Goal: Task Accomplishment & Management: Manage account settings

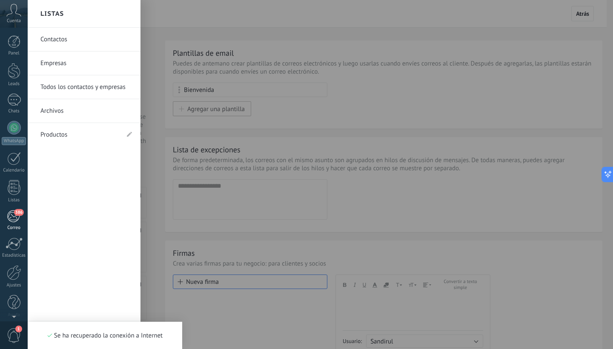
click at [16, 229] on div "Correo" at bounding box center [14, 228] width 25 height 6
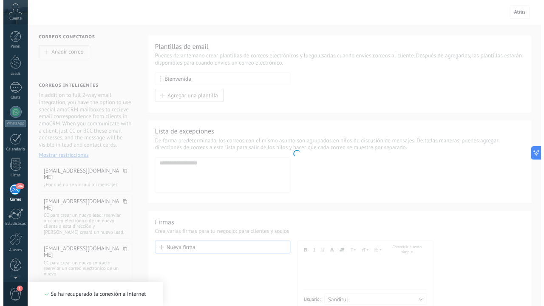
scroll to position [5, 0]
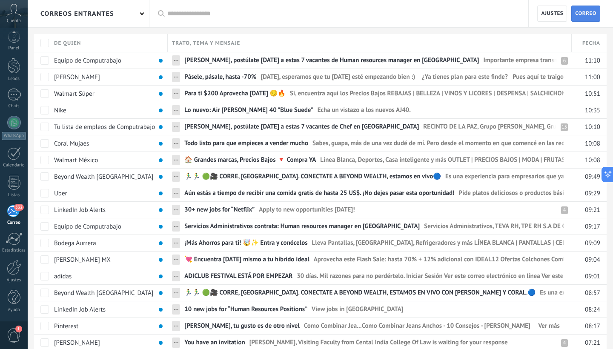
click at [586, 19] on span "Correo" at bounding box center [585, 13] width 21 height 15
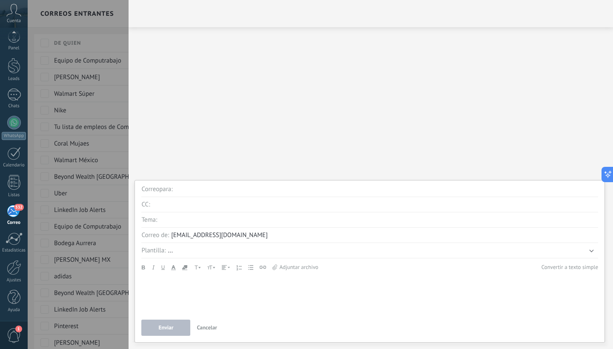
click at [179, 205] on input "4" at bounding box center [375, 204] width 446 height 15
click at [182, 191] on input "text" at bounding box center [386, 189] width 423 height 15
type input "**********"
click at [169, 254] on span "..." at bounding box center [170, 250] width 5 height 8
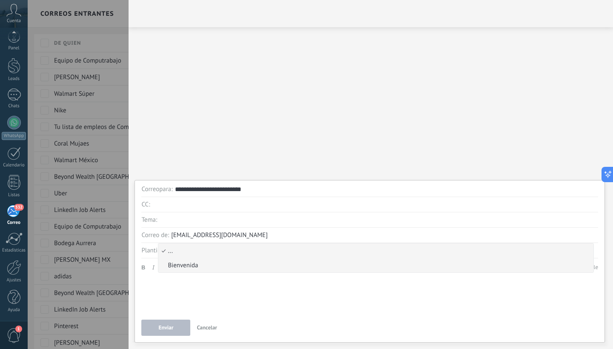
click at [182, 262] on span "Bienvenida" at bounding box center [374, 265] width 432 height 8
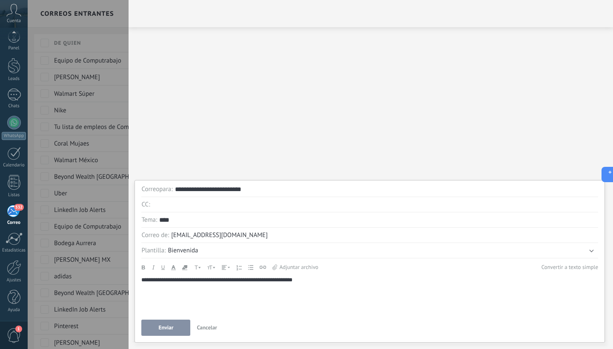
click at [183, 225] on input "****" at bounding box center [378, 219] width 439 height 15
drag, startPoint x: 179, startPoint y: 221, endPoint x: 160, endPoint y: 220, distance: 19.2
click at [160, 220] on input "****" at bounding box center [378, 219] width 439 height 15
type input "*********"
click at [194, 256] on div "... Bienvenida [GEOGRAPHIC_DATA]" at bounding box center [383, 250] width 430 height 15
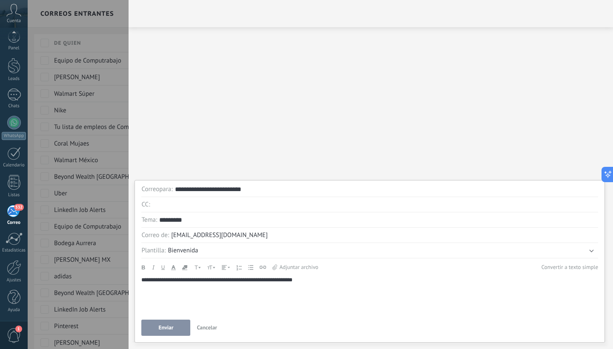
click at [190, 253] on span "Bienvenida" at bounding box center [183, 250] width 30 height 8
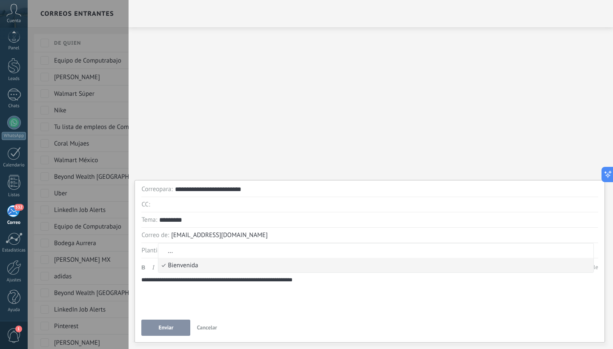
click at [190, 253] on span "..." at bounding box center [374, 251] width 432 height 8
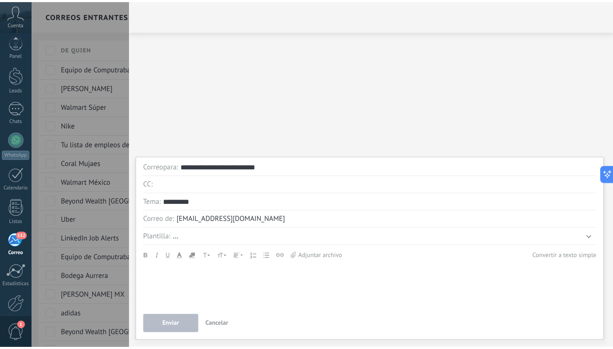
scroll to position [48, 0]
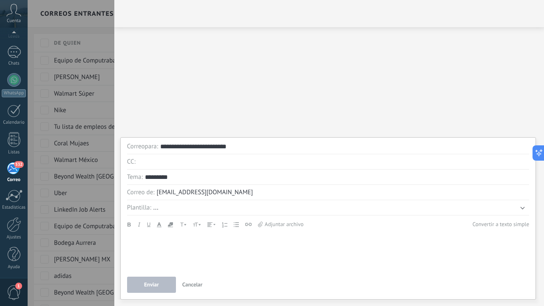
click at [280, 91] on div at bounding box center [329, 67] width 413 height 72
click at [368, 105] on div "Participantes:" at bounding box center [329, 166] width 430 height 279
drag, startPoint x: 498, startPoint y: 60, endPoint x: 400, endPoint y: 70, distance: 98.3
click at [400, 70] on div at bounding box center [329, 67] width 413 height 72
drag, startPoint x: 412, startPoint y: 145, endPoint x: 403, endPoint y: 120, distance: 27.2
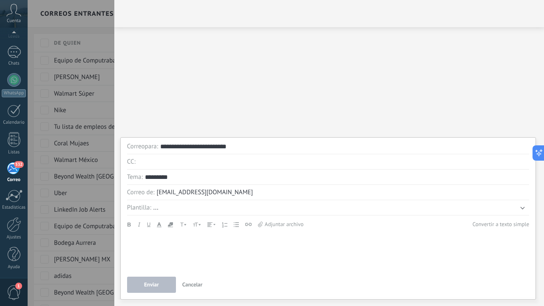
click at [403, 120] on div "**********" at bounding box center [329, 153] width 430 height 306
click at [174, 241] on div at bounding box center [328, 252] width 402 height 37
click at [152, 285] on span "Enviar" at bounding box center [151, 285] width 15 height 6
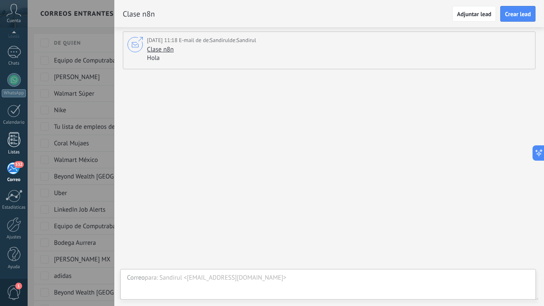
click at [286, 260] on div "Participantes:" at bounding box center [329, 261] width 413 height 14
click at [178, 47] on div "Clase n8n Hola Hola" at bounding box center [338, 54] width 382 height 17
click at [210, 40] on div "[DATE] 11:18 E-mail de de: Sandirul de: Sandirul" at bounding box center [201, 40] width 109 height 9
drag, startPoint x: 368, startPoint y: 43, endPoint x: 239, endPoint y: 172, distance: 182.0
click at [239, 172] on div "[DATE] 11:18 E-mail de de: Sandirul de: Sandirul Clase n8n Hola Hola Participan…" at bounding box center [329, 166] width 430 height 279
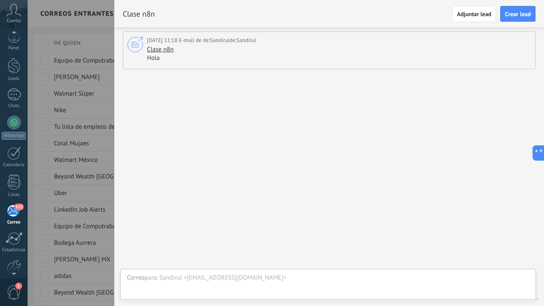
scroll to position [48, 0]
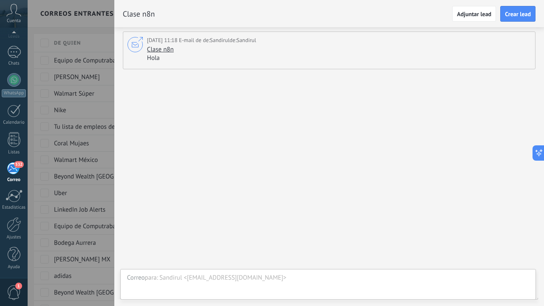
click at [427, 183] on div "[DATE] 11:18 E-mail de de: Sandirul de: Sandirul Clase n8n Hola Hola Participan…" at bounding box center [329, 166] width 430 height 279
drag, startPoint x: 427, startPoint y: 179, endPoint x: 421, endPoint y: 179, distance: 6.0
click at [421, 179] on div "[DATE] 11:18 E-mail de de: Sandirul de: Sandirul Clase n8n Hola Hola Participan…" at bounding box center [329, 166] width 430 height 279
click at [11, 61] on div "Chats" at bounding box center [14, 64] width 25 height 6
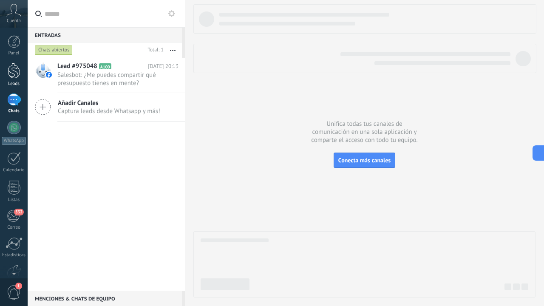
click at [17, 73] on div at bounding box center [14, 71] width 13 height 16
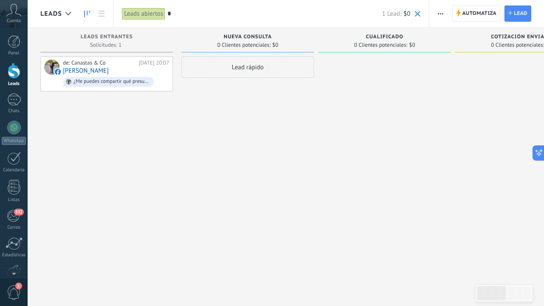
type input "*"
click at [222, 44] on span "0 Clientes potenciales:" at bounding box center [243, 45] width 53 height 5
click at [397, 46] on span "0 Clientes potenciales:" at bounding box center [380, 45] width 53 height 5
click at [100, 19] on link at bounding box center [101, 14] width 14 height 17
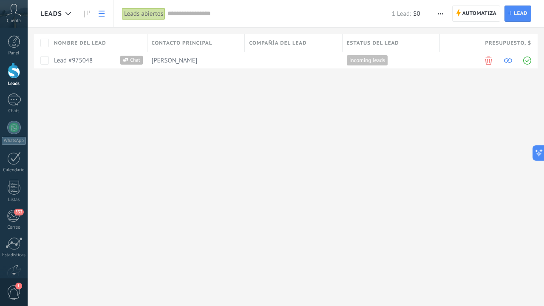
click at [104, 15] on icon at bounding box center [102, 14] width 6 height 6
click at [83, 15] on link at bounding box center [87, 14] width 14 height 17
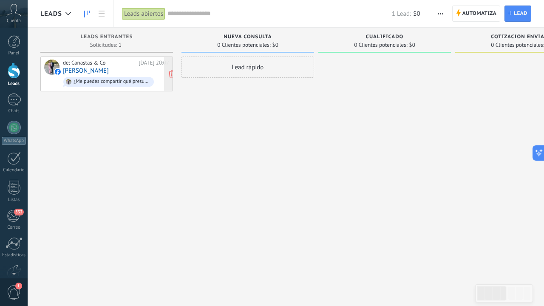
click at [74, 71] on link "[PERSON_NAME]" at bounding box center [86, 70] width 46 height 7
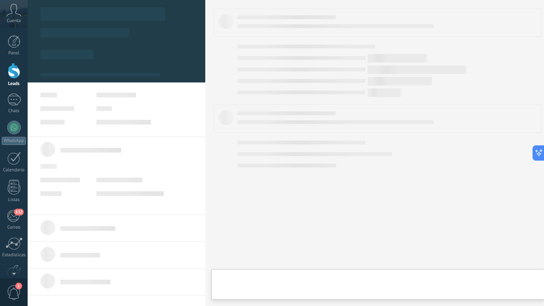
click at [74, 71] on link "[PERSON_NAME]" at bounding box center [86, 70] width 46 height 7
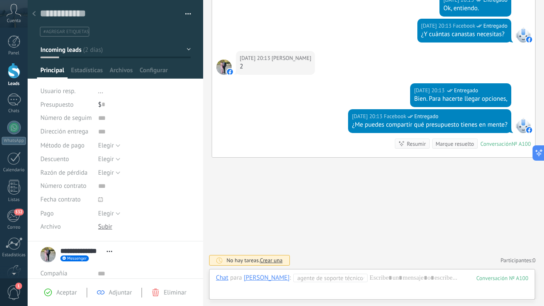
scroll to position [13, 0]
click at [91, 70] on span "Estadísticas" at bounding box center [87, 72] width 32 height 12
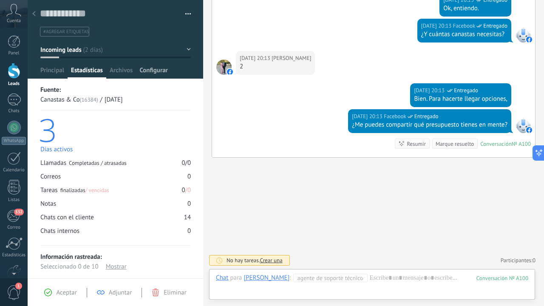
click at [137, 70] on div "Configurar" at bounding box center [153, 72] width 35 height 12
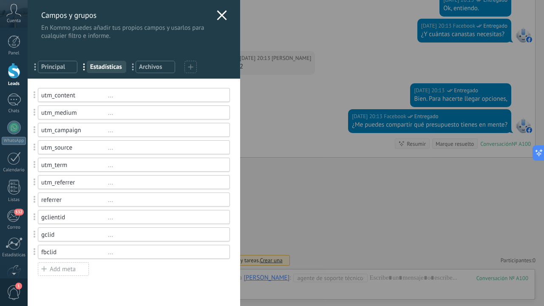
click at [220, 17] on icon at bounding box center [222, 15] width 10 height 10
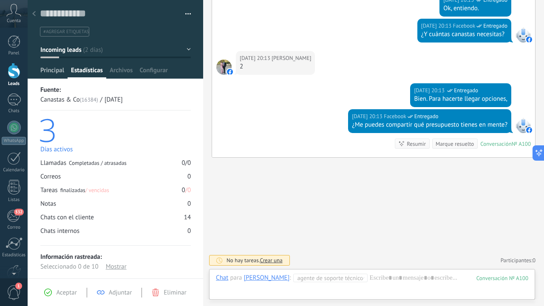
click at [52, 71] on span "Principal" at bounding box center [52, 72] width 24 height 12
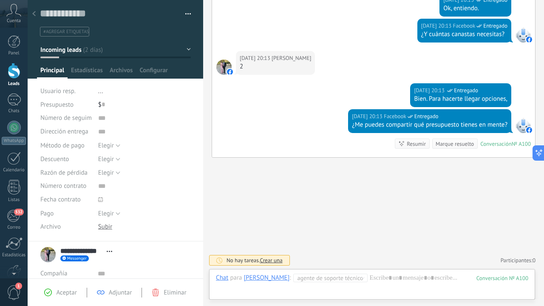
click at [72, 59] on div at bounding box center [116, 39] width 176 height 79
click at [186, 49] on button "Incoming leads" at bounding box center [115, 49] width 151 height 15
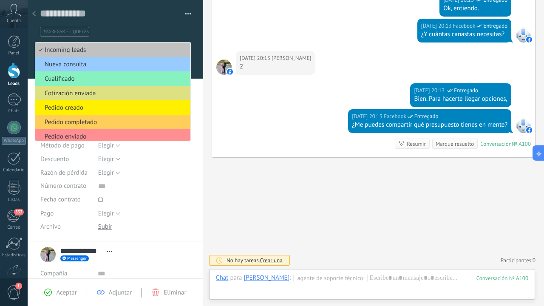
click at [169, 28] on ul "#agregar etiquetas" at bounding box center [114, 31] width 150 height 11
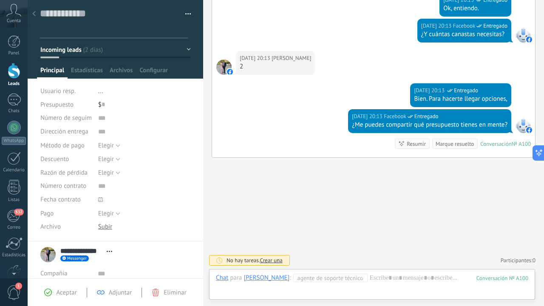
click at [139, 53] on button "Incoming leads" at bounding box center [115, 49] width 151 height 15
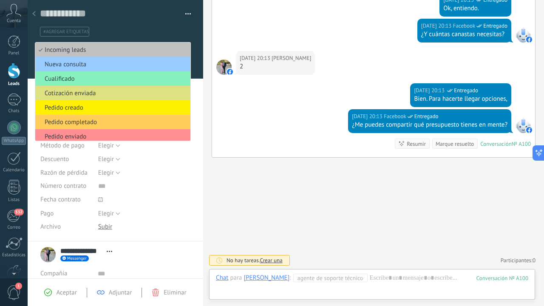
click at [241, 125] on div "[DATE] 20:13 Facebook Entregado ¿Me puedes compartir qué presupuesto tienes en …" at bounding box center [373, 133] width 323 height 48
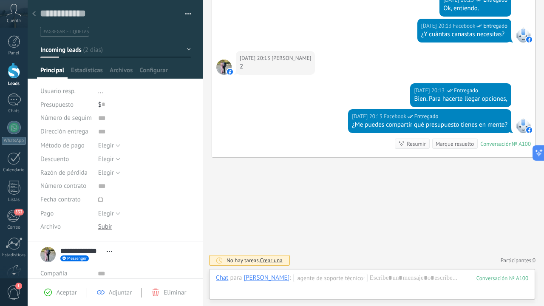
click at [244, 187] on div "Buscar Carga más [DATE] [DATE] Creación: 2 eventos Expandir [DATE] 20:07 Alk [P…" at bounding box center [373, 0] width 341 height 613
click at [90, 32] on ul "#agregar etiquetas" at bounding box center [114, 31] width 150 height 11
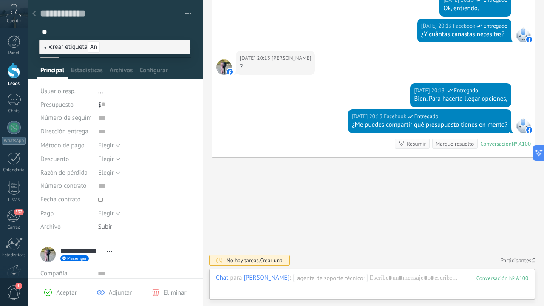
type input "*"
type input "********"
click at [224, 180] on div "Buscar Carga más [DATE] [DATE] Creación: 2 eventos Expandir [DATE] 20:07 Alk [P…" at bounding box center [373, 0] width 341 height 613
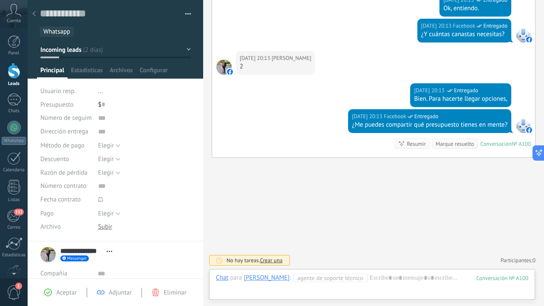
click at [120, 46] on button "Incoming leads" at bounding box center [115, 49] width 151 height 15
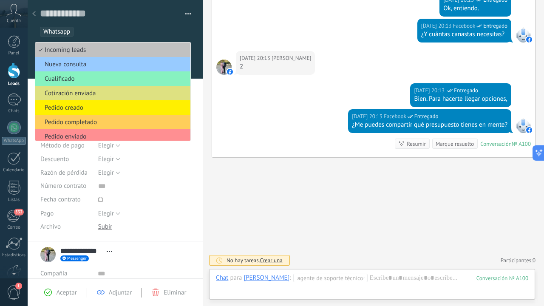
click at [226, 172] on div "Buscar Carga más [DATE] [DATE] Creación: 2 eventos Expandir [DATE] 20:07 Alk [P…" at bounding box center [373, 0] width 341 height 613
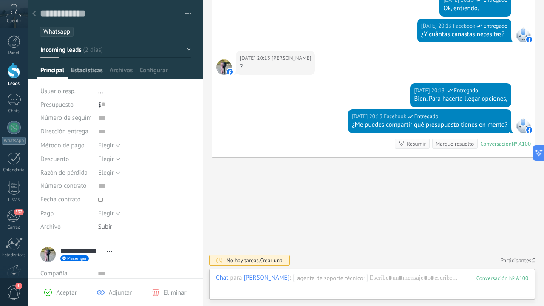
click at [100, 67] on span "Estadísticas" at bounding box center [87, 72] width 32 height 12
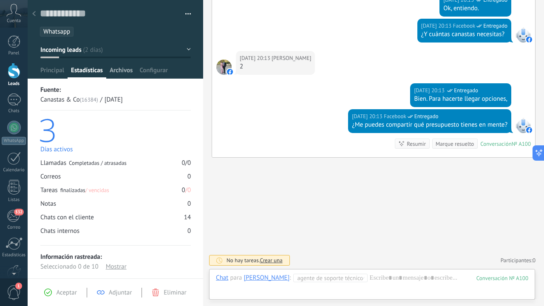
click at [123, 70] on span "Archivos" at bounding box center [121, 72] width 23 height 12
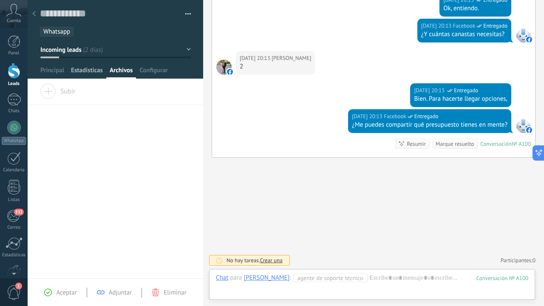
click at [70, 72] on div "Estadísticas" at bounding box center [87, 72] width 39 height 12
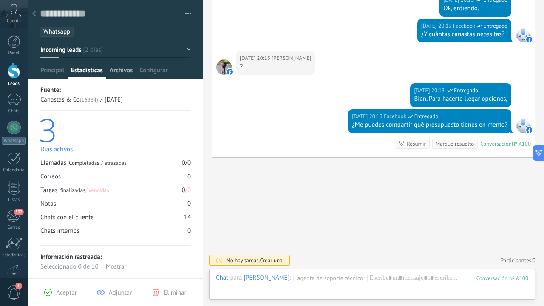
click at [122, 75] on span "Archivos" at bounding box center [121, 72] width 23 height 12
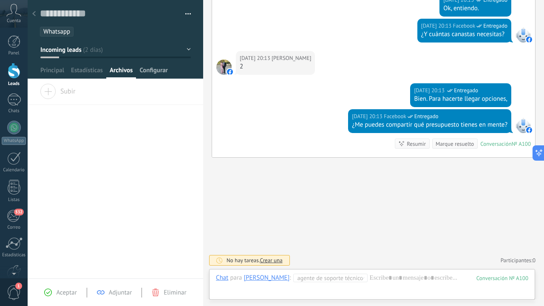
click at [160, 71] on span "Configurar" at bounding box center [154, 72] width 28 height 12
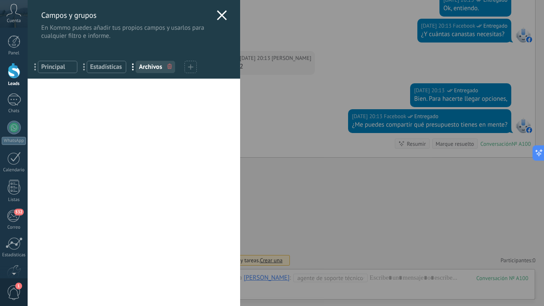
click at [217, 14] on use at bounding box center [222, 15] width 10 height 10
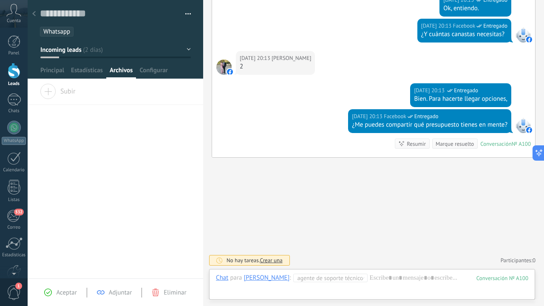
click at [185, 15] on span "button" at bounding box center [188, 15] width 6 height 2
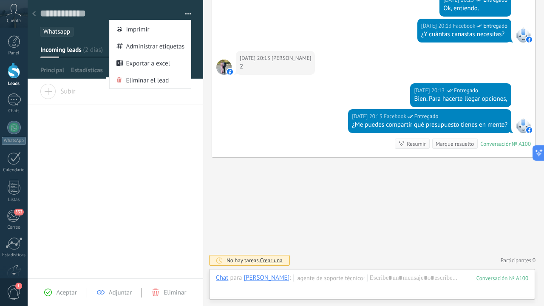
click at [191, 44] on div at bounding box center [116, 39] width 176 height 79
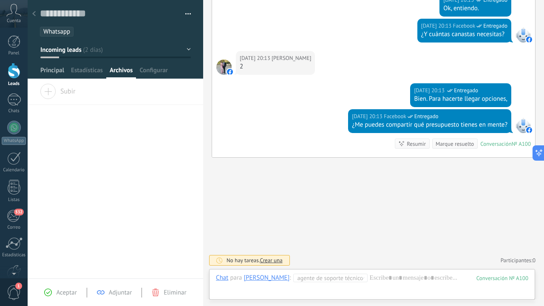
click at [44, 70] on span "Principal" at bounding box center [52, 72] width 24 height 12
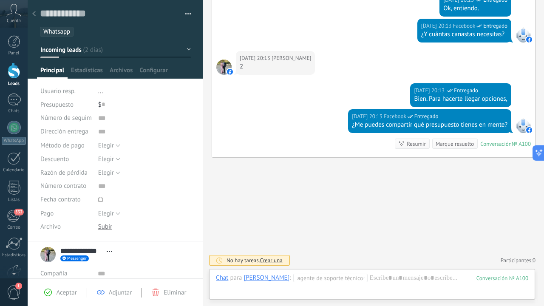
click at [379, 155] on div "[DATE] 20:13 Facebook Entregado ¿Me puedes compartir qué presupuesto tienes en …" at bounding box center [373, 133] width 323 height 48
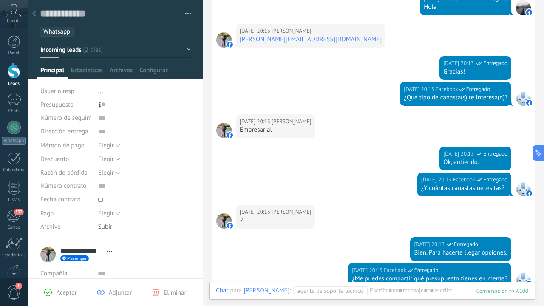
scroll to position [306, 0]
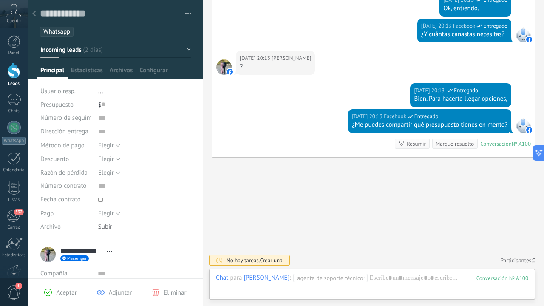
click at [289, 182] on div "Buscar Carga más [DATE] [DATE] Creación: 2 eventos Expandir [DATE] 20:07 Alk [P…" at bounding box center [373, 0] width 341 height 613
click at [14, 69] on div at bounding box center [14, 71] width 13 height 16
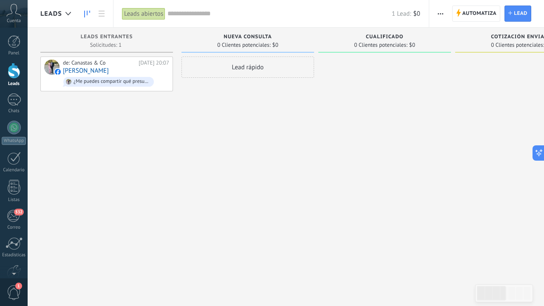
click at [249, 78] on div "Lead rápido" at bounding box center [248, 154] width 133 height 195
click at [243, 70] on div "Lead rápido" at bounding box center [248, 67] width 133 height 21
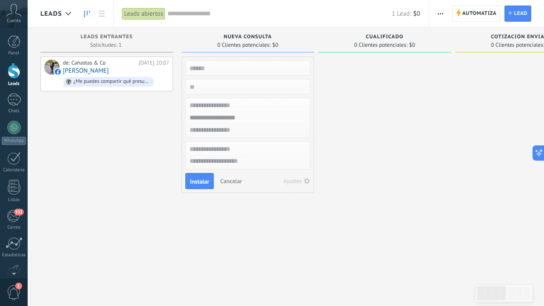
click at [431, 171] on div at bounding box center [385, 154] width 133 height 195
click at [231, 184] on span "Cancelar" at bounding box center [231, 181] width 22 height 8
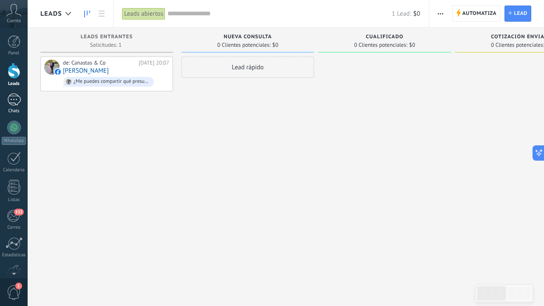
click at [15, 104] on div at bounding box center [14, 100] width 14 height 12
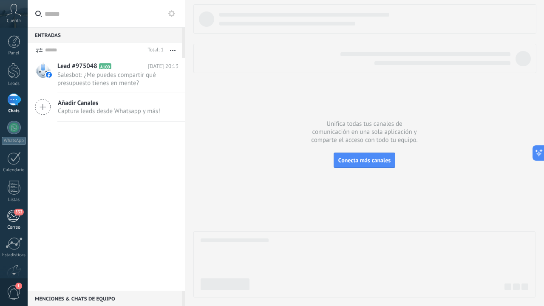
click at [16, 217] on div "532" at bounding box center [14, 216] width 14 height 13
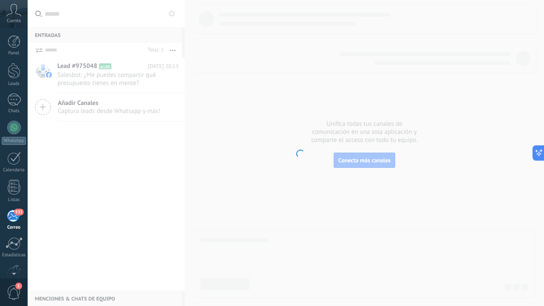
scroll to position [48, 0]
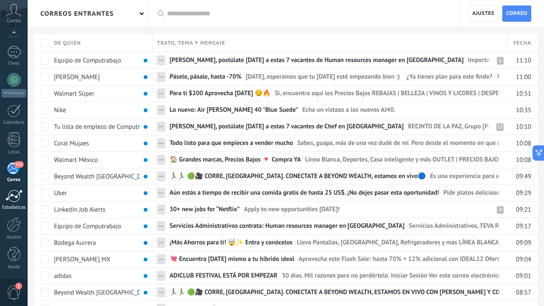
click at [11, 83] on div at bounding box center [14, 80] width 14 height 14
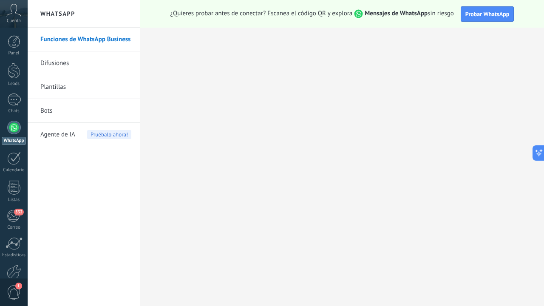
click at [104, 58] on link "Difusiones" at bounding box center [85, 63] width 91 height 24
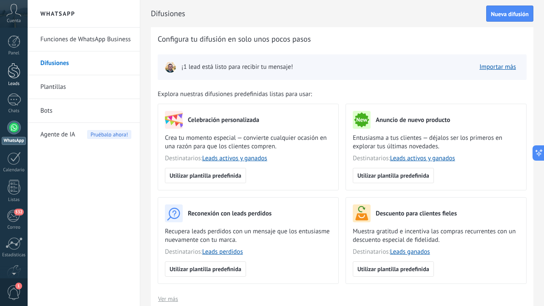
click at [10, 76] on div at bounding box center [14, 71] width 13 height 16
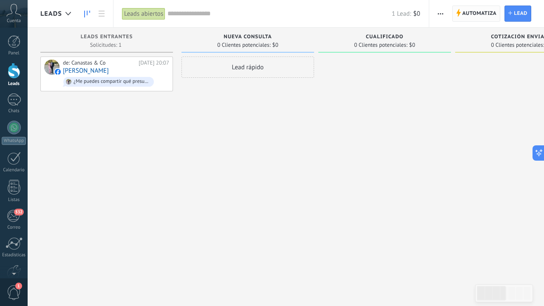
click at [486, 14] on span "Automatiza" at bounding box center [480, 13] width 34 height 15
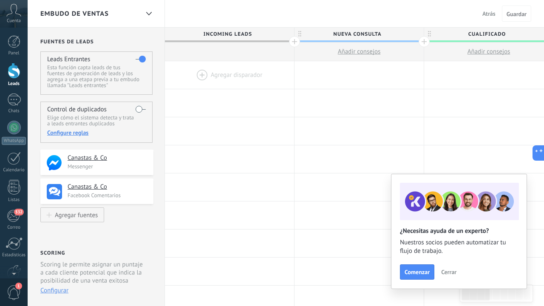
click at [449, 272] on span "Cerrar" at bounding box center [449, 272] width 15 height 6
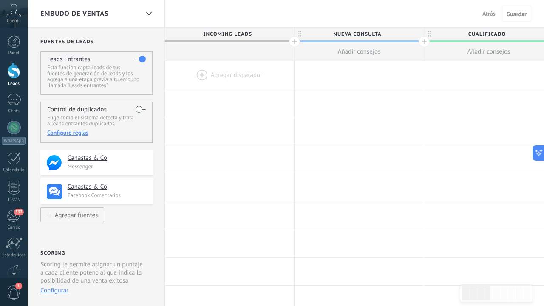
click at [487, 14] on span "Atrás" at bounding box center [489, 14] width 13 height 8
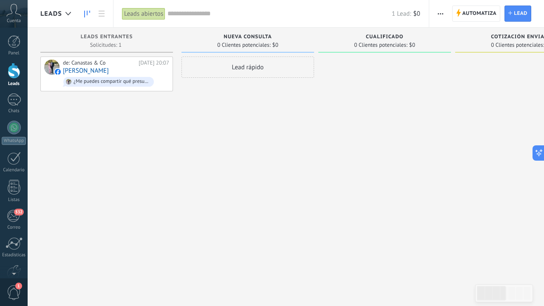
click at [446, 11] on button "button" at bounding box center [441, 14] width 12 height 16
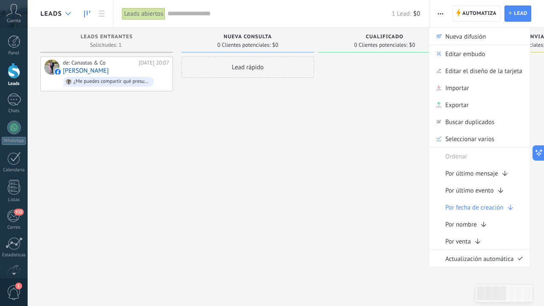
click at [66, 14] on use at bounding box center [69, 13] width 6 height 3
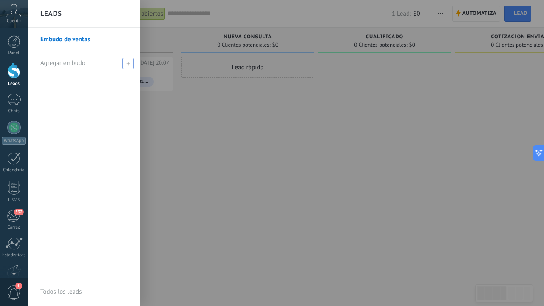
click at [124, 61] on span at bounding box center [128, 63] width 11 height 11
click at [196, 112] on div at bounding box center [300, 153] width 544 height 306
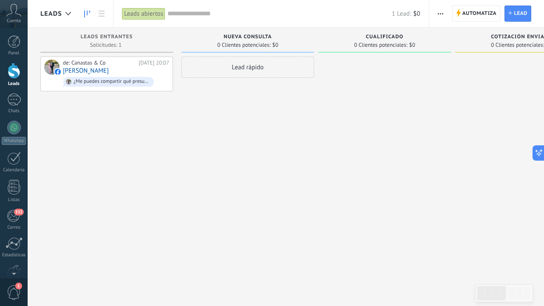
click at [438, 18] on span "button" at bounding box center [441, 14] width 6 height 16
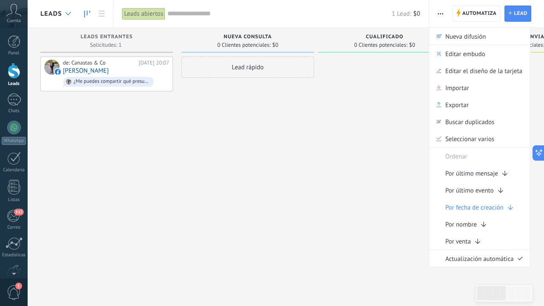
click at [68, 17] on div at bounding box center [68, 14] width 14 height 17
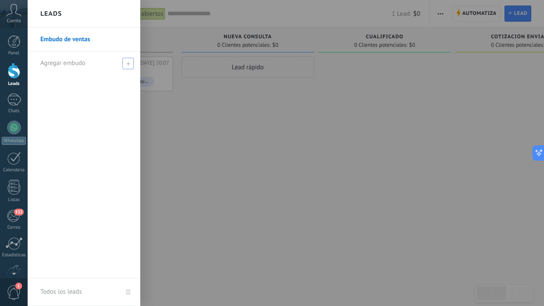
click at [127, 64] on icon at bounding box center [128, 64] width 4 height 4
click at [91, 65] on input "text" at bounding box center [80, 64] width 80 height 14
type input "*"
type input "********"
click at [96, 181] on div "Embudo de ventas ********" at bounding box center [84, 153] width 113 height 251
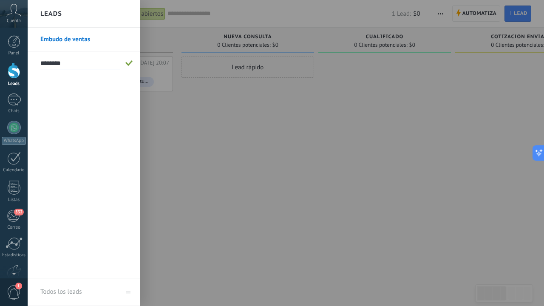
click at [130, 62] on span at bounding box center [129, 63] width 8 height 6
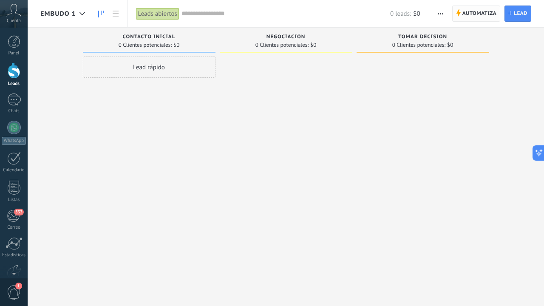
click at [473, 14] on span "Automatiza" at bounding box center [480, 13] width 34 height 15
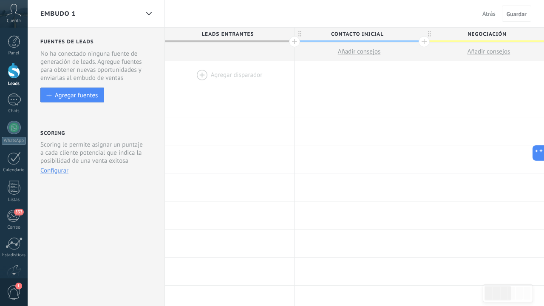
click at [219, 76] on div at bounding box center [229, 75] width 129 height 28
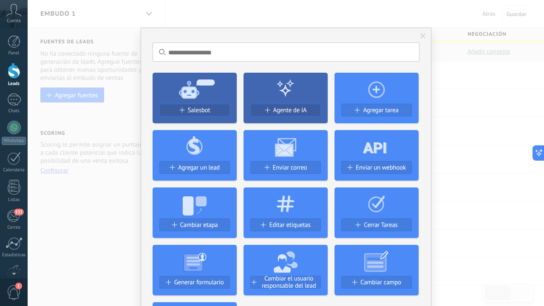
click at [457, 100] on div "No hay resultados Salesbot Agente de IA Agregar tarea Agregar un lead Enviar co…" at bounding box center [286, 153] width 517 height 306
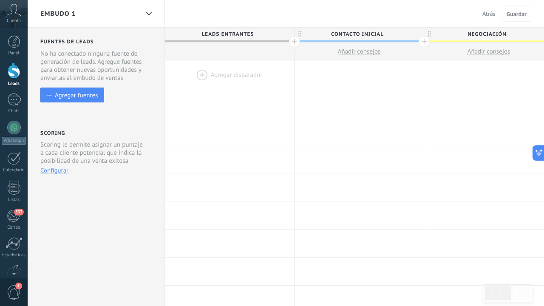
click at [245, 32] on span "Leads Entrantes" at bounding box center [227, 34] width 125 height 13
click at [240, 76] on div at bounding box center [229, 75] width 129 height 28
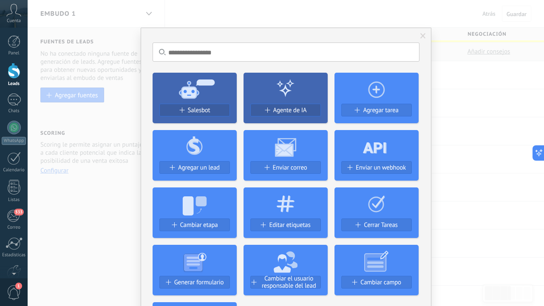
click at [418, 37] on span at bounding box center [423, 36] width 14 height 14
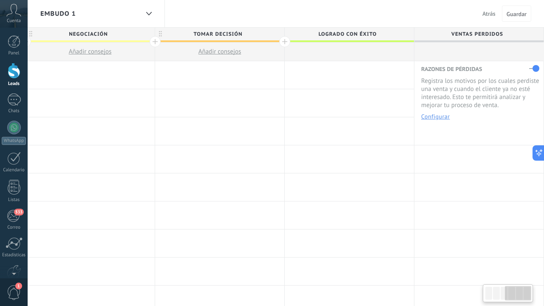
scroll to position [0, 399]
click at [328, 74] on div at bounding box center [349, 75] width 129 height 28
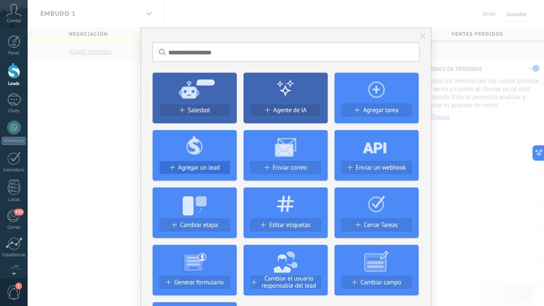
click at [187, 170] on span "Agregar un lead" at bounding box center [199, 167] width 42 height 7
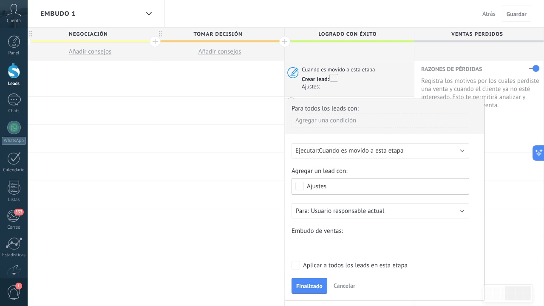
click at [342, 285] on span "Cancelar" at bounding box center [345, 286] width 22 height 8
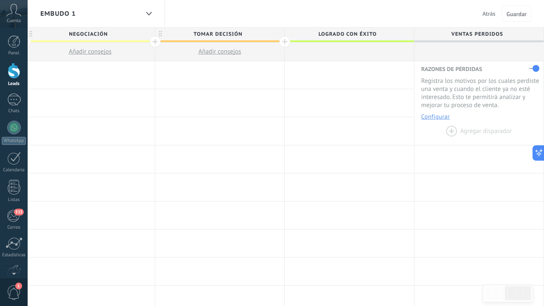
click at [451, 130] on div at bounding box center [479, 131] width 129 height 28
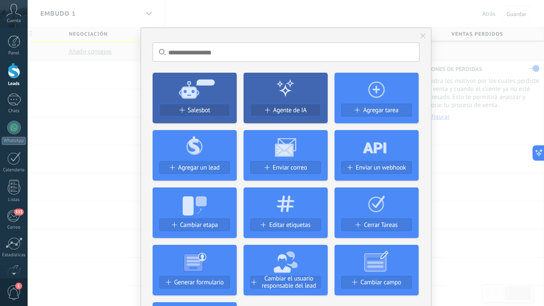
click at [422, 33] on span at bounding box center [424, 36] width 6 height 6
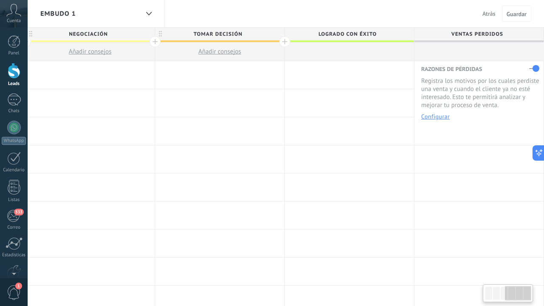
click at [373, 89] on div at bounding box center [350, 75] width 130 height 28
click at [342, 77] on div at bounding box center [349, 75] width 129 height 28
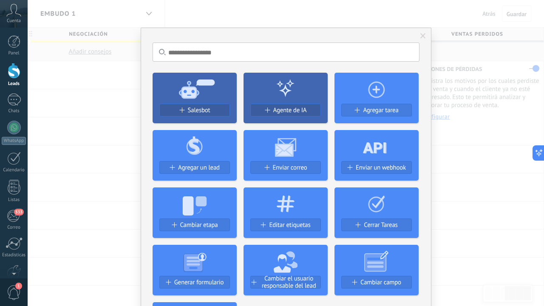
click at [303, 48] on input "text" at bounding box center [286, 52] width 267 height 19
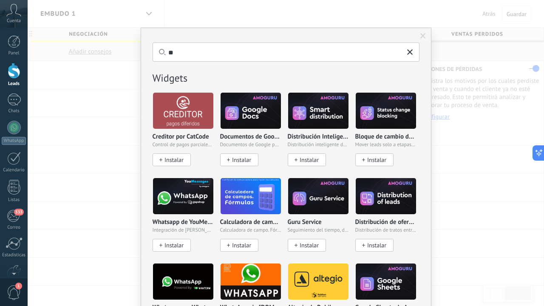
type input "*"
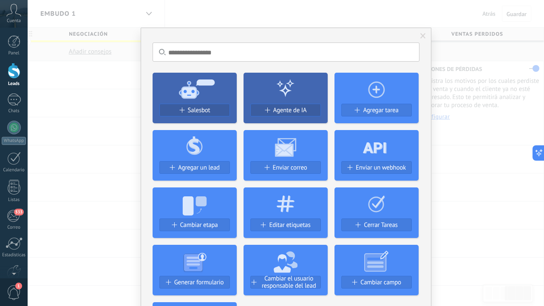
click at [422, 39] on span at bounding box center [424, 36] width 6 height 6
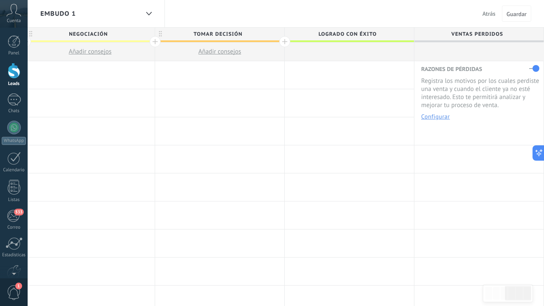
click at [350, 75] on div at bounding box center [349, 75] width 129 height 28
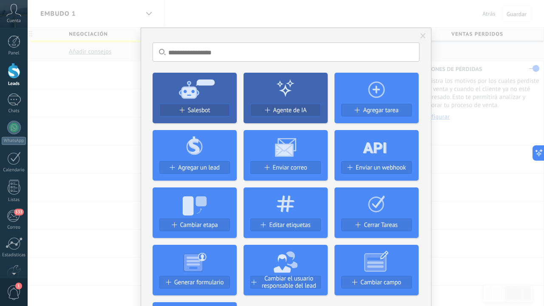
click at [450, 152] on div "No hay resultados Salesbot Agente de IA Agregar tarea Agregar un lead Enviar co…" at bounding box center [286, 153] width 517 height 306
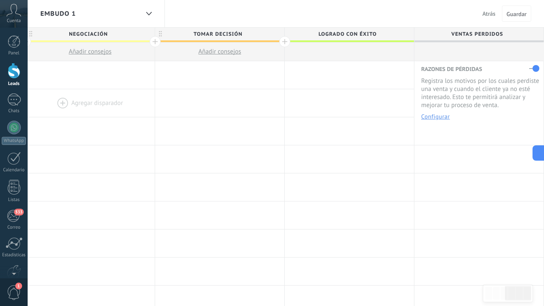
drag, startPoint x: 208, startPoint y: 94, endPoint x: 97, endPoint y: 101, distance: 111.3
click at [97, 101] on div "Agregar disparador Agregar disparador Agregar disparador Agregar disparador Agr…" at bounding box center [155, 103] width 778 height 28
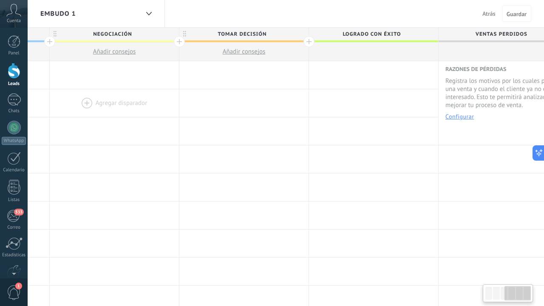
drag, startPoint x: 40, startPoint y: 103, endPoint x: 77, endPoint y: 108, distance: 37.8
click at [77, 108] on div at bounding box center [114, 103] width 129 height 28
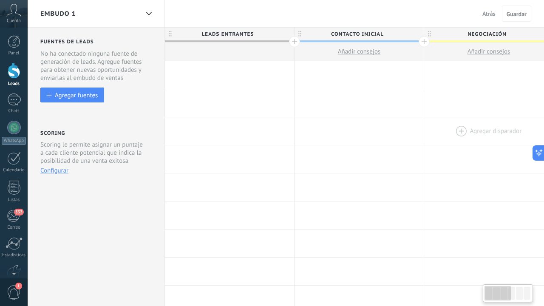
drag, startPoint x: 77, startPoint y: 108, endPoint x: 507, endPoint y: 128, distance: 430.1
click at [48, 171] on button "Configurar" at bounding box center [54, 171] width 28 height 8
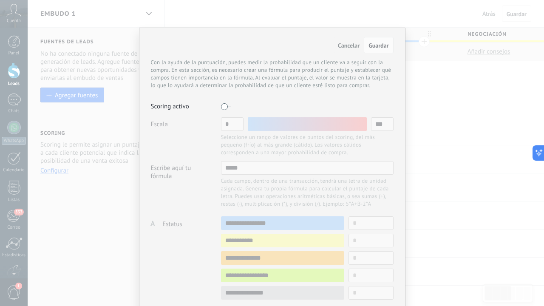
click at [399, 100] on div "Cancelar Guardar Con la ayuda de la puntuación, puedes medir la probabilidad qu…" at bounding box center [272, 261] width 267 height 466
click at [377, 91] on div "Con la ayuda de la puntuación, puedes medir la probabilidad que un cliente va a…" at bounding box center [272, 78] width 243 height 38
click at [351, 48] on span "Cancelar" at bounding box center [349, 46] width 22 height 8
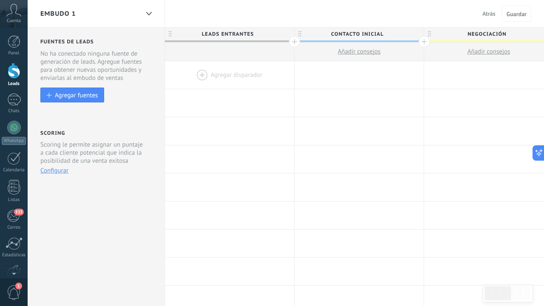
click at [302, 34] on span "Contacto inicial" at bounding box center [357, 34] width 125 height 13
click at [382, 97] on div at bounding box center [359, 103] width 129 height 28
click at [363, 80] on div at bounding box center [359, 75] width 129 height 28
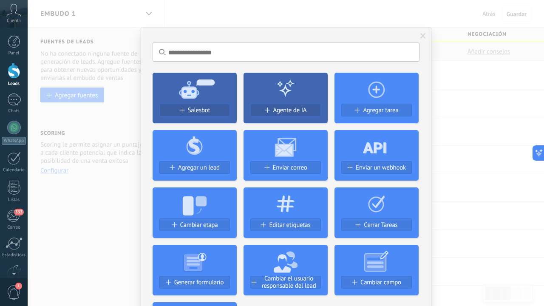
click at [454, 93] on div "No hay resultados Salesbot Agente de IA Agregar tarea Agregar un lead Enviar co…" at bounding box center [286, 153] width 517 height 306
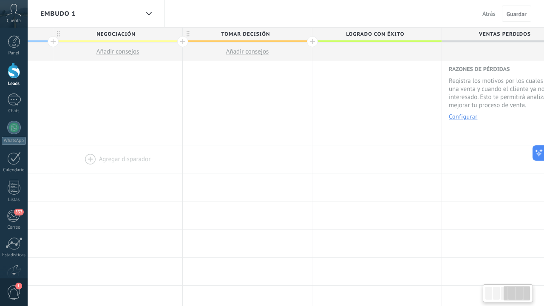
scroll to position [0, 399]
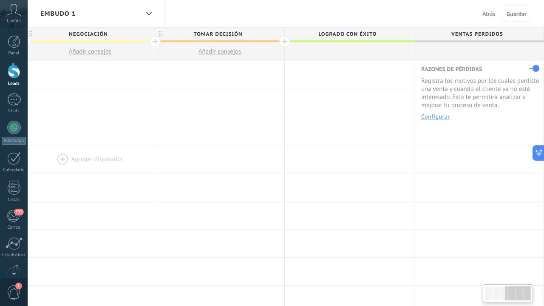
drag, startPoint x: 488, startPoint y: 163, endPoint x: 56, endPoint y: 151, distance: 432.3
click at [56, 151] on div at bounding box center [90, 159] width 129 height 28
click at [359, 80] on div at bounding box center [349, 75] width 129 height 28
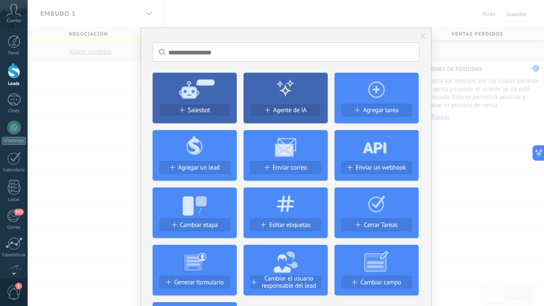
drag, startPoint x: 453, startPoint y: 165, endPoint x: 471, endPoint y: 217, distance: 55.4
click at [471, 217] on div "No hay resultados Salesbot Agente de IA Agregar tarea Agregar un lead Enviar co…" at bounding box center [286, 153] width 517 height 306
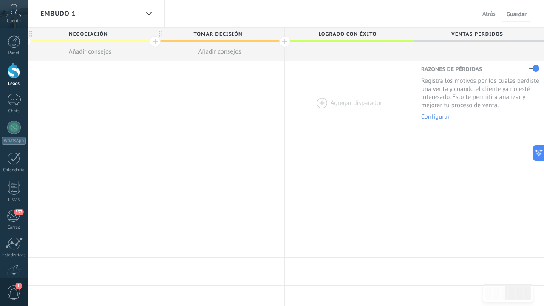
click at [361, 97] on div at bounding box center [349, 103] width 129 height 28
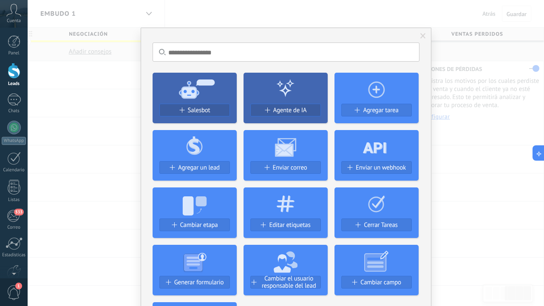
click at [375, 85] on icon at bounding box center [377, 88] width 84 height 31
click at [370, 95] on use at bounding box center [376, 89] width 17 height 17
click at [374, 90] on use at bounding box center [376, 89] width 17 height 17
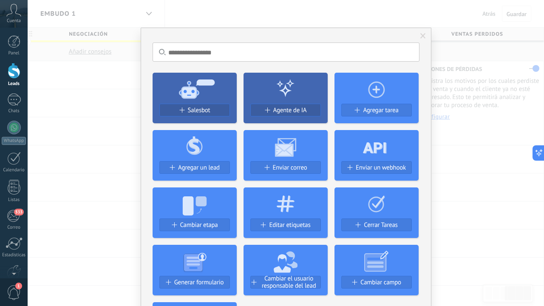
click at [374, 90] on use at bounding box center [376, 89] width 17 height 17
click at [489, 164] on div "No hay resultados Salesbot Agente de IA Agregar tarea Agregar un lead Enviar co…" at bounding box center [286, 153] width 517 height 306
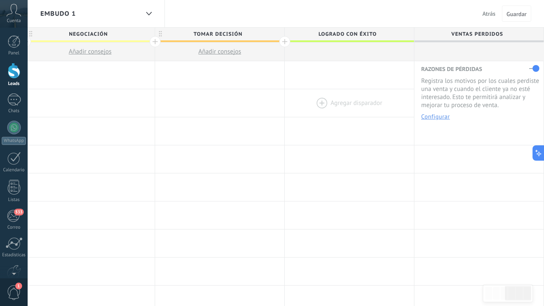
click at [349, 105] on div at bounding box center [349, 103] width 129 height 28
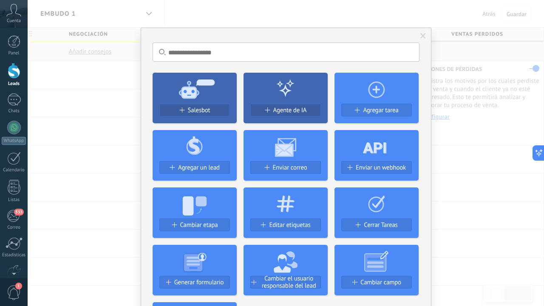
click at [482, 156] on div "No hay resultados Salesbot Agente de IA Agregar tarea Agregar un lead Enviar co…" at bounding box center [286, 153] width 517 height 306
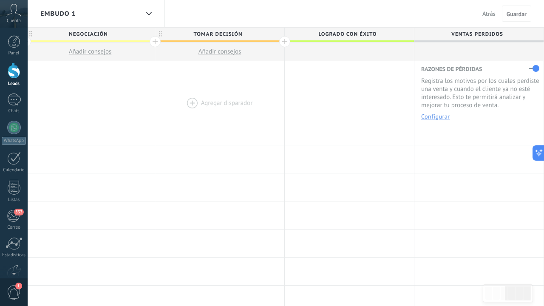
click at [235, 103] on div at bounding box center [219, 103] width 129 height 28
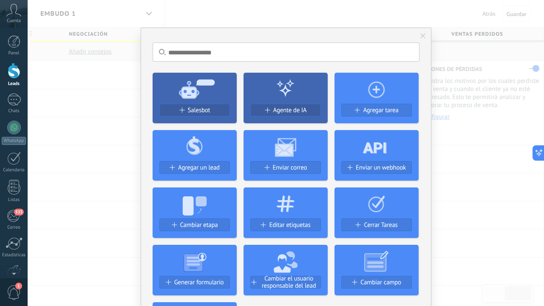
click at [101, 79] on div "No hay resultados Salesbot Agente de IA Agregar tarea Agregar un lead Enviar co…" at bounding box center [286, 153] width 517 height 306
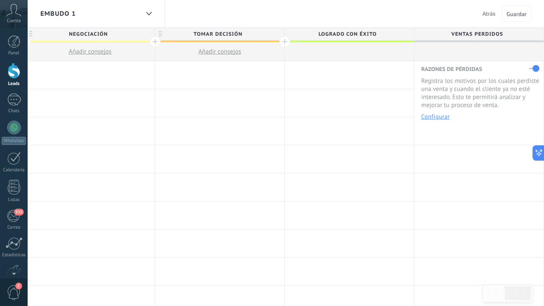
click at [101, 79] on div at bounding box center [90, 75] width 129 height 28
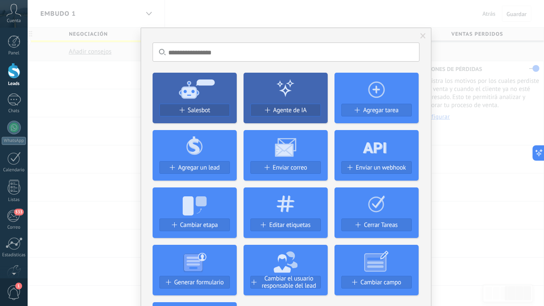
click at [476, 143] on div "No hay resultados Salesbot Agente de IA Agregar tarea Agregar un lead Enviar co…" at bounding box center [286, 153] width 517 height 306
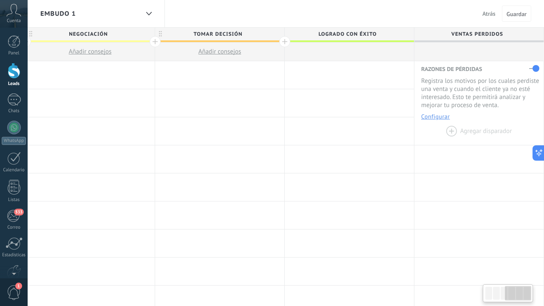
click at [459, 131] on div at bounding box center [479, 131] width 129 height 28
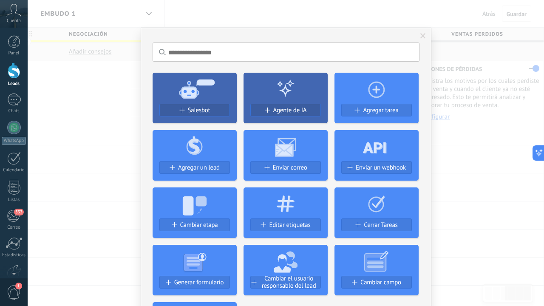
click at [447, 133] on div "No hay resultados Salesbot Agente de IA Agregar tarea Agregar un lead Enviar co…" at bounding box center [286, 153] width 517 height 306
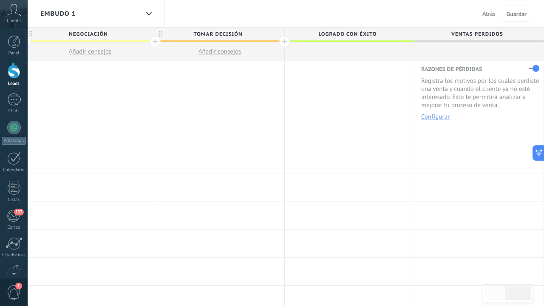
click at [325, 74] on div at bounding box center [349, 75] width 129 height 28
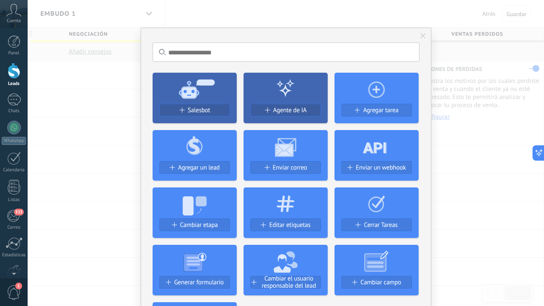
click at [479, 237] on div "No hay resultados Salesbot Agente de IA Agregar tarea Agregar un lead Enviar co…" at bounding box center [286, 153] width 517 height 306
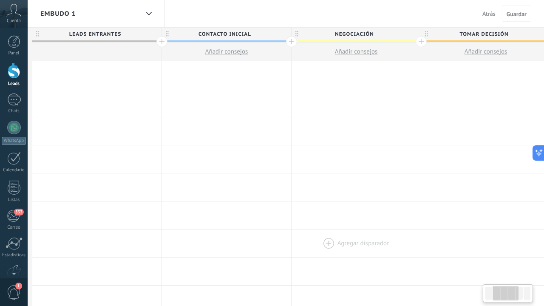
scroll to position [0, 59]
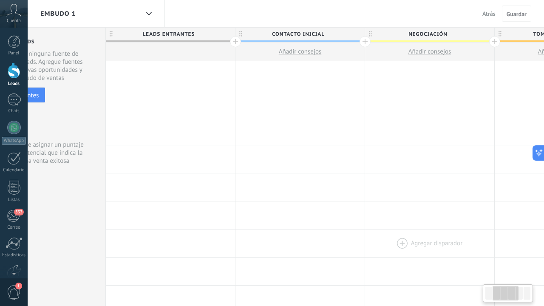
drag, startPoint x: 135, startPoint y: 197, endPoint x: 475, endPoint y: 239, distance: 342.5
click at [184, 69] on div at bounding box center [170, 75] width 129 height 28
click at [171, 78] on div at bounding box center [170, 75] width 129 height 28
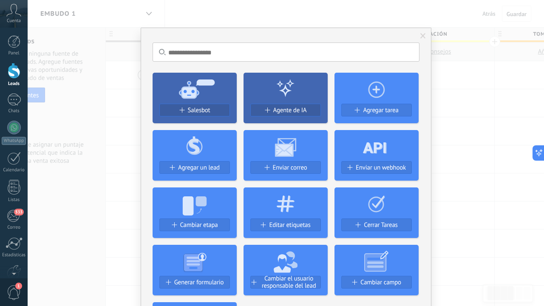
click at [463, 123] on div "No hay resultados Salesbot Agente de IA Agregar tarea Agregar un lead Enviar co…" at bounding box center [286, 153] width 517 height 306
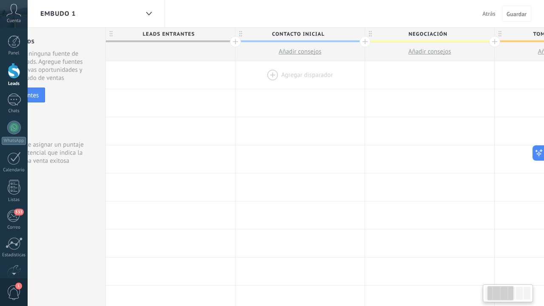
click at [272, 73] on div at bounding box center [300, 75] width 129 height 28
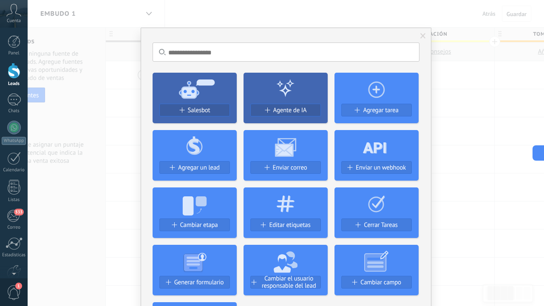
click at [456, 108] on div "No hay resultados Salesbot Agente de IA Agregar tarea Agregar un lead Enviar co…" at bounding box center [286, 153] width 517 height 306
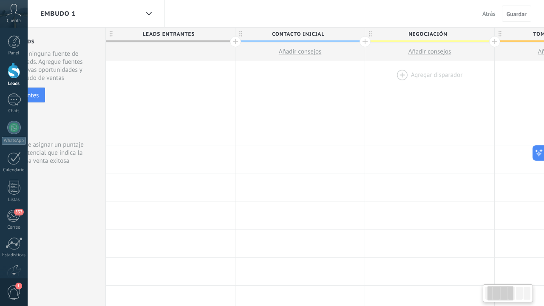
click at [415, 77] on div at bounding box center [429, 75] width 129 height 28
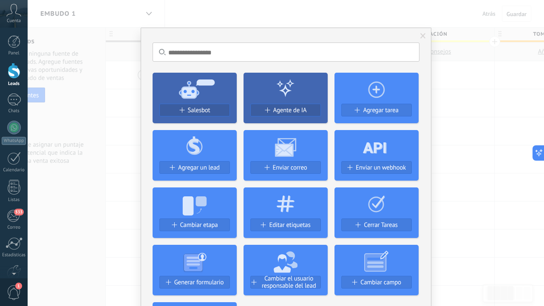
click at [422, 34] on span at bounding box center [424, 36] width 6 height 6
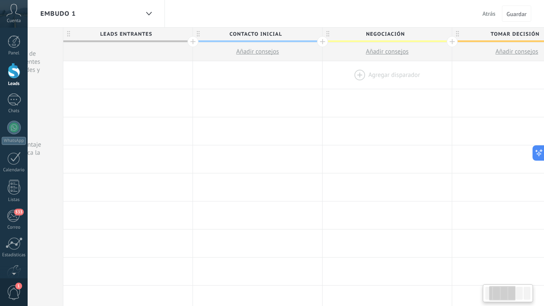
scroll to position [0, 106]
drag, startPoint x: 412, startPoint y: 72, endPoint x: 365, endPoint y: 82, distance: 47.7
click at [365, 82] on div at bounding box center [383, 75] width 129 height 28
drag, startPoint x: 350, startPoint y: 71, endPoint x: 350, endPoint y: 91, distance: 20.0
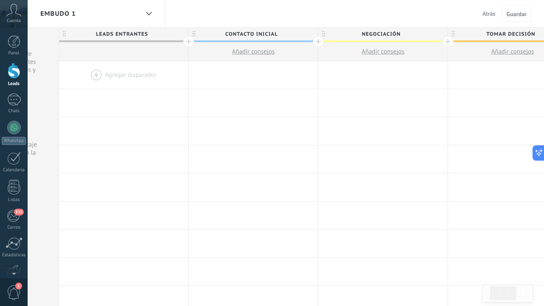
click at [323, 36] on icon at bounding box center [323, 34] width 3 height 6
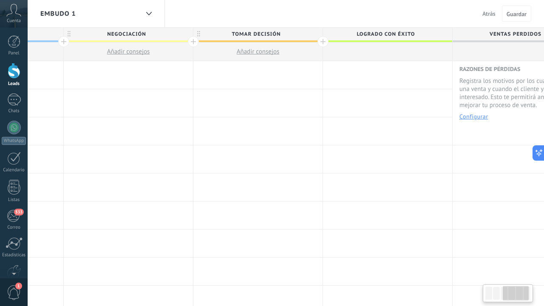
scroll to position [0, 361]
drag, startPoint x: 430, startPoint y: 104, endPoint x: 174, endPoint y: 52, distance: 260.5
click at [248, 83] on div at bounding box center [257, 75] width 129 height 28
click at [248, 81] on div at bounding box center [257, 75] width 129 height 28
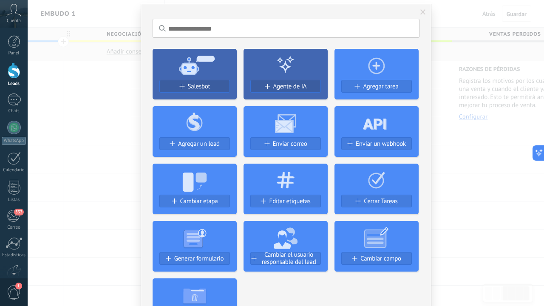
scroll to position [48, 0]
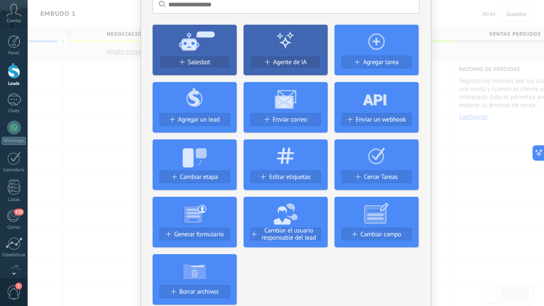
drag, startPoint x: 396, startPoint y: 302, endPoint x: 410, endPoint y: 306, distance: 13.6
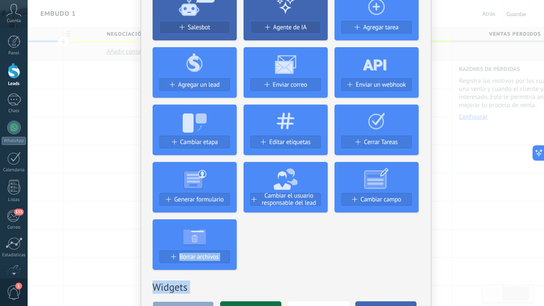
drag, startPoint x: 357, startPoint y: 264, endPoint x: 377, endPoint y: 306, distance: 46.0
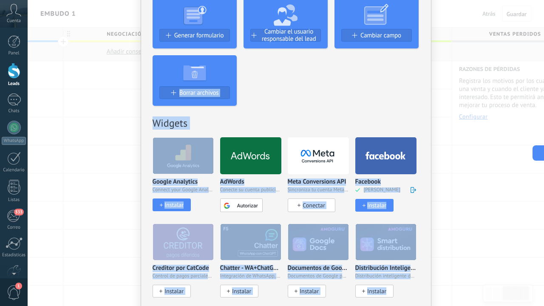
drag, startPoint x: 355, startPoint y: 258, endPoint x: 368, endPoint y: 306, distance: 49.8
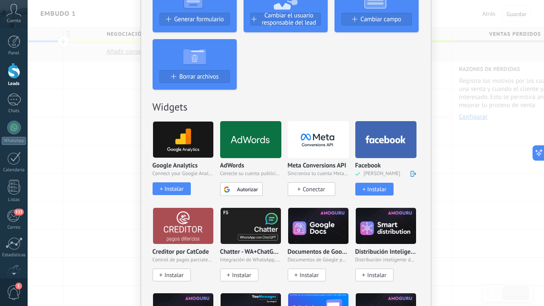
drag, startPoint x: 300, startPoint y: 79, endPoint x: 310, endPoint y: 103, distance: 26.0
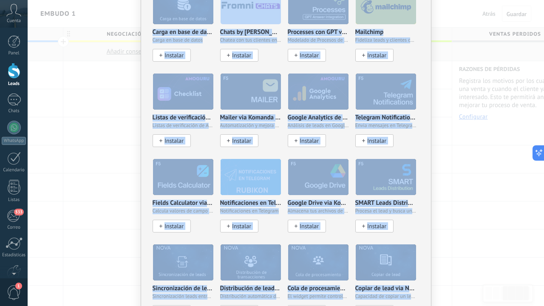
scroll to position [935, 0]
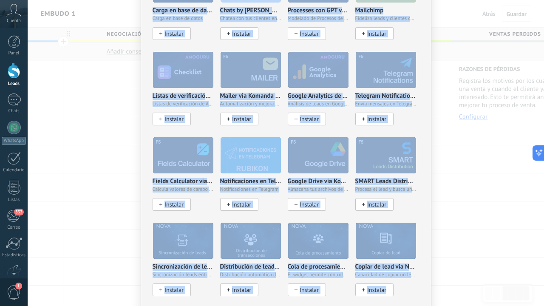
drag, startPoint x: 310, startPoint y: 103, endPoint x: 372, endPoint y: 306, distance: 211.8
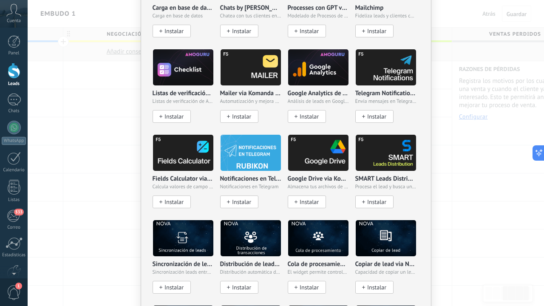
click at [450, 173] on div "No hay resultados Salesbot Agente de IA Agregar tarea Agregar un lead Enviar co…" at bounding box center [286, 153] width 517 height 306
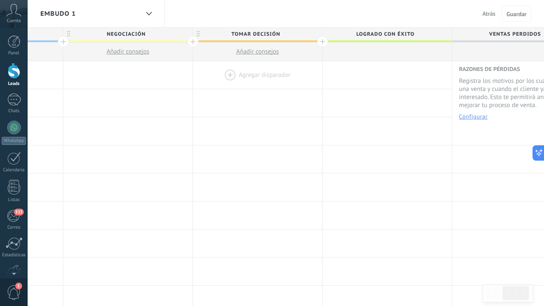
click at [297, 76] on div at bounding box center [257, 75] width 129 height 28
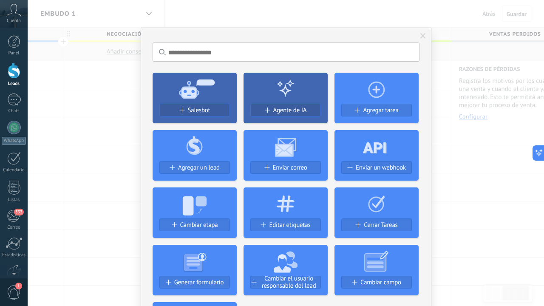
click at [212, 50] on input "text" at bounding box center [286, 52] width 267 height 19
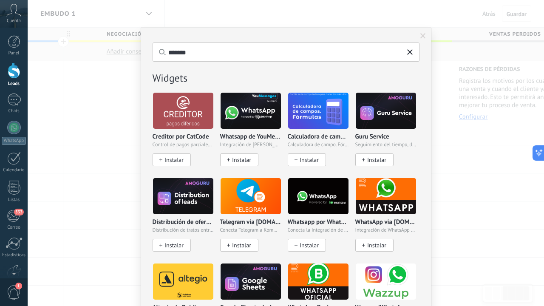
type input "*******"
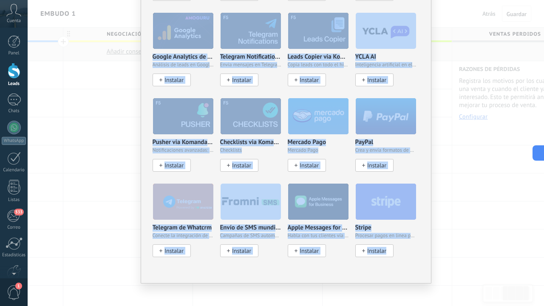
scroll to position [424, 0]
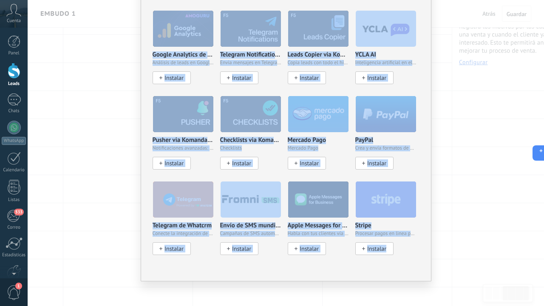
drag, startPoint x: 416, startPoint y: 159, endPoint x: 414, endPoint y: 306, distance: 147.2
click at [414, 306] on div "******* No hay resultados Salesbot Agente de IA Agregar tarea Agregar un lead E…" at bounding box center [286, 153] width 517 height 306
click at [465, 177] on div "******* No hay resultados Salesbot Agente de IA Agregar tarea Agregar un lead E…" at bounding box center [286, 153] width 517 height 306
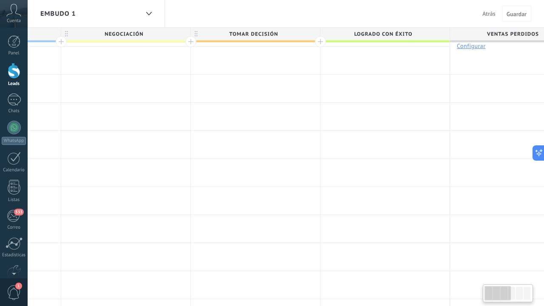
scroll to position [0, 0]
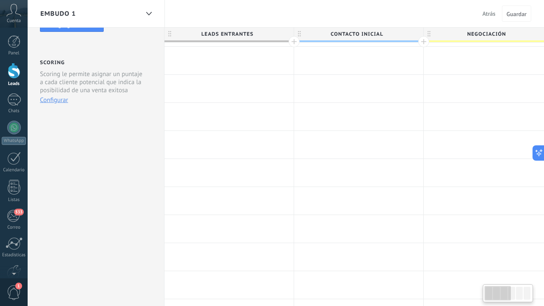
drag, startPoint x: 513, startPoint y: 100, endPoint x: 507, endPoint y: 46, distance: 54.3
click at [507, 46] on div "**********" at bounding box center [554, 286] width 778 height 590
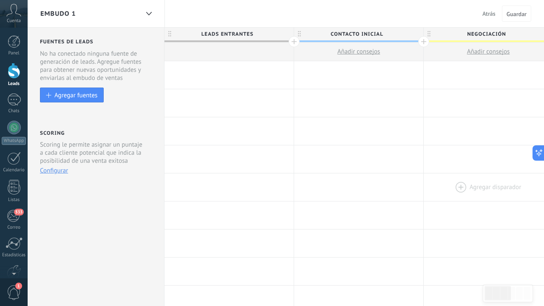
scroll to position [0, 0]
click at [54, 174] on button "Configurar" at bounding box center [54, 171] width 28 height 8
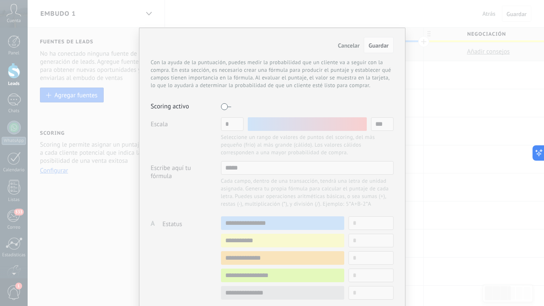
click at [383, 100] on div at bounding box center [307, 107] width 173 height 14
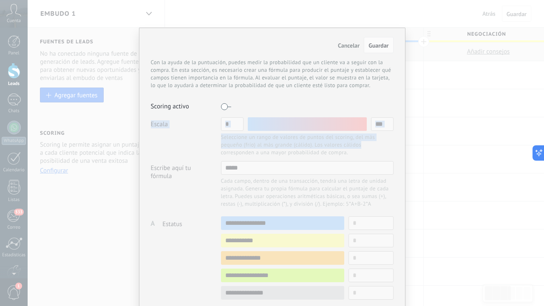
drag, startPoint x: 383, startPoint y: 97, endPoint x: 393, endPoint y: 144, distance: 47.4
click at [393, 144] on div "Cancelar Guardar Con la ayuda de la puntuación, puedes medir la probabilidad qu…" at bounding box center [272, 261] width 267 height 466
click at [224, 108] on label at bounding box center [226, 107] width 10 height 14
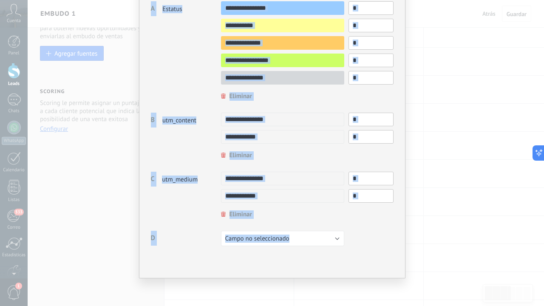
scroll to position [58, 0]
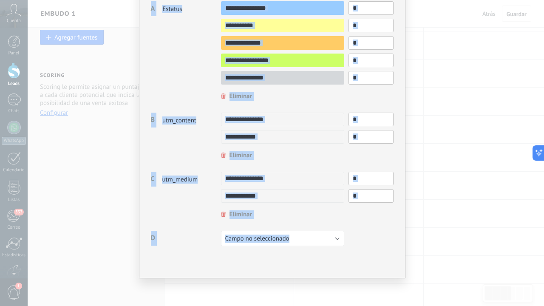
drag, startPoint x: 396, startPoint y: 134, endPoint x: 401, endPoint y: 306, distance: 171.5
click at [401, 306] on div "Cancelar Guardar Con la ayuda de la puntuación, puedes medir la probabilidad qu…" at bounding box center [272, 153] width 544 height 306
click at [353, 233] on div "D Campo no seleccionado utm_campaign utm_source utm_term utm_referrer referrer …" at bounding box center [272, 240] width 243 height 18
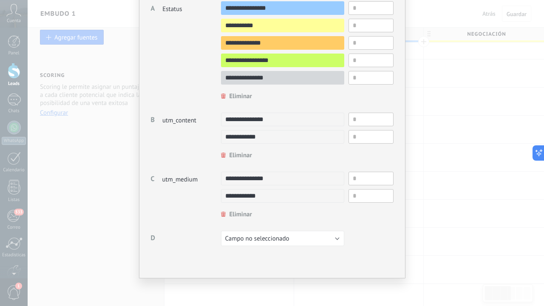
click at [325, 234] on button "Campo no seleccionado" at bounding box center [282, 238] width 123 height 15
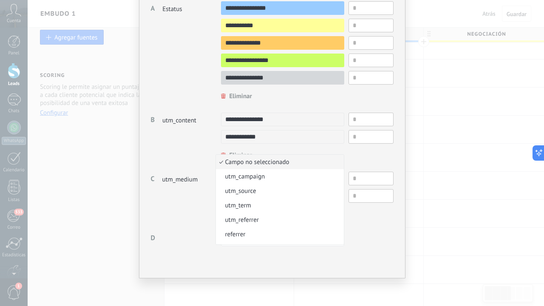
click at [370, 232] on div "D Campo no seleccionado utm_campaign utm_source utm_term utm_referrer referrer …" at bounding box center [272, 240] width 243 height 18
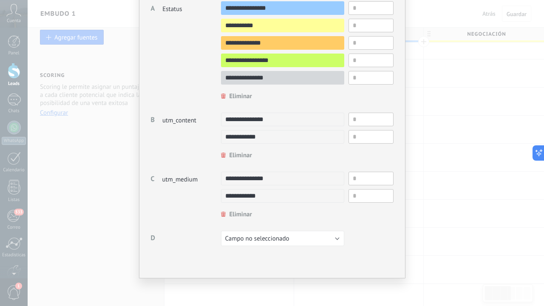
click at [370, 232] on div "D Campo no seleccionado utm_campaign utm_source utm_term utm_referrer referrer …" at bounding box center [272, 240] width 243 height 18
click at [328, 237] on button "Campo no seleccionado" at bounding box center [282, 238] width 123 height 15
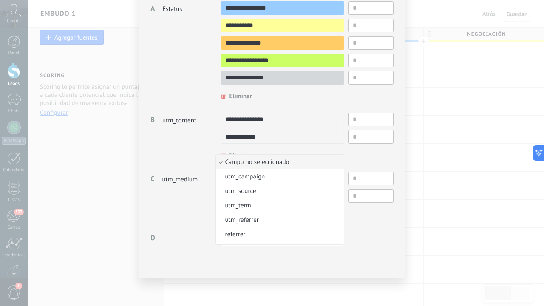
click at [384, 228] on div "**********" at bounding box center [272, 125] width 243 height 248
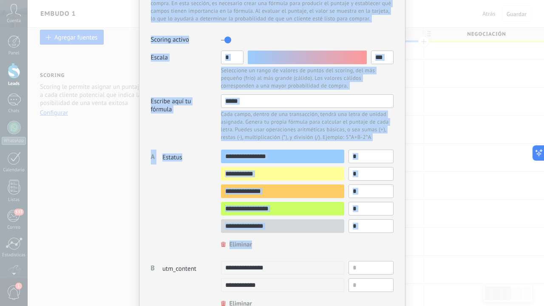
drag, startPoint x: 378, startPoint y: 100, endPoint x: 362, endPoint y: -9, distance: 109.5
click at [362, 0] on html ".abccls-1,.abccls-2{fill-rule:evenodd}.abccls-2{fill:#fff} .abfcls-1{fill:none}…" at bounding box center [272, 95] width 544 height 306
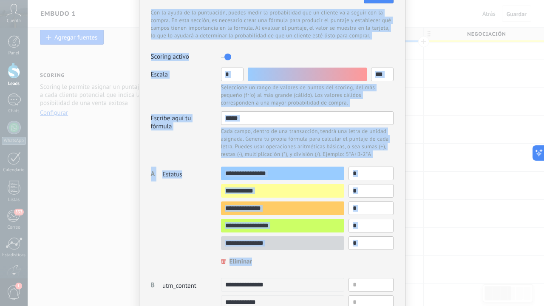
click at [184, 88] on div "Escala" at bounding box center [186, 88] width 70 height 40
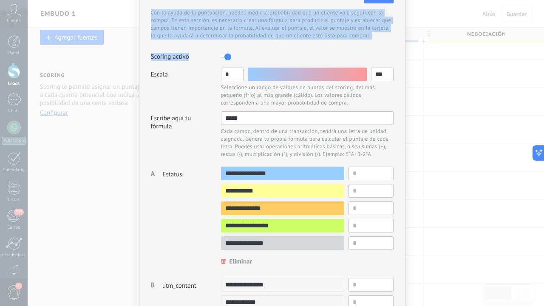
scroll to position [24, 0]
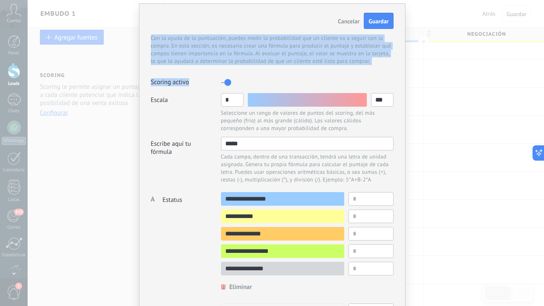
drag, startPoint x: 184, startPoint y: 88, endPoint x: 175, endPoint y: -11, distance: 99.1
click at [175, 0] on html ".abccls-1,.abccls-2{fill-rule:evenodd}.abccls-2{fill:#fff} .abfcls-1{fill:none}…" at bounding box center [272, 95] width 544 height 306
click at [222, 83] on label at bounding box center [226, 83] width 10 height 14
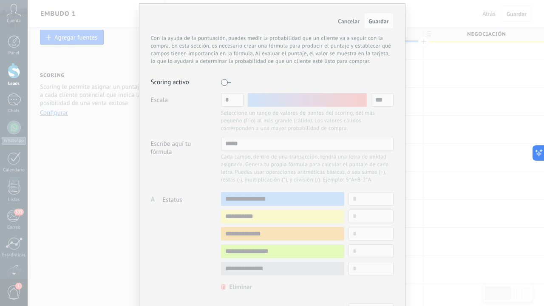
click at [353, 20] on span "Cancelar" at bounding box center [349, 21] width 22 height 8
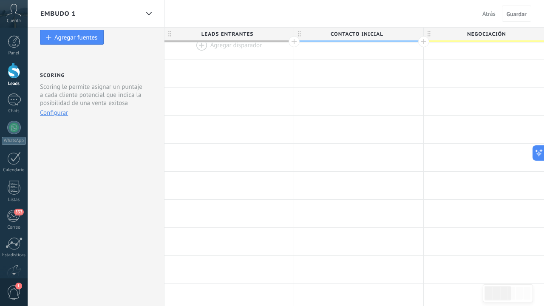
click at [213, 48] on div at bounding box center [229, 45] width 129 height 28
click at [198, 49] on div at bounding box center [229, 45] width 129 height 28
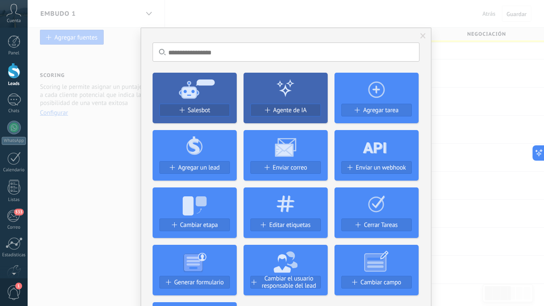
click at [460, 145] on div "No hay resultados Salesbot Agente de IA Agregar tarea Agregar un lead Enviar co…" at bounding box center [286, 153] width 517 height 306
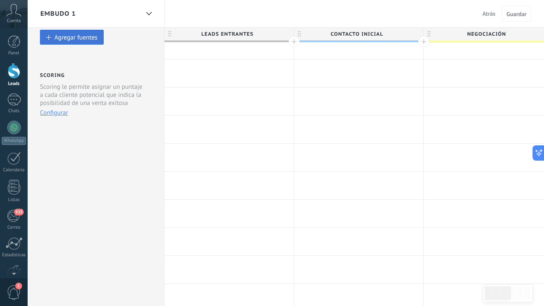
click at [85, 42] on button "Agregar fuentes" at bounding box center [72, 37] width 64 height 15
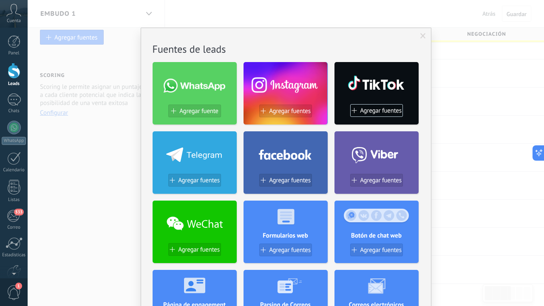
drag, startPoint x: 423, startPoint y: 144, endPoint x: 425, endPoint y: 256, distance: 112.7
click at [423, 32] on span at bounding box center [423, 36] width 14 height 14
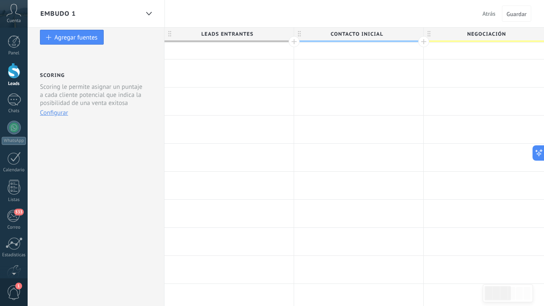
click at [57, 113] on button "Configurar" at bounding box center [54, 113] width 28 height 8
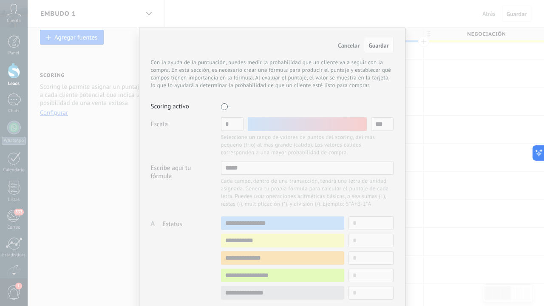
click at [349, 46] on span "Cancelar" at bounding box center [349, 46] width 22 height 8
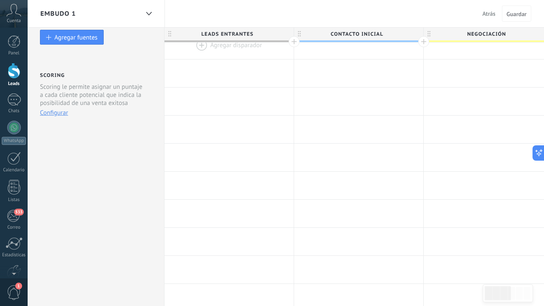
click at [211, 48] on div at bounding box center [229, 45] width 129 height 28
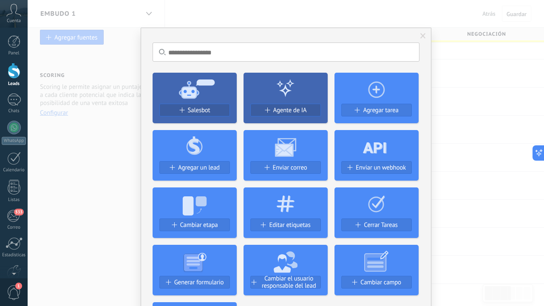
click at [242, 57] on input "text" at bounding box center [286, 52] width 267 height 19
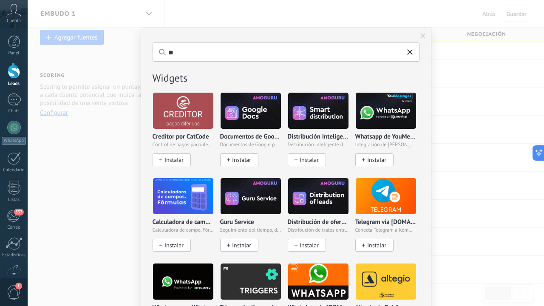
type input "*"
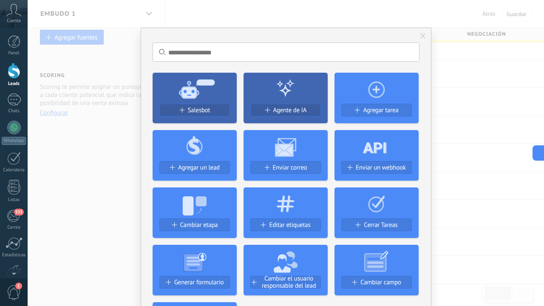
click at [514, 70] on div "No hay resultados Salesbot Agente de IA Agregar tarea Agregar un lead Enviar co…" at bounding box center [286, 153] width 517 height 306
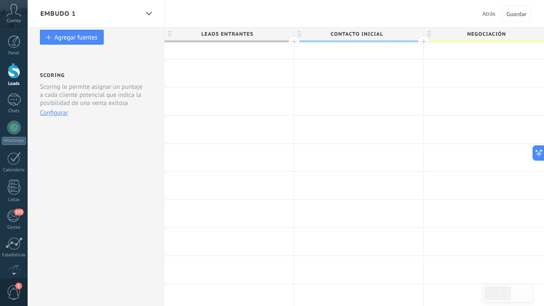
click at [486, 14] on span "Atrás" at bounding box center [489, 14] width 13 height 8
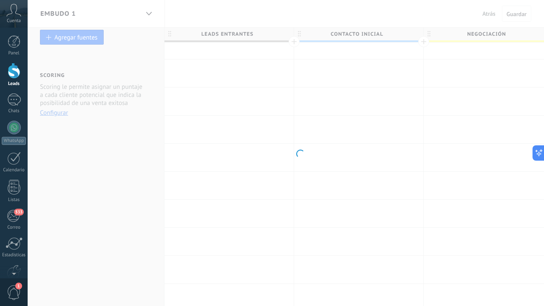
click at [502, 15] on body ".abccls-1,.abccls-2{fill-rule:evenodd}.abccls-2{fill:#fff} .abfcls-1{fill:none}…" at bounding box center [272, 95] width 544 height 306
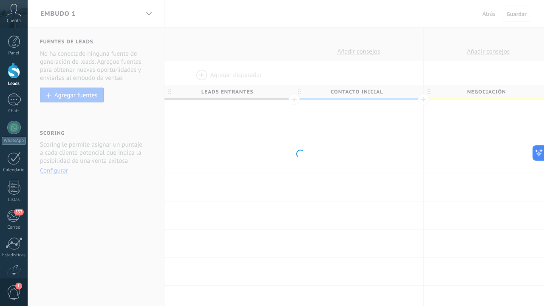
click at [483, 16] on body ".abccls-1,.abccls-2{fill-rule:evenodd}.abccls-2{fill:#fff} .abfcls-1{fill:none}…" at bounding box center [272, 153] width 544 height 306
click at [145, 13] on body ".abccls-1,.abccls-2{fill-rule:evenodd}.abccls-2{fill:#fff} .abfcls-1{fill:none}…" at bounding box center [272, 153] width 544 height 306
click at [148, 14] on body ".abccls-1,.abccls-2{fill-rule:evenodd}.abccls-2{fill:#fff} .abfcls-1{fill:none}…" at bounding box center [272, 153] width 544 height 306
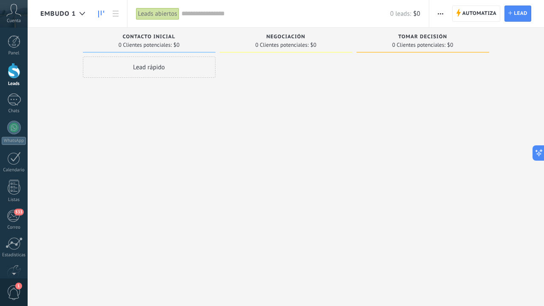
click at [100, 11] on icon at bounding box center [101, 14] width 6 height 7
click at [87, 14] on div at bounding box center [82, 14] width 14 height 17
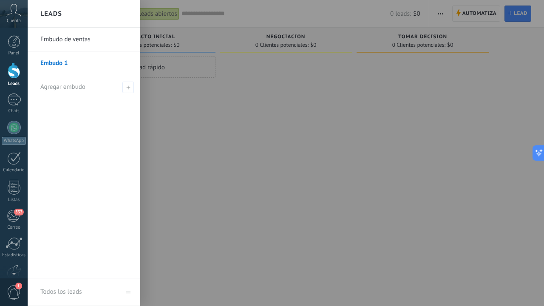
click at [78, 38] on link "Embudo de ventas" at bounding box center [85, 40] width 91 height 24
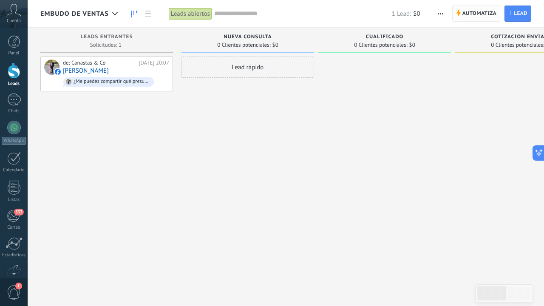
click at [476, 17] on span "Automatiza" at bounding box center [480, 13] width 34 height 15
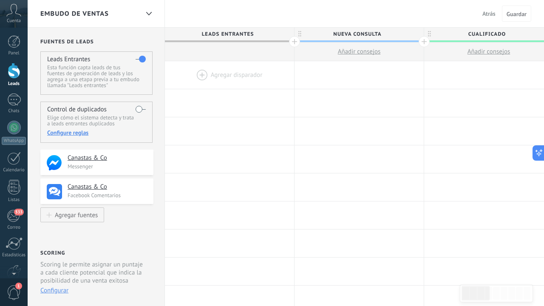
click at [228, 82] on div at bounding box center [229, 75] width 129 height 28
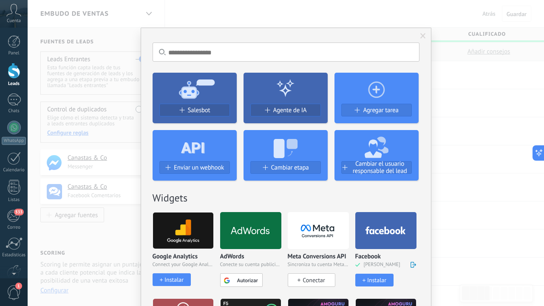
click at [418, 39] on span at bounding box center [423, 36] width 14 height 14
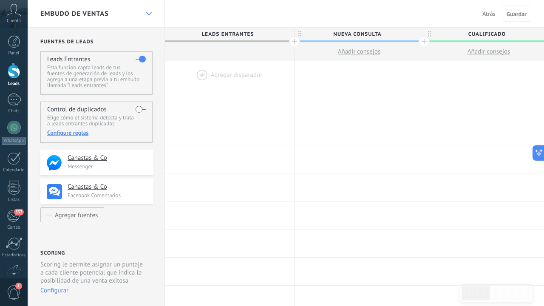
click at [151, 12] on icon at bounding box center [149, 13] width 6 height 3
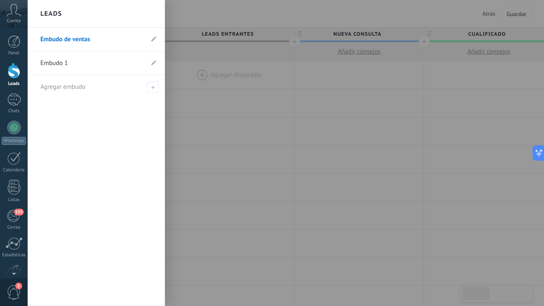
click at [66, 62] on link "Embudo 1" at bounding box center [91, 63] width 103 height 24
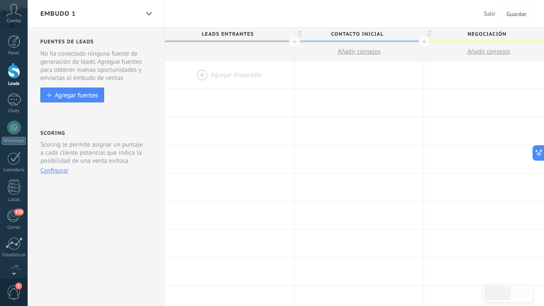
scroll to position [0, 0]
click at [212, 83] on div at bounding box center [229, 75] width 129 height 28
click at [208, 77] on div at bounding box center [229, 75] width 129 height 28
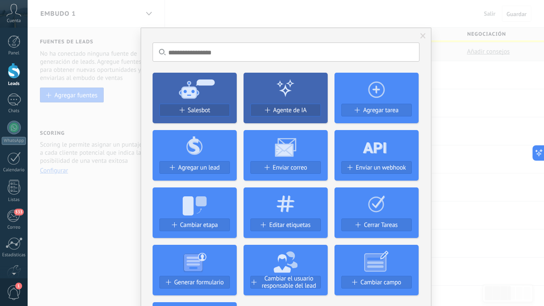
click at [423, 38] on span at bounding box center [424, 36] width 6 height 6
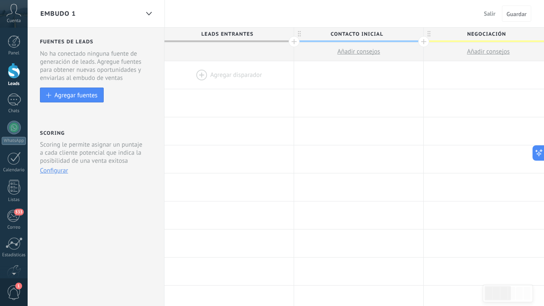
click at [292, 46] on div at bounding box center [294, 41] width 11 height 11
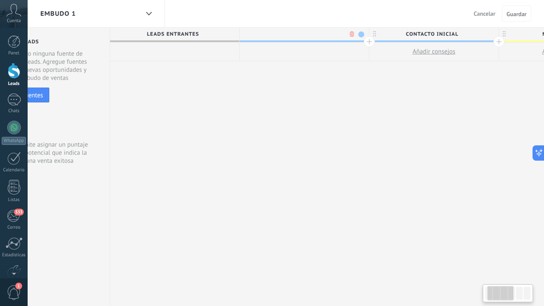
scroll to position [0, 63]
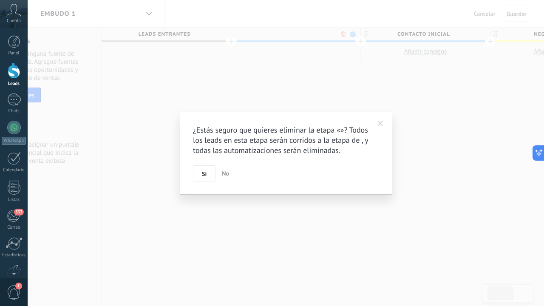
click at [344, 34] on body ".abccls-1,.abccls-2{fill-rule:evenodd}.abccls-2{fill:#fff} .abfcls-1{fill:none}…" at bounding box center [272, 153] width 544 height 306
click at [201, 173] on button "Si" at bounding box center [204, 173] width 23 height 16
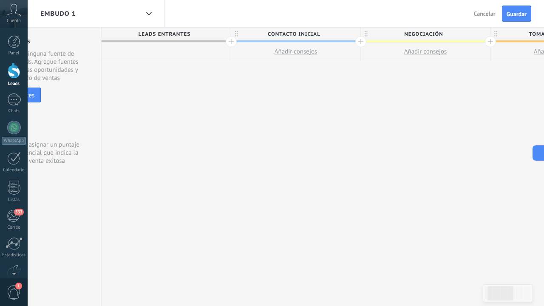
click at [328, 103] on div "**********" at bounding box center [491, 167] width 778 height 279
click at [165, 47] on div at bounding box center [166, 52] width 129 height 19
click at [484, 11] on span "Cancelar" at bounding box center [485, 14] width 22 height 8
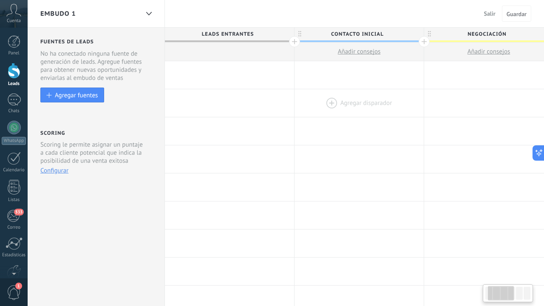
scroll to position [0, 63]
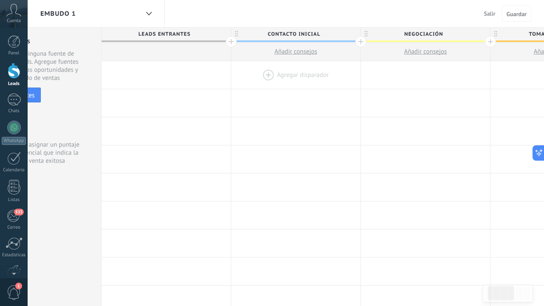
click at [265, 83] on div at bounding box center [295, 75] width 129 height 28
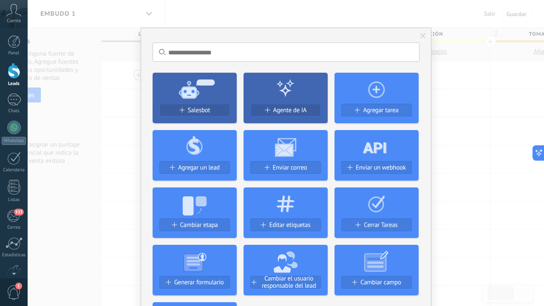
click at [286, 53] on input "text" at bounding box center [286, 52] width 267 height 19
click at [74, 114] on div "No hay resultados Salesbot Agente de IA Agregar tarea Agregar un lead Enviar co…" at bounding box center [286, 153] width 517 height 306
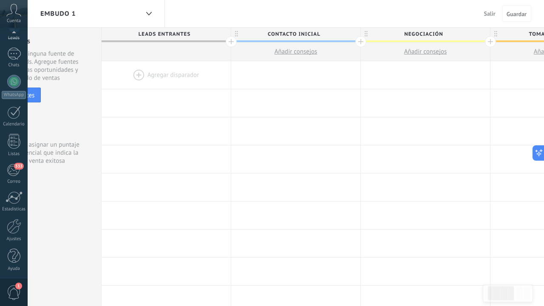
scroll to position [48, 0]
click at [13, 230] on div at bounding box center [14, 224] width 14 height 15
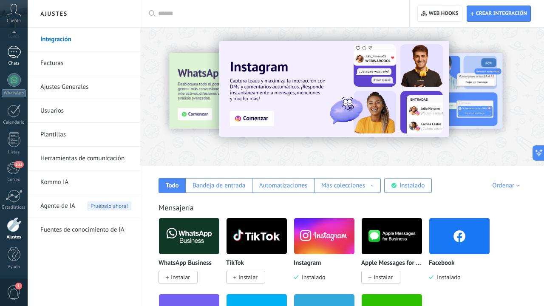
click at [16, 57] on div at bounding box center [14, 52] width 14 height 12
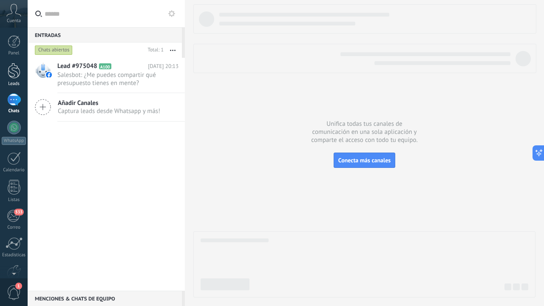
click at [14, 76] on div at bounding box center [14, 71] width 13 height 16
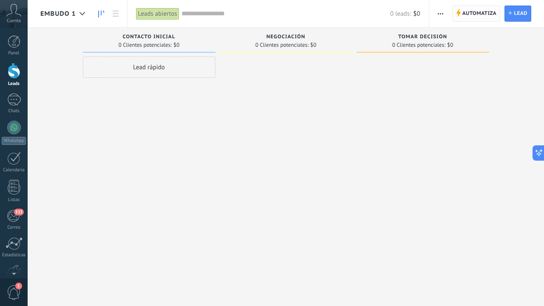
click at [483, 10] on span "Automatiza" at bounding box center [480, 13] width 34 height 15
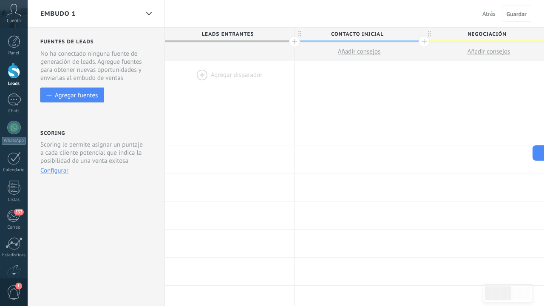
click at [210, 74] on div at bounding box center [229, 75] width 129 height 28
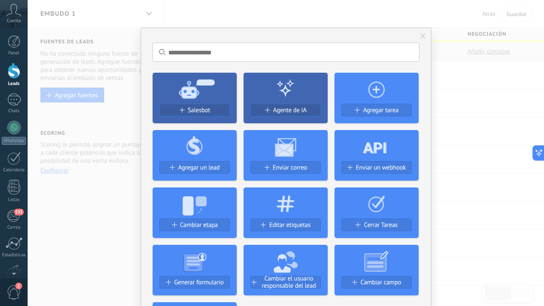
click at [419, 40] on span at bounding box center [423, 36] width 14 height 14
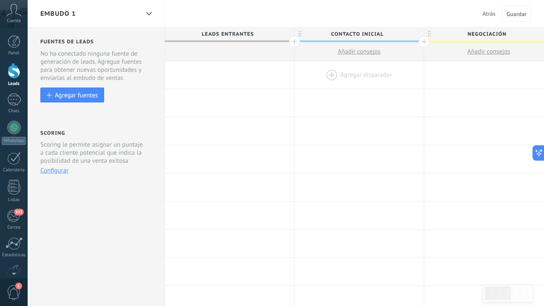
click at [327, 81] on div at bounding box center [359, 75] width 129 height 28
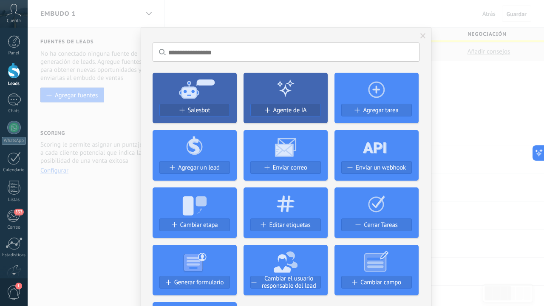
click at [421, 37] on span at bounding box center [424, 36] width 6 height 6
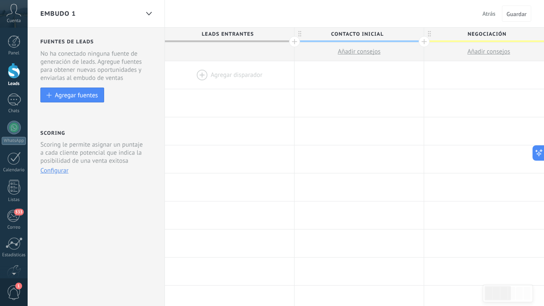
click at [222, 75] on div at bounding box center [229, 75] width 129 height 28
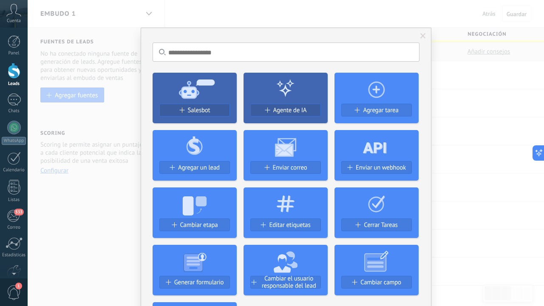
click at [421, 34] on span at bounding box center [424, 36] width 6 height 6
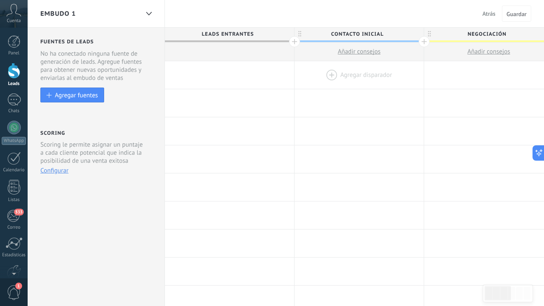
click at [384, 87] on div at bounding box center [359, 75] width 129 height 28
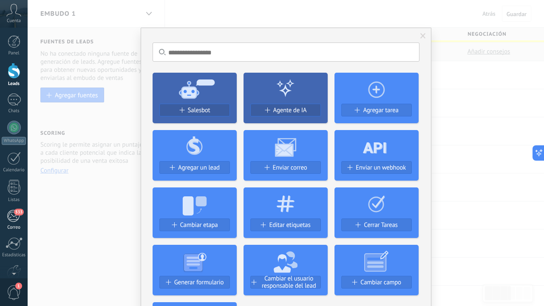
click at [423, 37] on span at bounding box center [424, 36] width 6 height 6
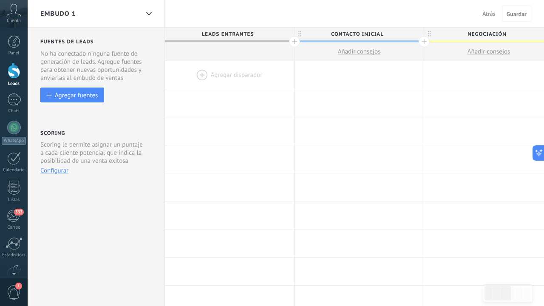
click at [193, 70] on div at bounding box center [229, 75] width 129 height 28
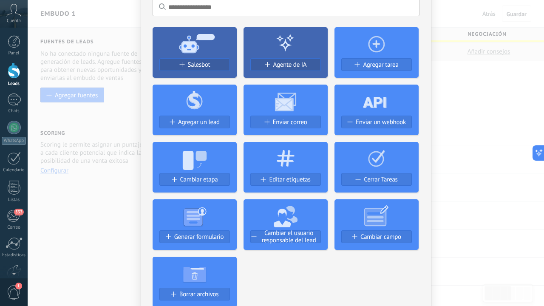
scroll to position [45, 0]
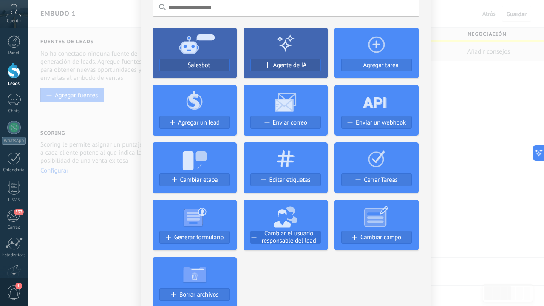
click at [285, 238] on span "Cambiar el usuario responsable del lead" at bounding box center [289, 237] width 63 height 14
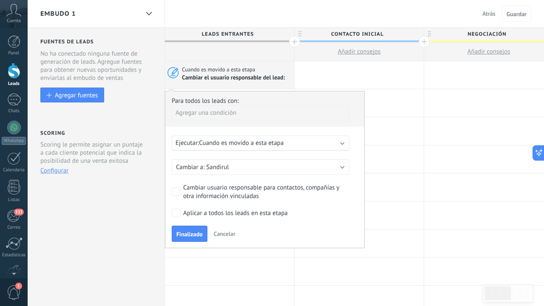
scroll to position [0, 0]
click at [245, 145] on span "Cuando es movido a esta etapa" at bounding box center [241, 143] width 85 height 8
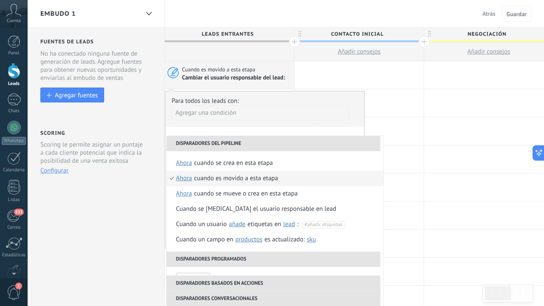
click at [259, 132] on div "**********" at bounding box center [265, 169] width 200 height 157
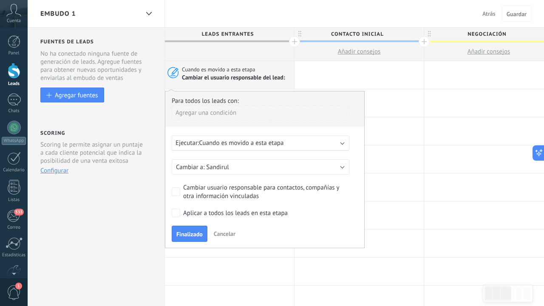
click at [236, 174] on button "Sandirul" at bounding box center [261, 167] width 178 height 15
click at [236, 174] on li "Sandirul" at bounding box center [258, 167] width 182 height 14
click at [241, 168] on button "Sandirul" at bounding box center [261, 167] width 178 height 15
click at [241, 168] on span "Sandirul" at bounding box center [257, 167] width 180 height 8
click at [342, 170] on button "Sandirul" at bounding box center [261, 167] width 178 height 15
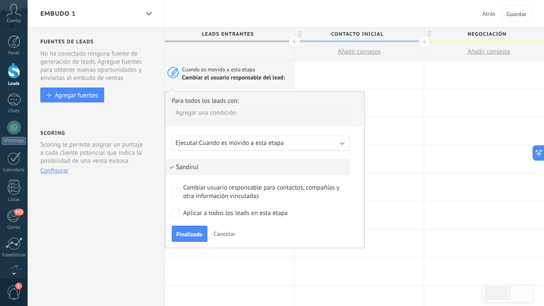
click at [342, 170] on span "Sandirul" at bounding box center [257, 167] width 180 height 8
click at [317, 142] on div "Ejecutar: Cuando es movido a esta etapa" at bounding box center [257, 143] width 163 height 8
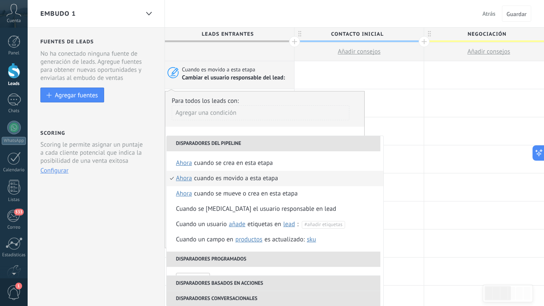
click at [311, 133] on div "**********" at bounding box center [265, 169] width 200 height 157
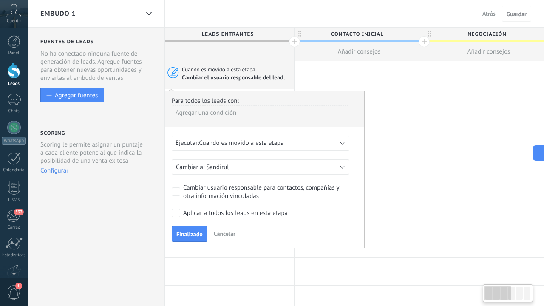
click at [308, 142] on div "Ejecutar: Cuando es movido a esta etapa" at bounding box center [257, 143] width 163 height 8
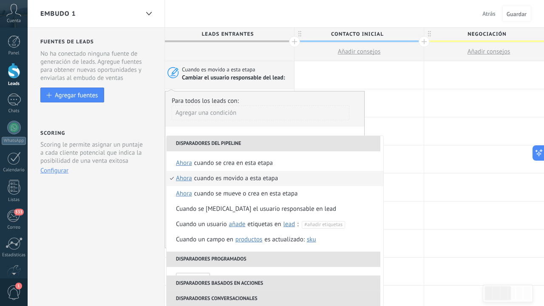
click at [274, 125] on div "Agregar una condición" at bounding box center [261, 115] width 178 height 21
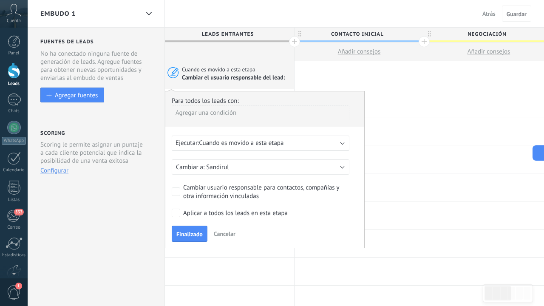
click at [262, 78] on span "Cambiar el usuario responsable del lead:" at bounding box center [234, 78] width 105 height 8
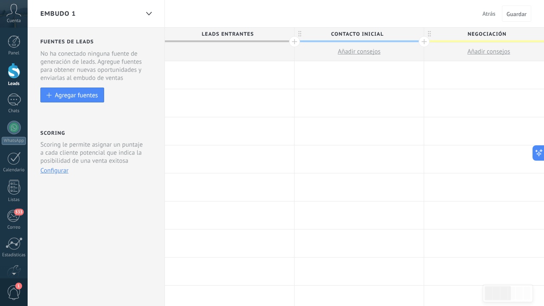
click at [262, 78] on div at bounding box center [229, 75] width 129 height 28
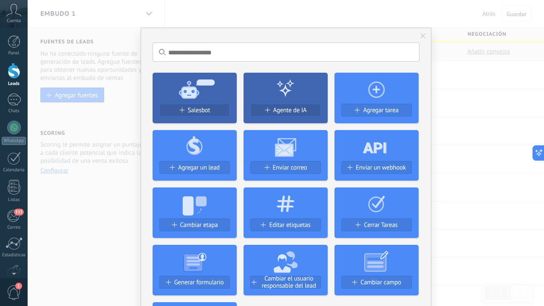
click at [422, 35] on span at bounding box center [424, 36] width 6 height 6
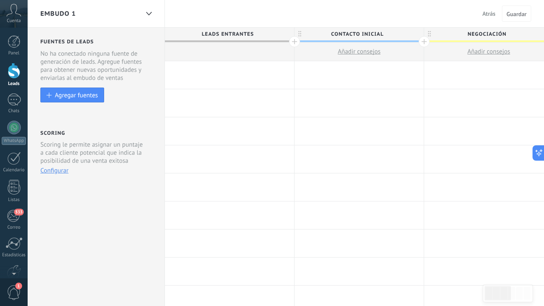
click at [215, 71] on div at bounding box center [229, 75] width 129 height 28
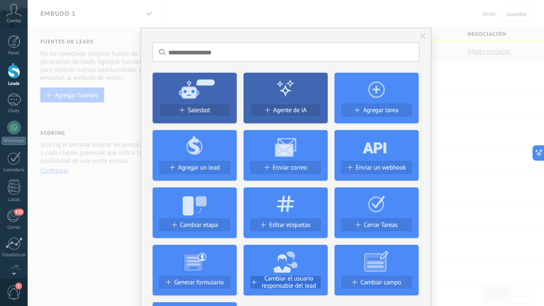
click at [282, 285] on span "Cambiar el usuario responsable del lead" at bounding box center [289, 282] width 63 height 14
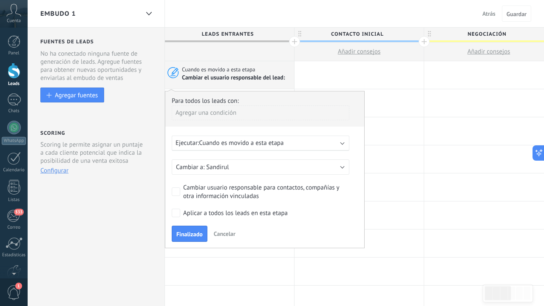
click at [233, 146] on span "Cuando es movido a esta etapa" at bounding box center [241, 143] width 85 height 8
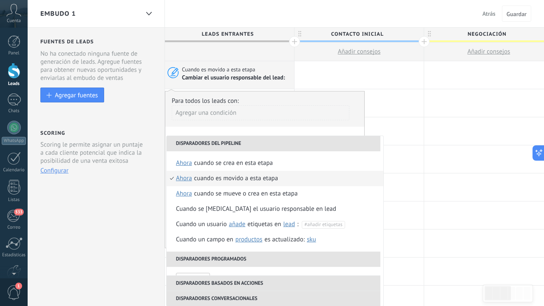
click at [233, 146] on li "Disparadores del pipeline" at bounding box center [274, 143] width 214 height 15
click at [239, 164] on div "Cuando se crea en esta etapa" at bounding box center [233, 163] width 79 height 15
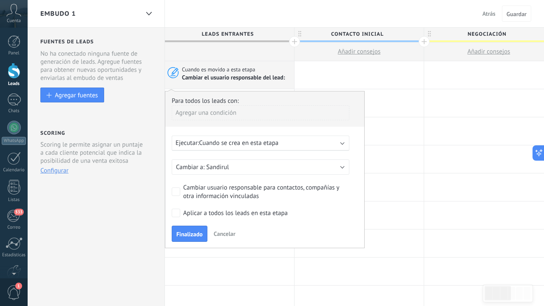
click at [241, 167] on button "Sandirul" at bounding box center [261, 167] width 178 height 15
click at [241, 167] on span "Sandirul" at bounding box center [257, 167] width 180 height 8
click at [227, 114] on div "Agregar una condición" at bounding box center [261, 112] width 178 height 15
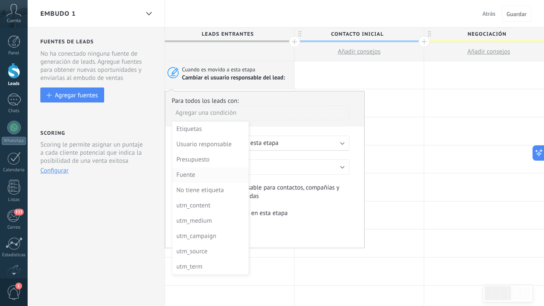
click at [204, 175] on div "Fuente" at bounding box center [210, 175] width 66 height 12
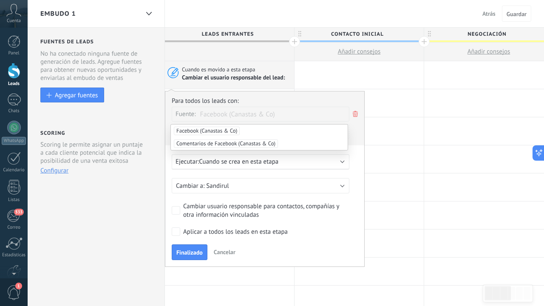
click at [230, 130] on span "Facebook (Canastas & Co)" at bounding box center [207, 131] width 66 height 9
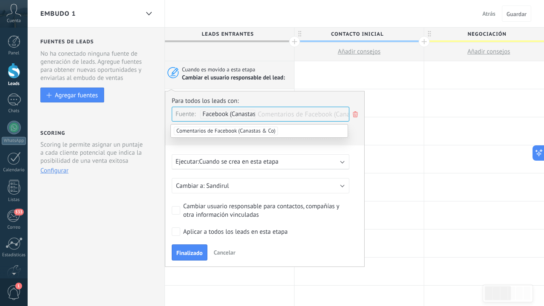
click at [293, 143] on div "Agregar una condición" at bounding box center [261, 134] width 178 height 21
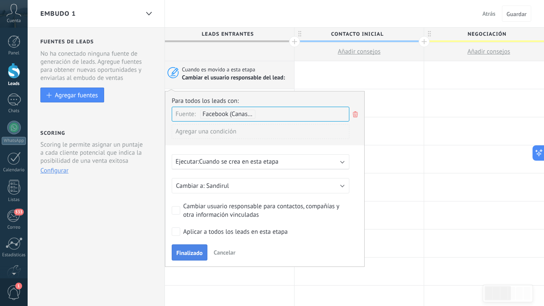
click at [185, 253] on span "Finalizado" at bounding box center [190, 253] width 26 height 6
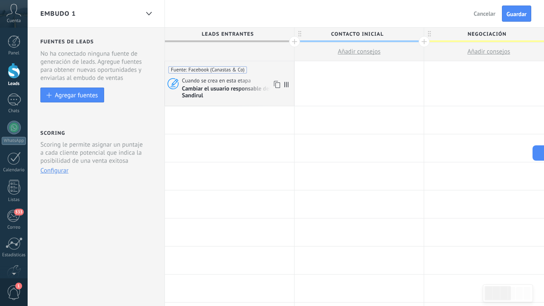
click at [227, 86] on span "Cambiar el usuario responsable del lead: Sandirul" at bounding box center [237, 92] width 110 height 14
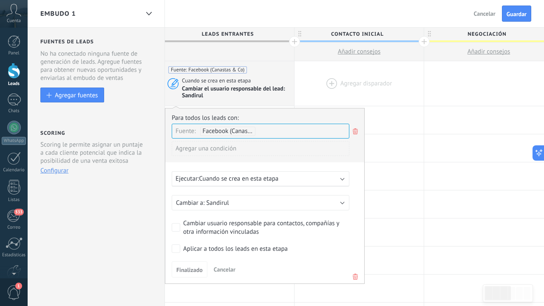
click at [376, 94] on div at bounding box center [359, 83] width 129 height 45
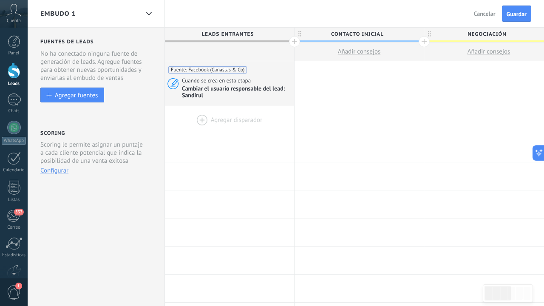
click at [243, 124] on div at bounding box center [229, 120] width 129 height 28
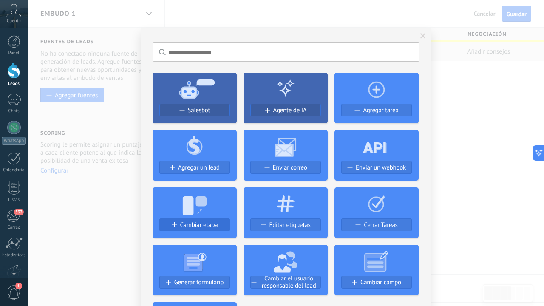
click at [190, 225] on span "Cambiar etapa" at bounding box center [199, 225] width 38 height 7
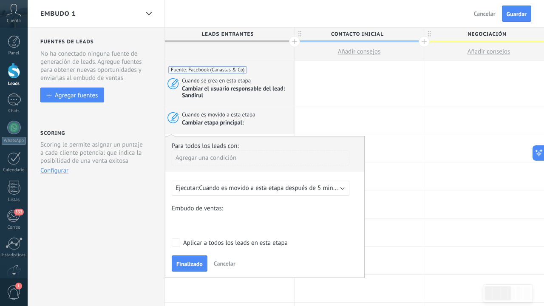
click at [231, 162] on div "Agregar una condición" at bounding box center [261, 158] width 178 height 15
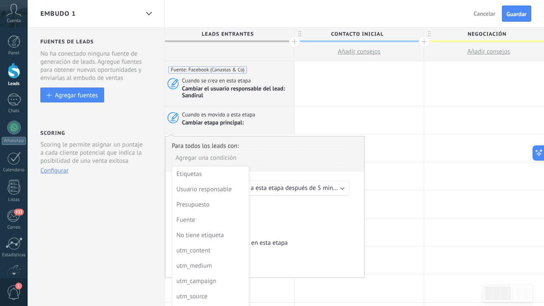
click at [286, 173] on div at bounding box center [264, 207] width 199 height 141
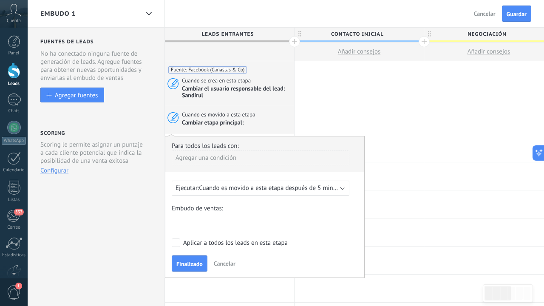
click at [0, 0] on div "Nueva consulta Cualificado Cotización enviada Pedido creado Pedido completado P…" at bounding box center [0, 0] width 0 height 0
click at [0, 0] on label "Cualificado" at bounding box center [0, 0] width 0 height 0
click at [0, 0] on div "Nueva consulta Cualificado Cotización enviada Pedido creado Pedido completado P…" at bounding box center [0, 0] width 0 height 0
click at [234, 224] on label at bounding box center [261, 223] width 178 height 14
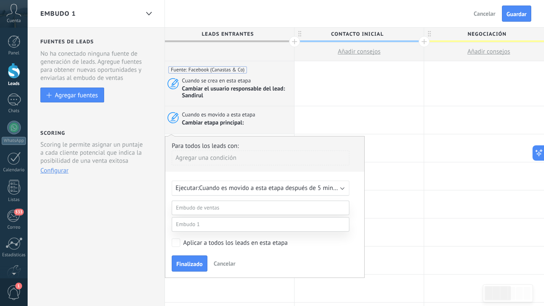
click at [194, 228] on span at bounding box center [188, 224] width 24 height 7
click at [0, 0] on label "Contacto inicial" at bounding box center [0, 0] width 0 height 0
click at [180, 244] on label "Aplicar a todos los leads en esta etapa" at bounding box center [259, 243] width 175 height 9
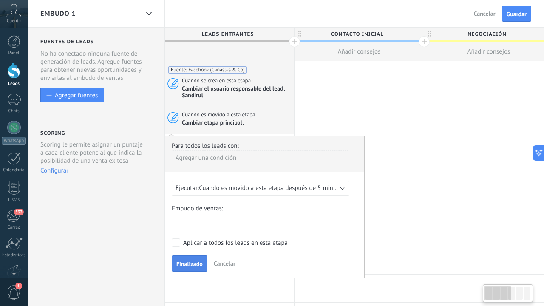
click at [189, 267] on span "Finalizado" at bounding box center [190, 264] width 26 height 6
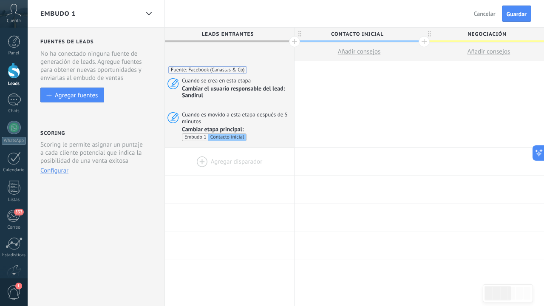
click at [205, 160] on div at bounding box center [229, 162] width 129 height 28
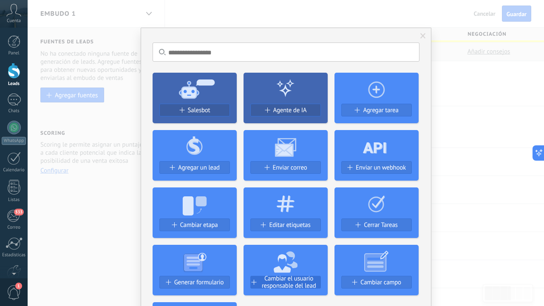
click at [297, 290] on span "Cambiar el usuario responsable del lead" at bounding box center [289, 282] width 63 height 14
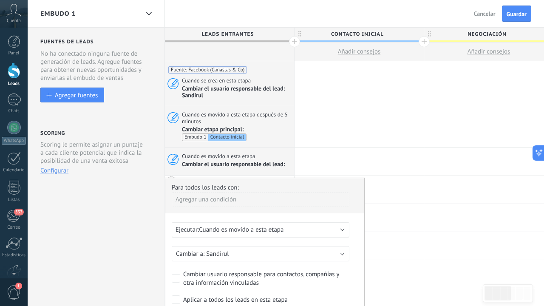
click at [249, 250] on button "Sandirul" at bounding box center [261, 253] width 178 height 15
click at [249, 250] on span "Sandirul" at bounding box center [257, 254] width 180 height 8
click at [293, 231] on div "Ejecutar: Cuando es movido a esta etapa" at bounding box center [257, 230] width 163 height 8
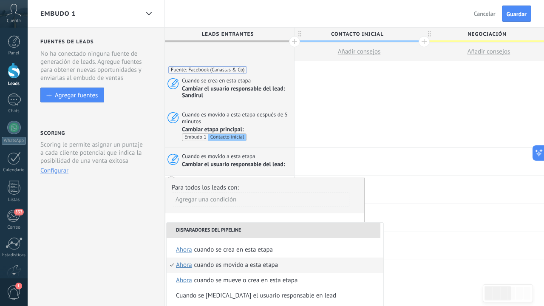
click at [293, 231] on li "Disparadores del pipeline" at bounding box center [274, 230] width 214 height 15
click at [232, 192] on div "Agregar una condición" at bounding box center [261, 199] width 178 height 15
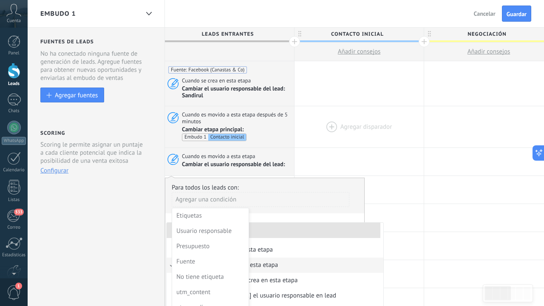
click at [325, 125] on div at bounding box center [359, 126] width 129 height 41
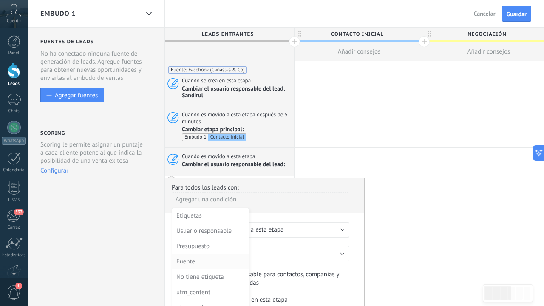
click at [206, 262] on div "Fuente" at bounding box center [210, 262] width 66 height 12
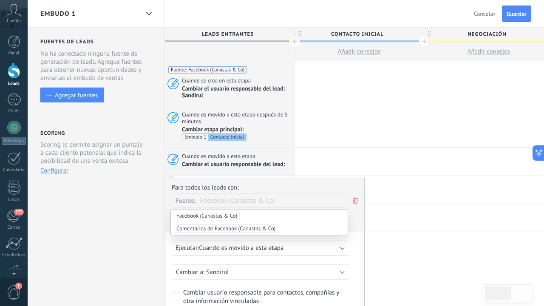
click at [355, 203] on icon at bounding box center [355, 201] width 9 height 10
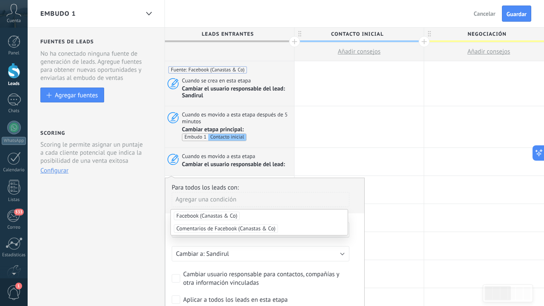
click at [333, 186] on div "Para todos los leads con:" at bounding box center [265, 188] width 186 height 8
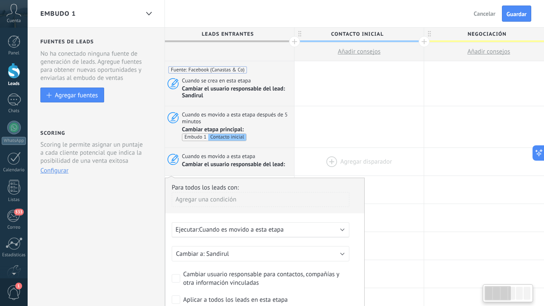
click at [329, 152] on div at bounding box center [359, 162] width 129 height 28
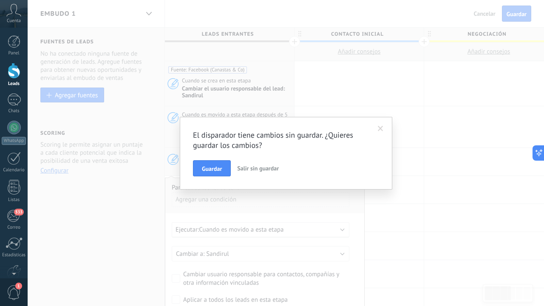
click at [336, 83] on div "El disparador tiene cambios sin guardar. ¿Quieres guardar los cambios? Guardar …" at bounding box center [286, 153] width 517 height 306
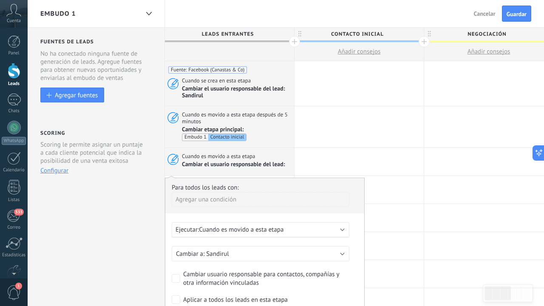
click at [239, 161] on span "Cambiar el usuario responsable del lead:" at bounding box center [234, 165] width 105 height 8
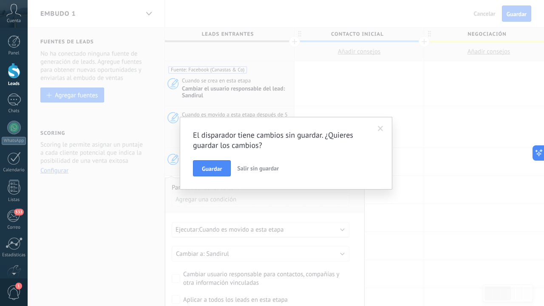
click at [380, 127] on span at bounding box center [381, 129] width 6 height 6
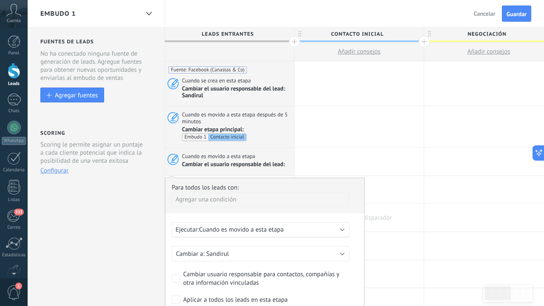
click at [422, 219] on div at bounding box center [359, 218] width 129 height 28
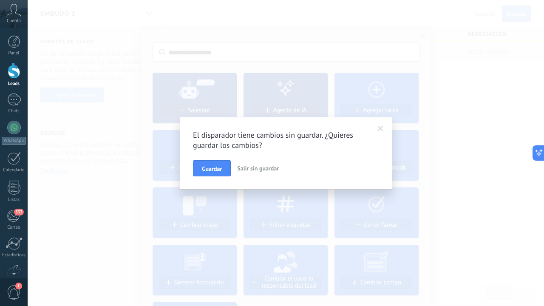
click at [382, 126] on span at bounding box center [381, 129] width 6 height 6
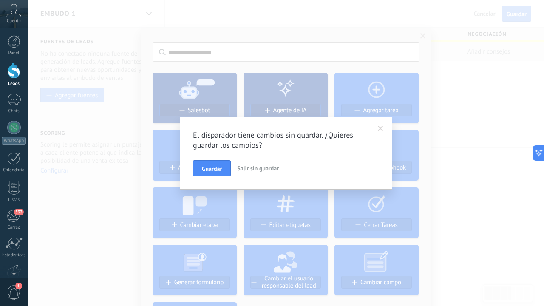
click at [376, 128] on span at bounding box center [381, 129] width 14 height 14
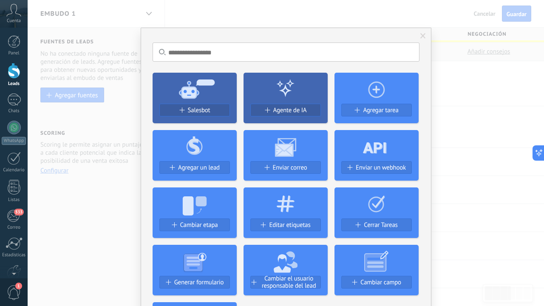
click at [424, 35] on span at bounding box center [424, 36] width 6 height 6
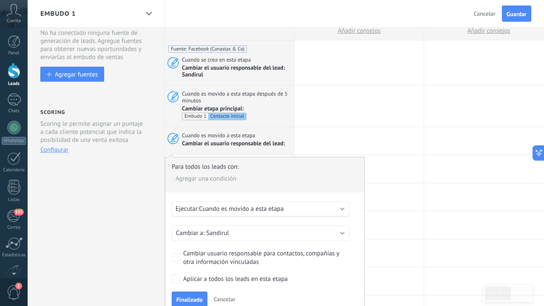
scroll to position [33, 0]
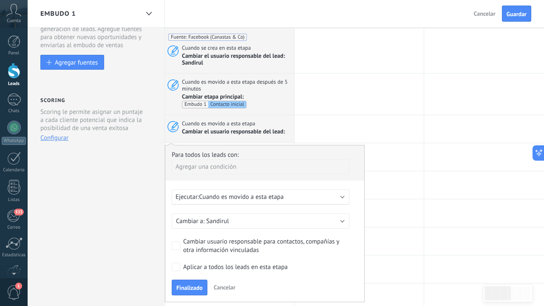
click at [226, 287] on span "Cancelar" at bounding box center [225, 288] width 22 height 8
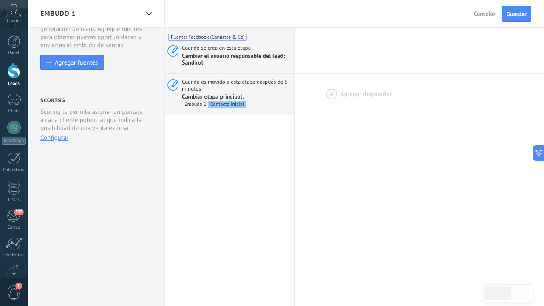
click at [331, 99] on div at bounding box center [359, 94] width 129 height 41
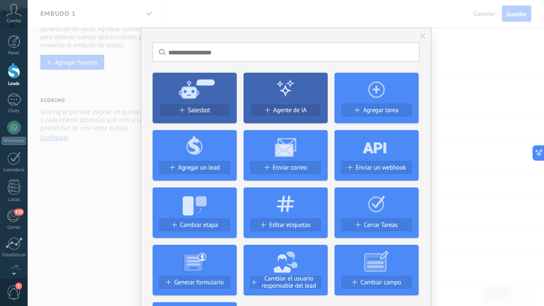
click at [420, 40] on span at bounding box center [423, 36] width 14 height 14
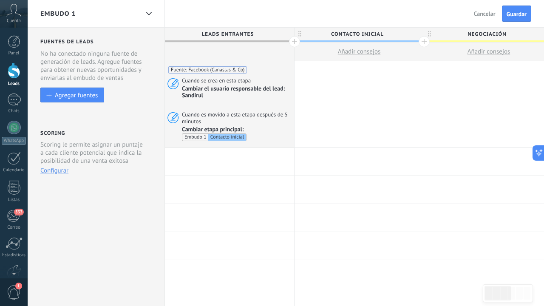
scroll to position [0, 0]
click at [70, 98] on div "Agregar fuentes" at bounding box center [76, 94] width 43 height 7
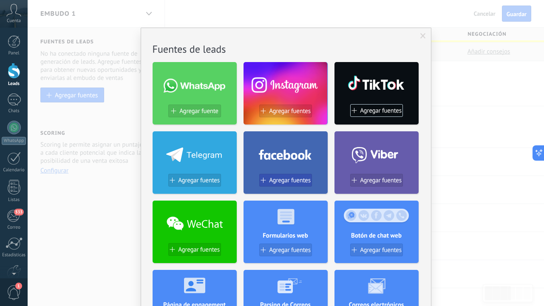
click at [293, 176] on button "Agregar fuentes" at bounding box center [285, 180] width 53 height 13
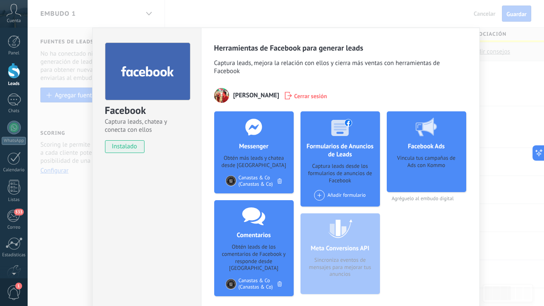
click at [126, 146] on span "instalado" at bounding box center [124, 146] width 39 height 13
click at [403, 90] on div "Sandra Lozano Cerrar sesión" at bounding box center [340, 95] width 253 height 15
click at [294, 94] on span "Cerrar sesión" at bounding box center [310, 95] width 33 height 9
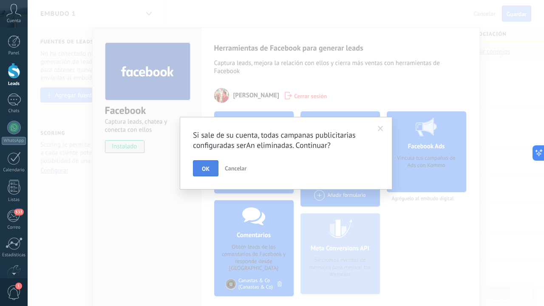
click at [213, 165] on button "OK" at bounding box center [206, 168] width 26 height 16
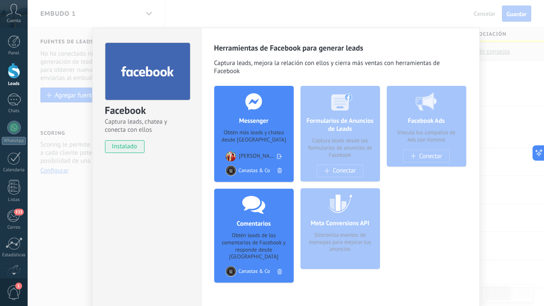
click at [507, 98] on div "Facebook Captura leads, chatea y conecta con ellos instalado Desinstalar Herram…" at bounding box center [286, 153] width 517 height 306
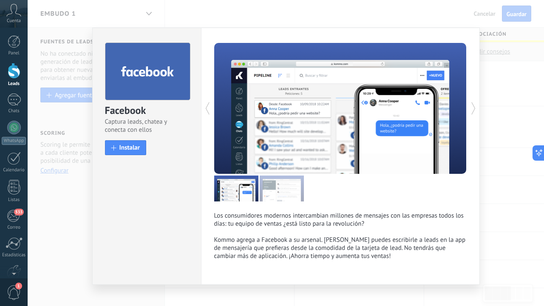
click at [502, 105] on div "Facebook Captura leads, chatea y conecta con ellos install Instalar Los consumi…" at bounding box center [286, 153] width 517 height 306
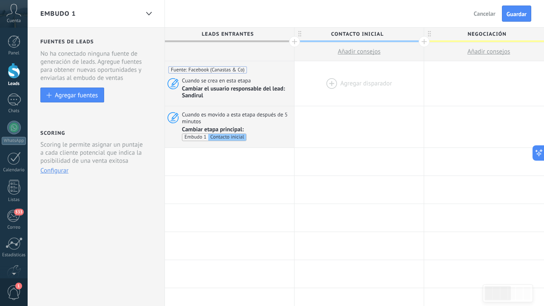
click at [387, 74] on div at bounding box center [359, 83] width 129 height 45
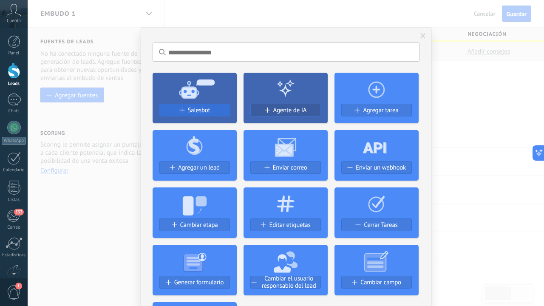
click at [189, 107] on span "Salesbot" at bounding box center [199, 110] width 23 height 7
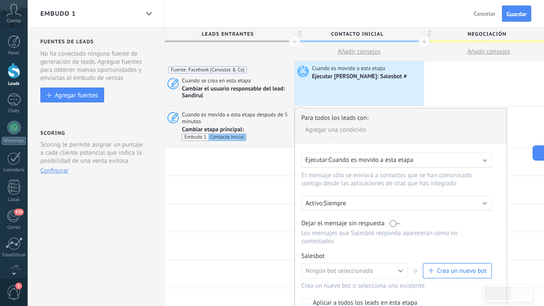
click at [365, 160] on span "Cuando es movido a esta etapa" at bounding box center [371, 160] width 85 height 8
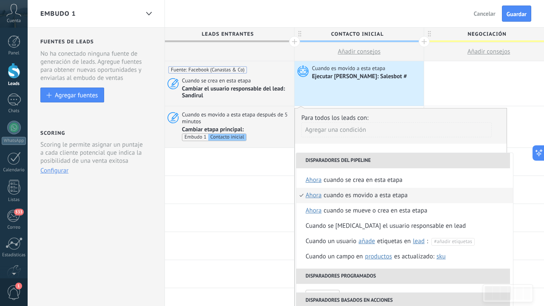
click at [371, 197] on div "Cuando es movido a esta etapa" at bounding box center [366, 195] width 84 height 15
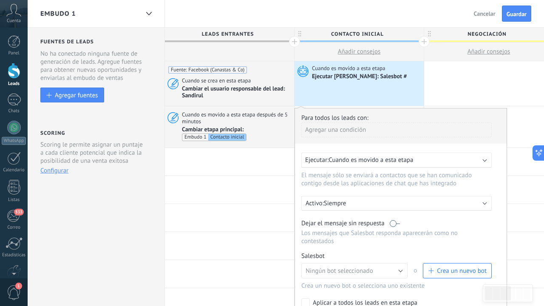
click at [502, 183] on div "Para todos los leads con: Agregar una condición Ejecutar: Cuando es movido a es…" at bounding box center [401, 223] width 213 height 230
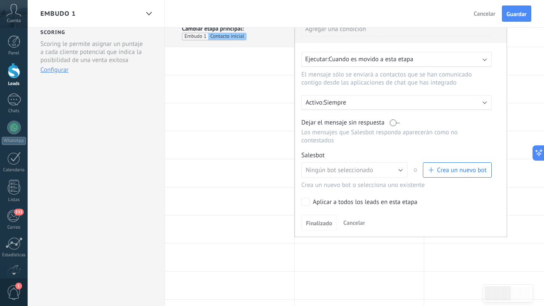
scroll to position [103, 0]
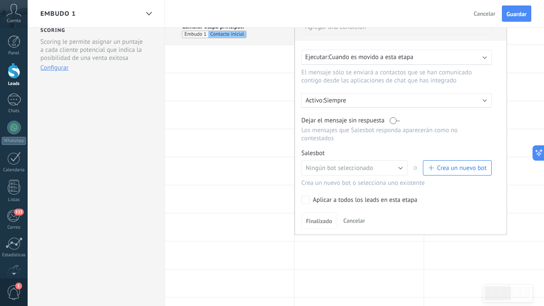
click at [372, 173] on button "Ningún bot seleccionado" at bounding box center [355, 167] width 106 height 15
click at [388, 173] on li "Ningún bot seleccionado" at bounding box center [351, 168] width 111 height 14
click at [402, 172] on button "Ningún bot seleccionado" at bounding box center [355, 167] width 106 height 15
click at [402, 172] on span "Ningún bot seleccionado" at bounding box center [350, 168] width 108 height 8
click at [402, 172] on button "Ningún bot seleccionado" at bounding box center [355, 167] width 106 height 15
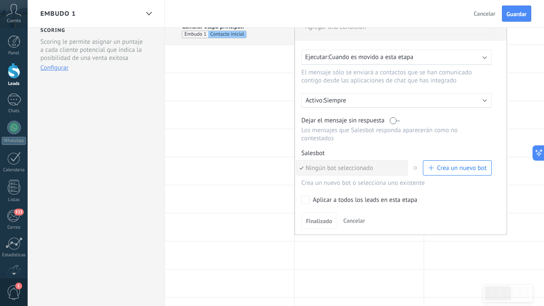
click at [402, 168] on span "Ningún bot seleccionado" at bounding box center [350, 168] width 108 height 8
click at [459, 169] on span "Crea un nuevo bot" at bounding box center [462, 168] width 50 height 8
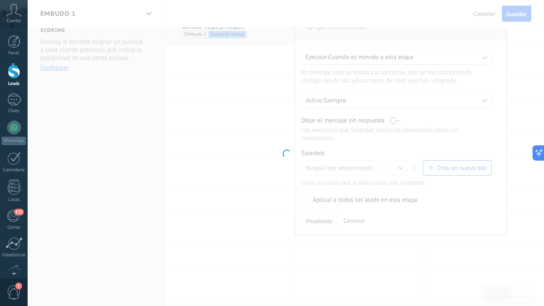
click at [245, 189] on div at bounding box center [286, 153] width 517 height 306
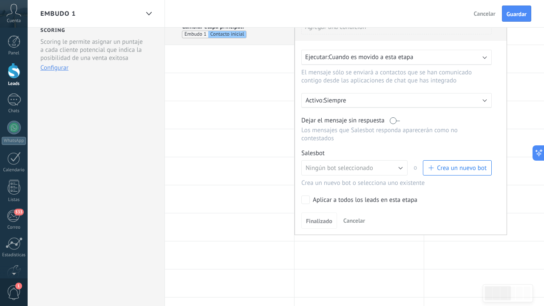
click at [444, 165] on span "Crea un nuevo bot" at bounding box center [462, 168] width 50 height 8
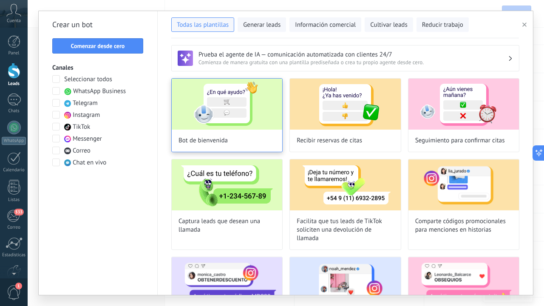
click at [235, 124] on img at bounding box center [227, 104] width 111 height 51
type input "**********"
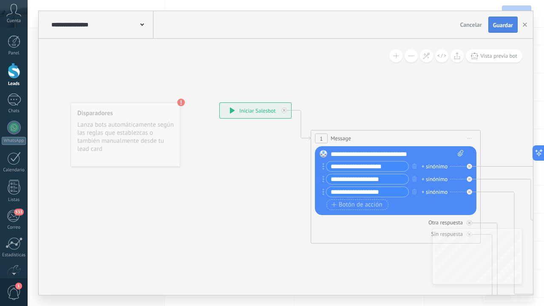
click at [508, 29] on button "Guardar" at bounding box center [503, 25] width 29 height 16
click at [521, 29] on button "button" at bounding box center [525, 25] width 13 height 16
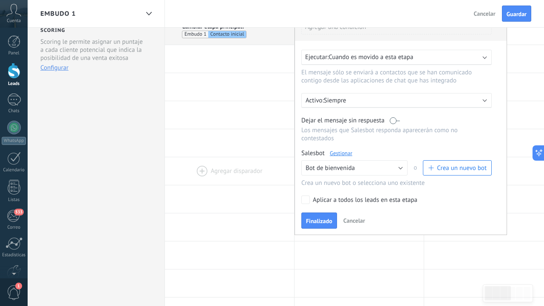
click at [223, 182] on div at bounding box center [229, 171] width 129 height 28
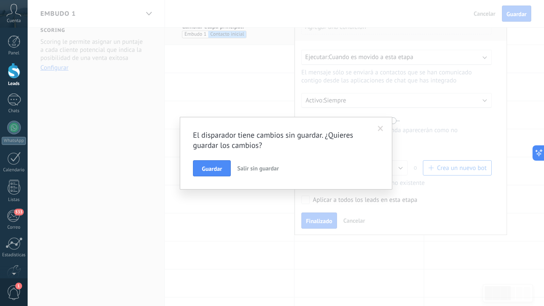
click at [377, 130] on span at bounding box center [381, 129] width 14 height 14
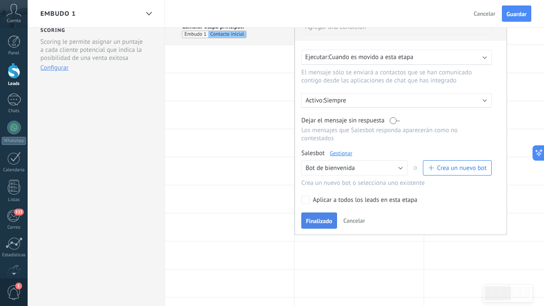
click at [319, 222] on span "Finalizado" at bounding box center [319, 221] width 26 height 6
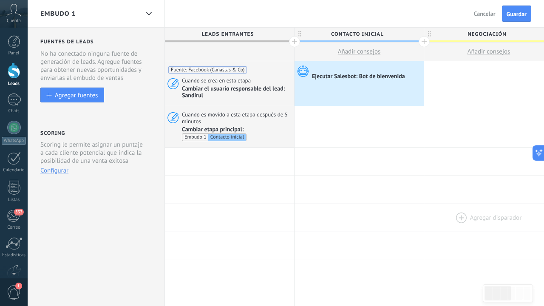
scroll to position [0, 0]
click at [454, 81] on div at bounding box center [489, 83] width 129 height 45
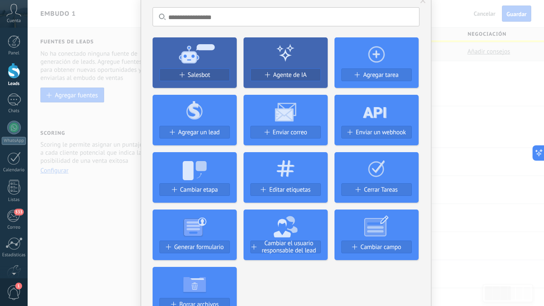
scroll to position [36, 0]
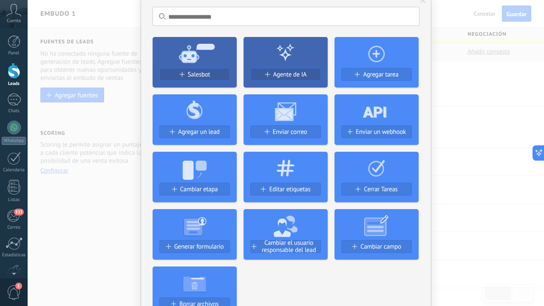
click at [381, 52] on icon at bounding box center [377, 52] width 84 height 31
click at [382, 74] on span "Agregar tarea" at bounding box center [380, 74] width 35 height 7
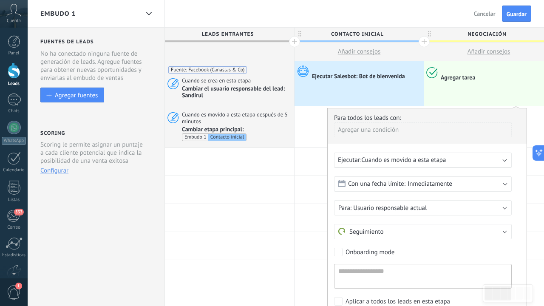
click at [400, 161] on span "Cuando es movido a esta etapa" at bounding box center [404, 160] width 85 height 8
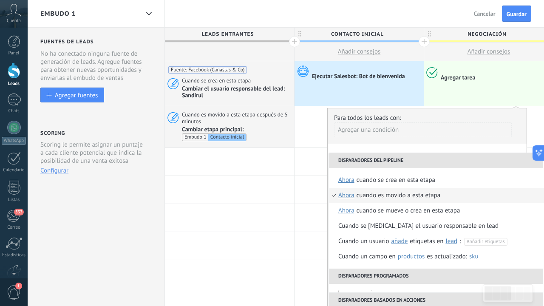
click at [392, 198] on div "Cuando es movido a esta etapa" at bounding box center [399, 195] width 84 height 15
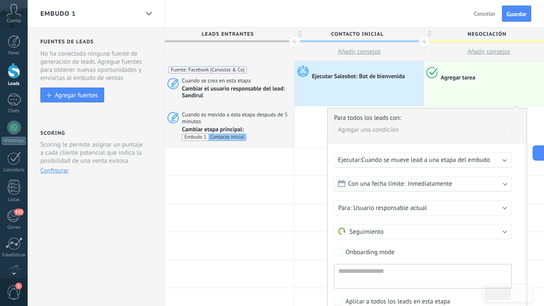
click at [393, 231] on button "Seguimiento" at bounding box center [423, 231] width 178 height 15
click at [393, 231] on span "Seguimiento" at bounding box center [419, 232] width 180 height 8
click at [393, 231] on button "Seguimiento" at bounding box center [423, 231] width 178 height 15
click at [393, 231] on span "Seguimiento" at bounding box center [419, 232] width 180 height 8
click at [523, 187] on div "Para todos los leads con: Agregar una condición Ejecutar: Cuando se mueve lead …" at bounding box center [428, 222] width 200 height 229
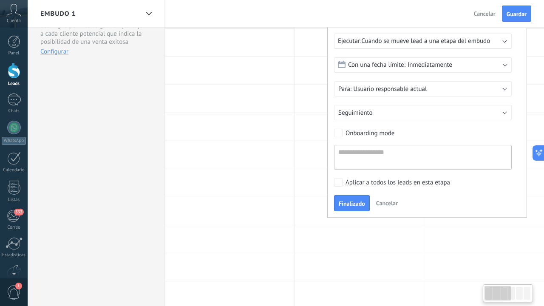
scroll to position [124, 0]
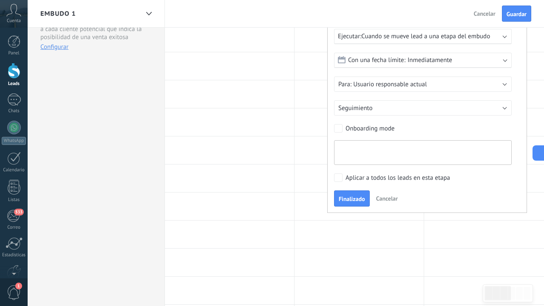
click at [373, 153] on textarea at bounding box center [423, 152] width 178 height 25
type textarea "**********"
click at [345, 181] on label "Aplicar a todos los leads en esta etapa" at bounding box center [421, 178] width 175 height 9
click at [354, 201] on span "Finalizado" at bounding box center [352, 199] width 26 height 6
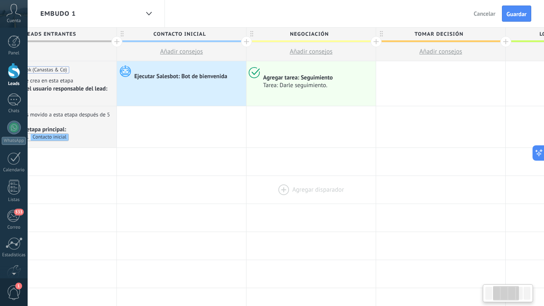
scroll to position [0, 203]
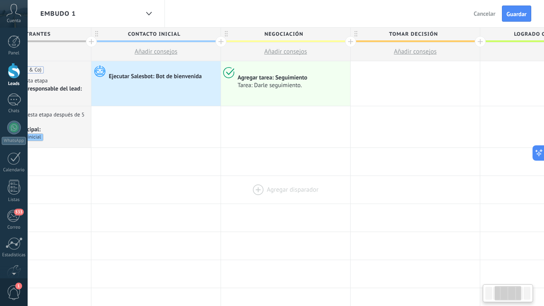
drag, startPoint x: 437, startPoint y: 180, endPoint x: 234, endPoint y: 178, distance: 203.3
click at [234, 178] on div at bounding box center [285, 190] width 129 height 28
click at [14, 156] on div at bounding box center [14, 158] width 14 height 13
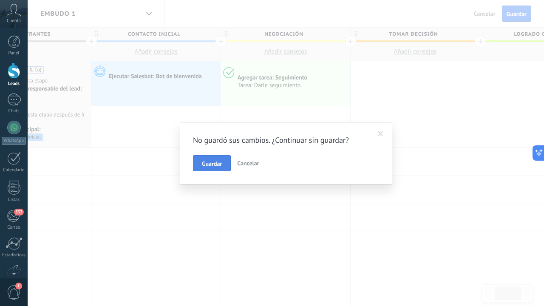
click at [207, 162] on span "Guardar" at bounding box center [212, 164] width 20 height 6
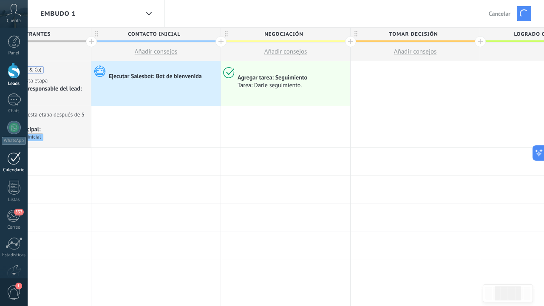
click at [11, 162] on div at bounding box center [14, 158] width 14 height 13
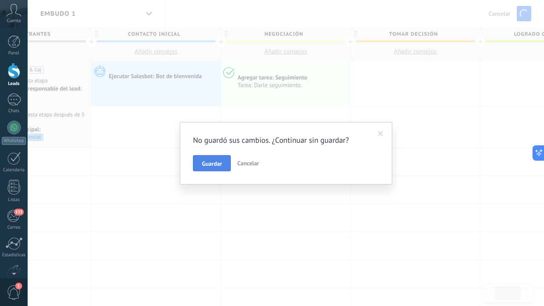
click at [219, 165] on span "Guardar" at bounding box center [212, 164] width 20 height 6
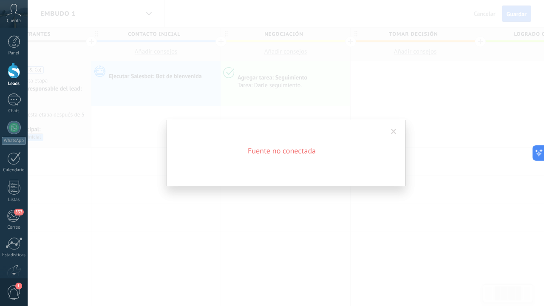
click at [319, 155] on h2 "Fuente no conectada" at bounding box center [282, 151] width 204 height 10
click at [399, 131] on span at bounding box center [394, 132] width 14 height 14
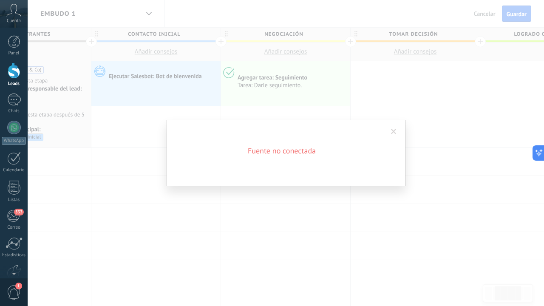
click at [391, 133] on span at bounding box center [394, 132] width 6 height 6
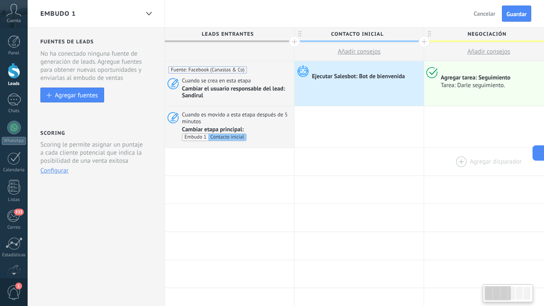
scroll to position [0, 0]
drag, startPoint x: 198, startPoint y: 158, endPoint x: 448, endPoint y: 154, distance: 250.1
click at [448, 154] on div "Agregar disparador Agregar disparador Agregar disparador Agregar disparador Agr…" at bounding box center [554, 162] width 778 height 28
click at [90, 100] on button "Agregar fuentes" at bounding box center [72, 95] width 64 height 15
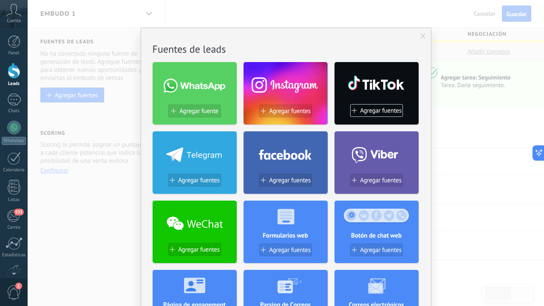
click at [301, 163] on div at bounding box center [286, 153] width 84 height 37
click at [291, 188] on div "Agregar fuentes" at bounding box center [286, 184] width 84 height 20
click at [284, 177] on span "Agregar fuentes" at bounding box center [290, 180] width 42 height 7
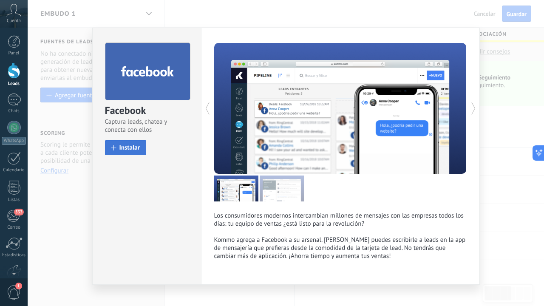
click at [128, 144] on button "Instalar" at bounding box center [126, 147] width 42 height 15
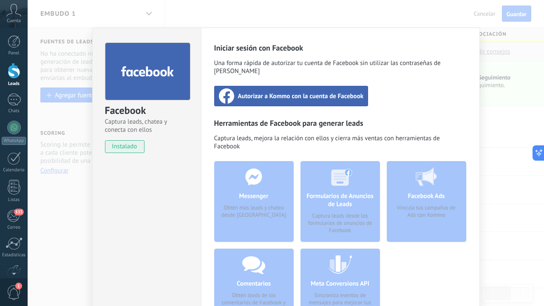
click at [315, 92] on span "Autorizar a Kommo con la cuenta de Facebook" at bounding box center [301, 96] width 126 height 9
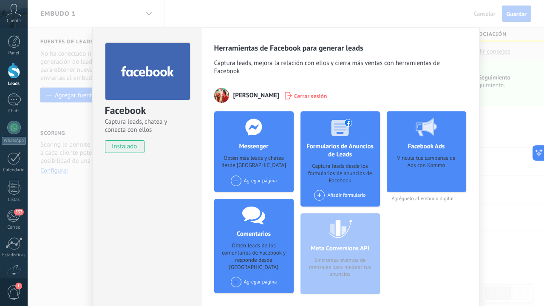
click at [257, 96] on span "Sandra Lozano" at bounding box center [257, 95] width 46 height 8
click at [246, 174] on div "Messenger Obtén más leads y chatea desde Kommo Agregar página" at bounding box center [254, 151] width 80 height 81
click at [456, 228] on div "Facebook Ads Vincula tus campañas de Ads con Kommo Agréguelo al embudo digital" at bounding box center [427, 206] width 80 height 190
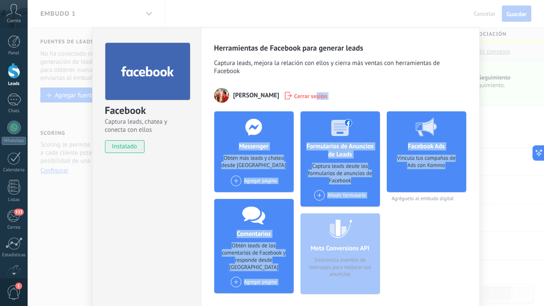
drag, startPoint x: 308, startPoint y: 96, endPoint x: 450, endPoint y: 171, distance: 160.4
click at [450, 171] on div "Herramientas de Facebook para generar leads Captura leads, mejora la relación c…" at bounding box center [340, 172] width 253 height 258
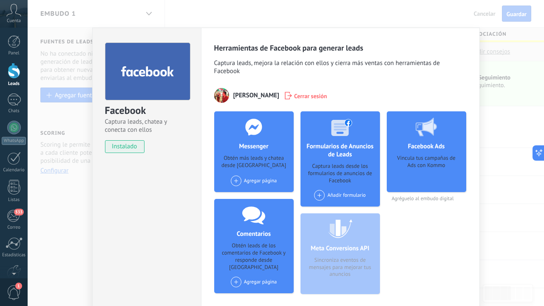
click at [451, 252] on div "Facebook Ads Vincula tus campañas de Ads con Kommo Agréguelo al embudo digital" at bounding box center [427, 206] width 80 height 190
click at [482, 212] on div "Facebook Captura leads, chatea y conecta con ellos instalado Desinstalar Herram…" at bounding box center [286, 153] width 517 height 306
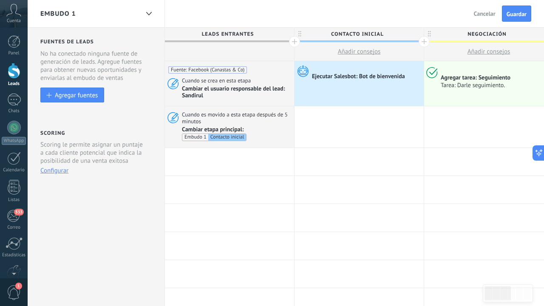
click at [520, 26] on div "Atrás Cancelar Guardar" at bounding box center [504, 13] width 81 height 27
click at [516, 9] on button "Guardar" at bounding box center [516, 14] width 29 height 16
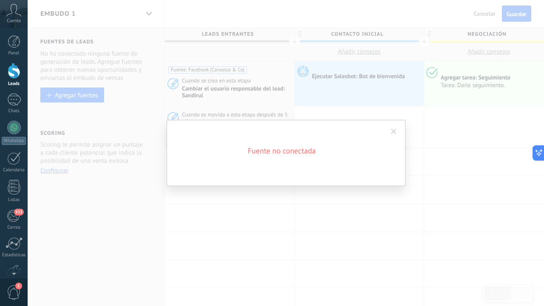
click at [393, 130] on span at bounding box center [394, 132] width 6 height 6
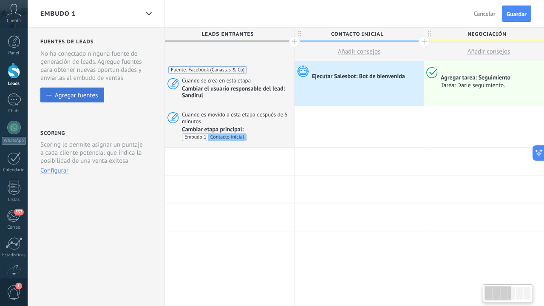
click at [76, 92] on div "Agregar fuentes" at bounding box center [76, 94] width 43 height 7
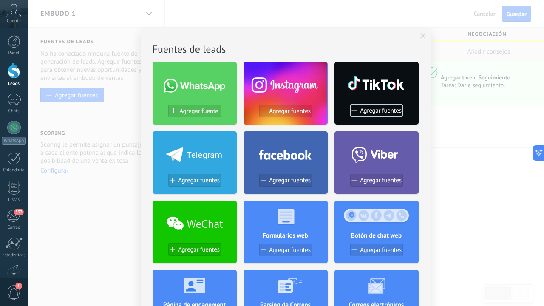
click at [322, 168] on div at bounding box center [286, 153] width 84 height 37
click at [298, 179] on span "Agregar fuentes" at bounding box center [290, 180] width 42 height 7
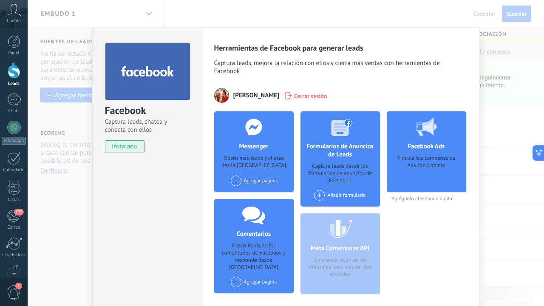
click at [123, 151] on span "instalado" at bounding box center [124, 146] width 39 height 13
click at [269, 183] on div "Agregar página" at bounding box center [254, 181] width 46 height 11
click at [260, 195] on div "Canastas & Co" at bounding box center [258, 197] width 57 height 19
click at [238, 183] on span at bounding box center [236, 181] width 11 height 11
click at [241, 195] on div at bounding box center [238, 197] width 11 height 11
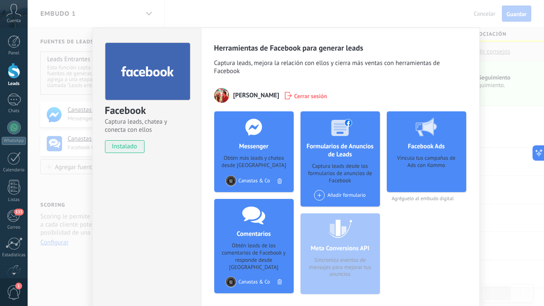
click at [337, 194] on div "Añadir formulario" at bounding box center [339, 195] width 51 height 11
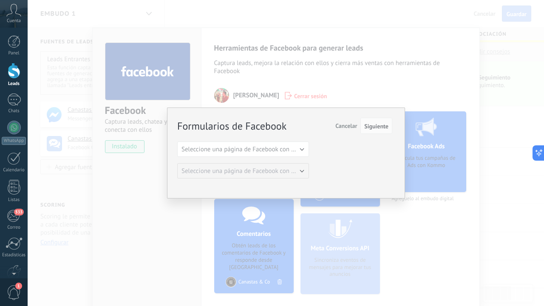
click at [271, 148] on span "Seleccione una página de Facebook con formas" at bounding box center [246, 149] width 128 height 8
click at [253, 162] on span "Canastas & Co" at bounding box center [239, 164] width 134 height 8
click at [379, 132] on button "Siguiente" at bounding box center [377, 126] width 32 height 16
click at [375, 128] on span "Siguiente" at bounding box center [377, 126] width 24 height 6
click at [344, 129] on span "Cancelar" at bounding box center [347, 126] width 22 height 8
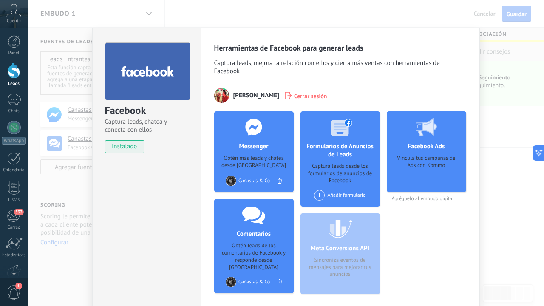
click at [334, 199] on div "Añadir formulario" at bounding box center [339, 195] width 51 height 11
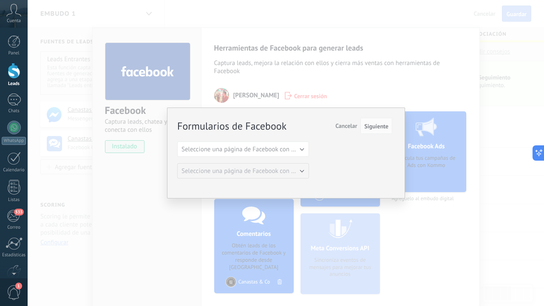
click at [299, 147] on button "Seleccione una página de Facebook con formas" at bounding box center [243, 149] width 132 height 15
click at [220, 166] on span "Canastas & Co" at bounding box center [239, 164] width 134 height 8
click at [382, 125] on span "Siguiente" at bounding box center [377, 126] width 24 height 6
click at [380, 130] on button "Siguiente" at bounding box center [377, 126] width 32 height 16
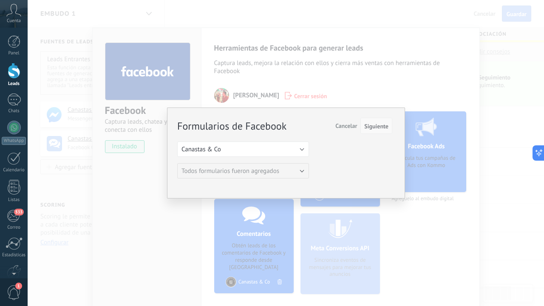
click at [380, 130] on button "Siguiente" at bounding box center [377, 126] width 32 height 16
click at [380, 131] on button "Siguiente" at bounding box center [377, 126] width 32 height 16
click at [352, 129] on span "Cancelar" at bounding box center [347, 126] width 22 height 8
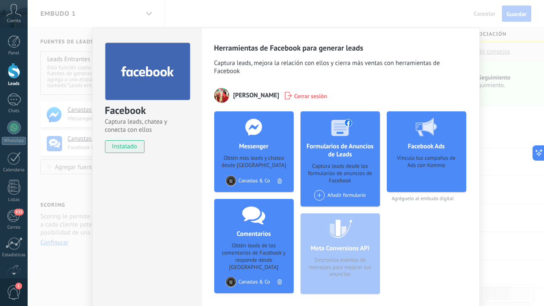
click at [516, 209] on div "Facebook Captura leads, chatea y conecta con ellos instalado Desinstalar Herram…" at bounding box center [286, 153] width 517 height 306
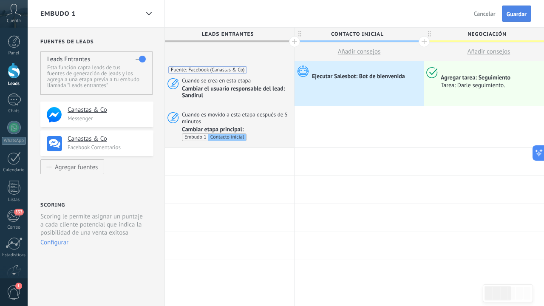
click at [509, 17] on span "Guardar" at bounding box center [517, 14] width 20 height 6
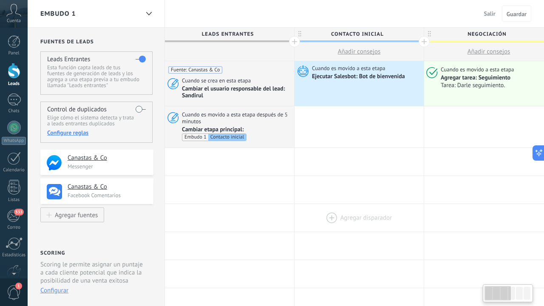
drag, startPoint x: 376, startPoint y: 156, endPoint x: 394, endPoint y: 222, distance: 68.8
click at [350, 124] on div at bounding box center [359, 126] width 129 height 41
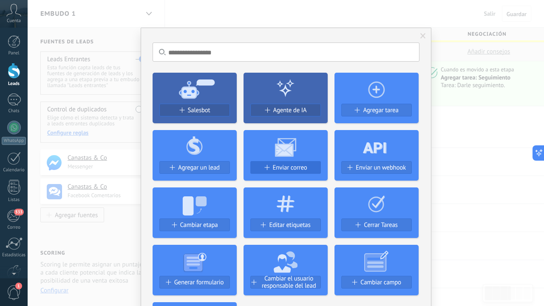
click at [283, 168] on span "Enviar correo" at bounding box center [290, 167] width 34 height 7
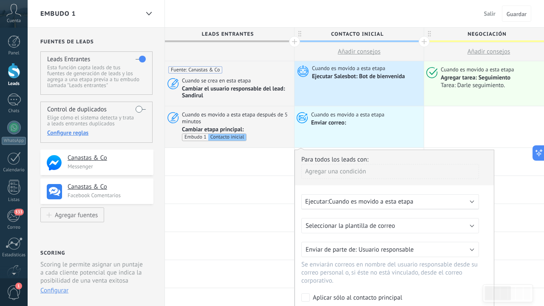
click at [387, 224] on span "Seleccionar la plantilla de correo" at bounding box center [351, 226] width 90 height 8
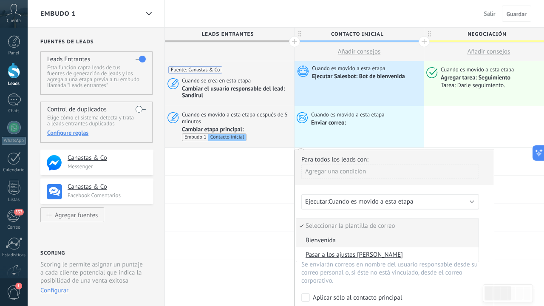
click at [377, 242] on span "Bienvenida" at bounding box center [386, 241] width 180 height 8
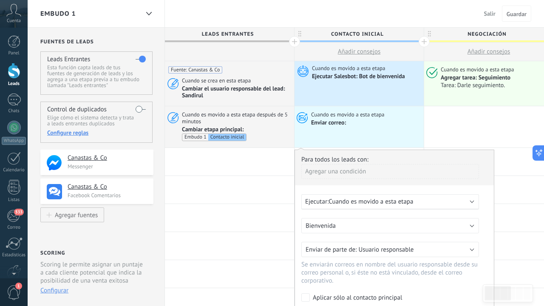
click at [389, 204] on div "Ejecutar: Cuando es movido a esta etapa" at bounding box center [391, 201] width 178 height 15
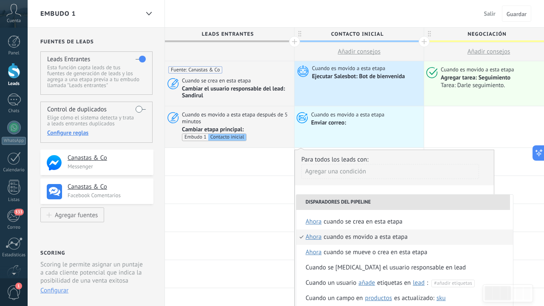
click at [389, 204] on li "Disparadores del pipeline" at bounding box center [403, 202] width 214 height 15
click at [468, 169] on div "Agregar una condición" at bounding box center [391, 171] width 178 height 15
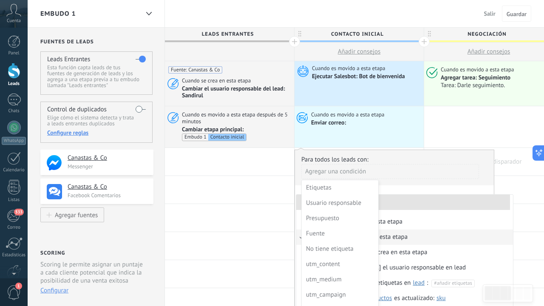
click at [503, 157] on div at bounding box center [489, 162] width 129 height 28
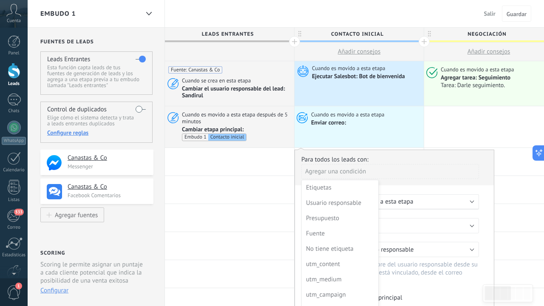
click at [432, 174] on div at bounding box center [394, 258] width 199 height 217
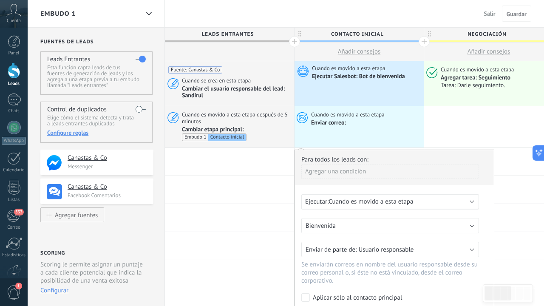
click at [488, 196] on div "Para todos los leads con: Agregar una condición Ejecutar: Cuando es movido a es…" at bounding box center [395, 258] width 200 height 217
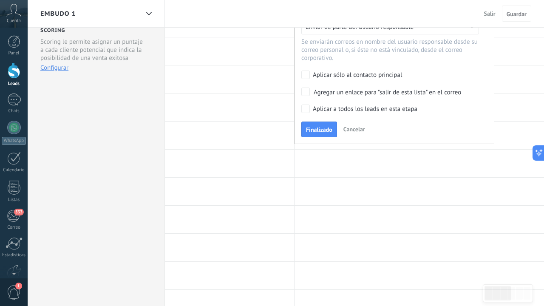
scroll to position [223, 0]
click at [317, 75] on div "Aplicar sólo al contacto principal" at bounding box center [357, 75] width 89 height 9
click at [313, 88] on label "Agregar un enlace para "salir de esta lista" en el correo" at bounding box center [389, 91] width 175 height 9
click at [317, 105] on div "Aplicar a todos los leads en esta etapa" at bounding box center [365, 109] width 105 height 9
click at [324, 128] on span "Finalizado" at bounding box center [319, 129] width 26 height 6
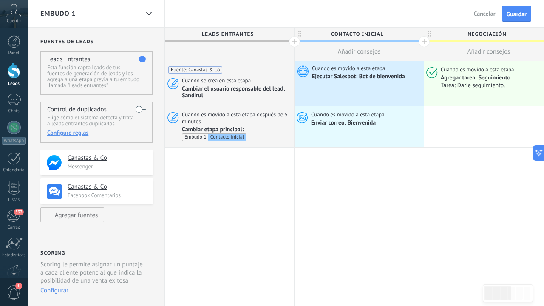
scroll to position [0, 0]
click at [518, 18] on button "Guardar" at bounding box center [516, 14] width 29 height 16
click at [493, 18] on button "Salir" at bounding box center [490, 13] width 18 height 13
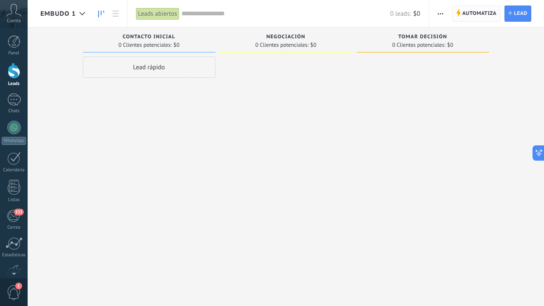
click at [470, 14] on span "Automatiza" at bounding box center [480, 13] width 34 height 15
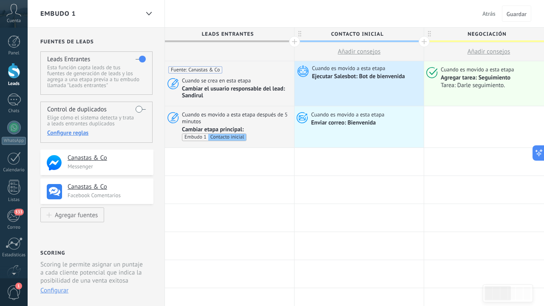
click at [483, 17] on button "Atrás" at bounding box center [489, 13] width 20 height 13
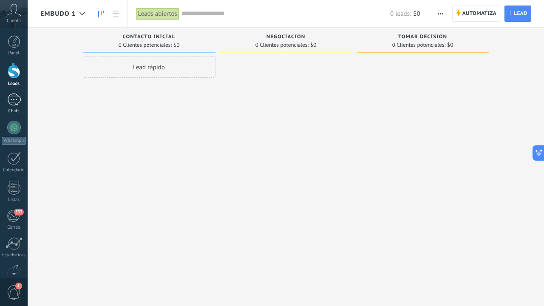
click at [17, 100] on div at bounding box center [14, 100] width 14 height 12
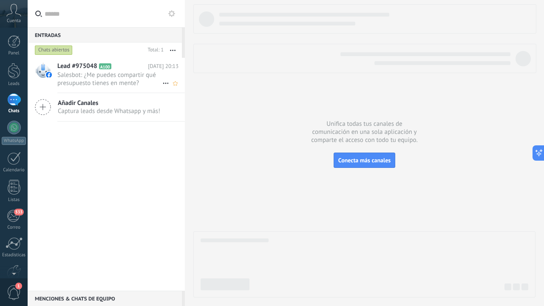
click at [136, 80] on span "Salesbot: ¿Me puedes compartir qué presupuesto tienes en mente?" at bounding box center [109, 79] width 105 height 16
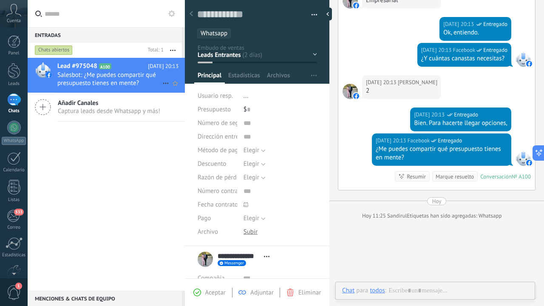
scroll to position [13, 0]
click at [449, 290] on span "Agente de soporte técnico" at bounding box center [463, 291] width 61 height 9
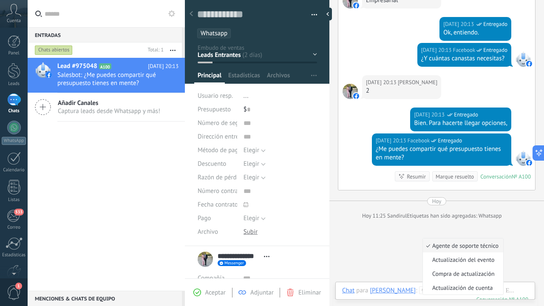
click at [449, 290] on span "Actualización de cuenta" at bounding box center [462, 288] width 78 height 8
click at [516, 291] on div at bounding box center [441, 300] width 198 height 26
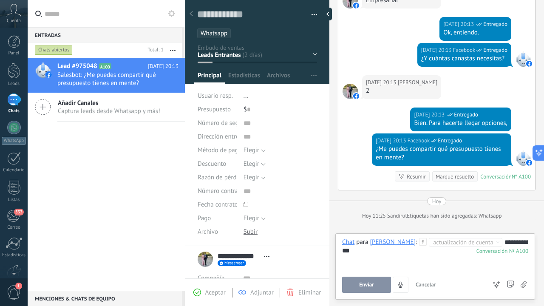
click at [371, 283] on span "Enviar" at bounding box center [366, 285] width 15 height 6
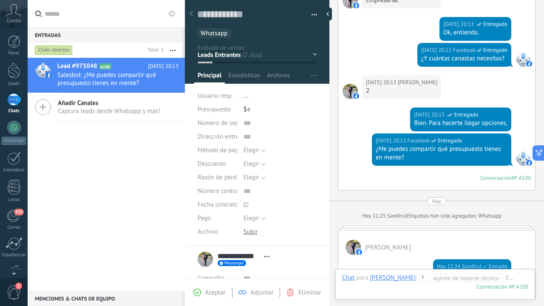
scroll to position [339, 0]
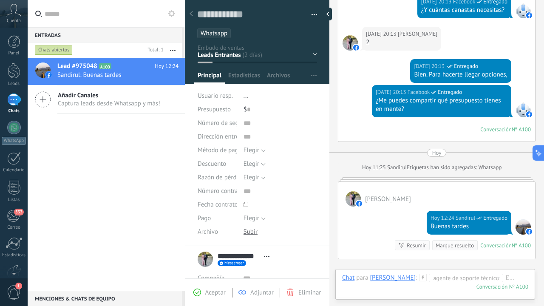
click at [510, 273] on div "Chat Correo Nota Tarea Chat para Alk Zar Andres : Agente de soporte técnico Act…" at bounding box center [436, 284] width 200 height 31
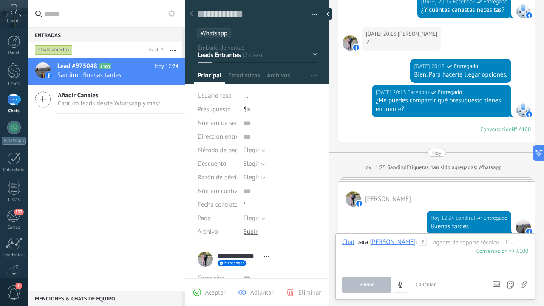
click at [506, 249] on div "100" at bounding box center [503, 251] width 52 height 7
click at [505, 248] on div "100" at bounding box center [503, 251] width 52 height 7
click at [507, 246] on div at bounding box center [441, 254] width 199 height 32
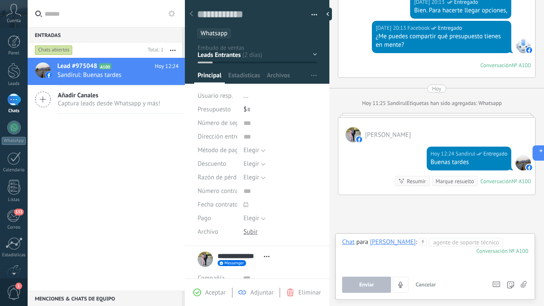
scroll to position [405, 0]
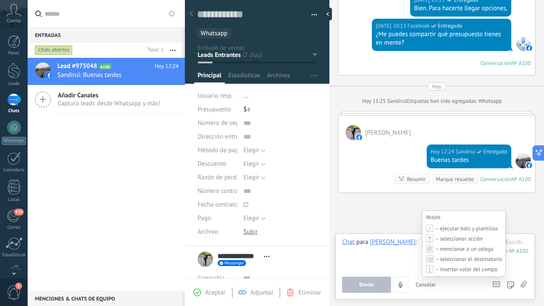
click at [495, 282] on use at bounding box center [496, 284] width 7 height 5
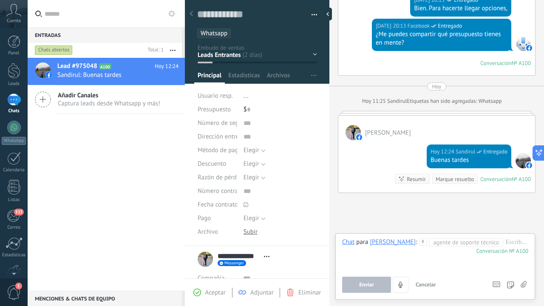
click at [382, 242] on div "[PERSON_NAME]" at bounding box center [393, 242] width 46 height 8
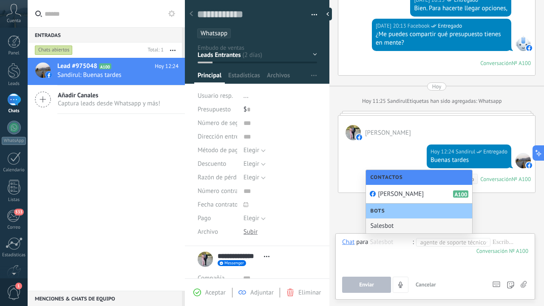
click at [413, 226] on div "Salesbot" at bounding box center [419, 226] width 106 height 15
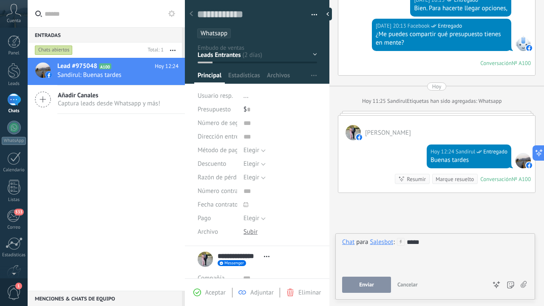
click at [431, 242] on div "****" at bounding box center [435, 254] width 186 height 32
click at [376, 284] on button "Enviar" at bounding box center [366, 285] width 49 height 16
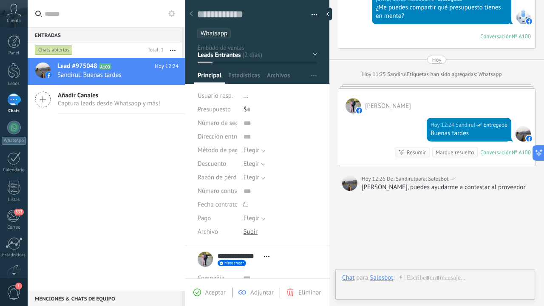
click at [377, 282] on div "Chat para Salesbot :" at bounding box center [373, 278] width 63 height 9
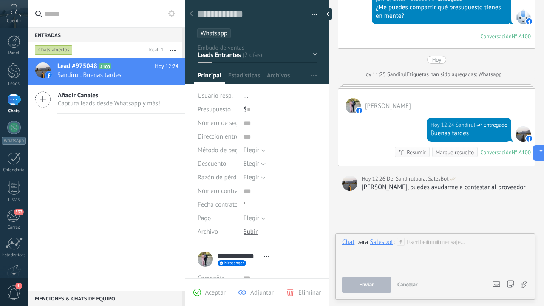
click at [381, 241] on div "Salesbot" at bounding box center [381, 242] width 23 height 8
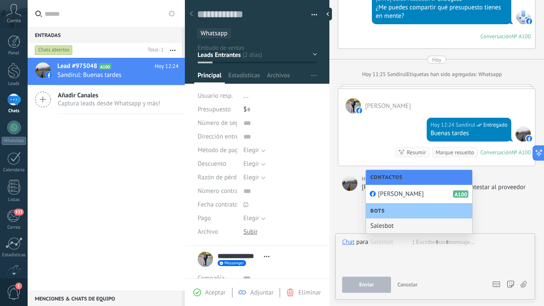
click at [411, 227] on div "Salesbot" at bounding box center [419, 226] width 106 height 15
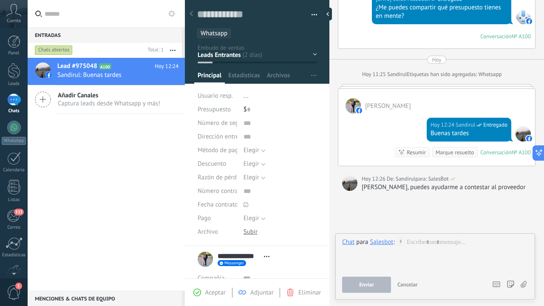
click at [382, 244] on div "Salesbot" at bounding box center [381, 242] width 23 height 8
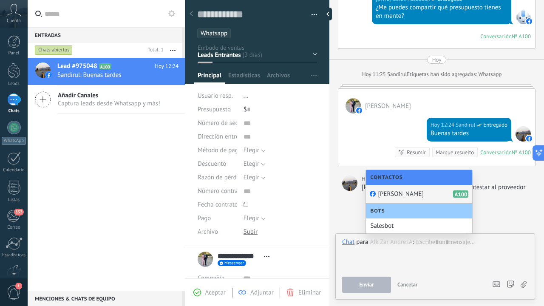
click at [417, 176] on div "Contactos" at bounding box center [419, 177] width 106 height 15
click at [399, 214] on div "Bots" at bounding box center [419, 211] width 106 height 15
click at [395, 231] on div "Salesbot" at bounding box center [419, 226] width 106 height 15
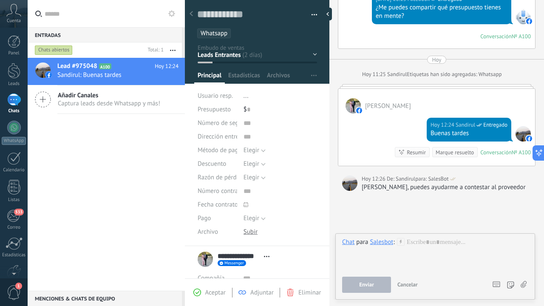
click at [489, 284] on div "Enviar Cancelar Rastrear clics en links ? Reducir links largos y rastrear clics…" at bounding box center [435, 285] width 186 height 16
click at [498, 284] on icon at bounding box center [497, 285] width 8 height 6
click at [425, 247] on div at bounding box center [435, 254] width 186 height 32
click at [402, 242] on use at bounding box center [400, 241] width 7 height 7
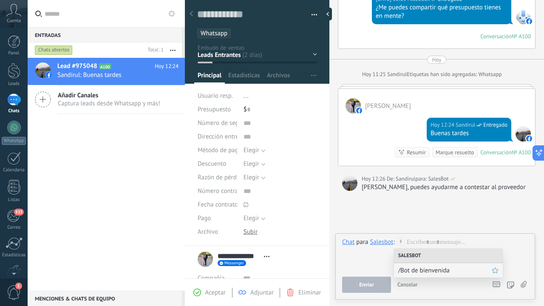
click at [424, 271] on span "/Bot de bienvenida" at bounding box center [446, 271] width 94 height 8
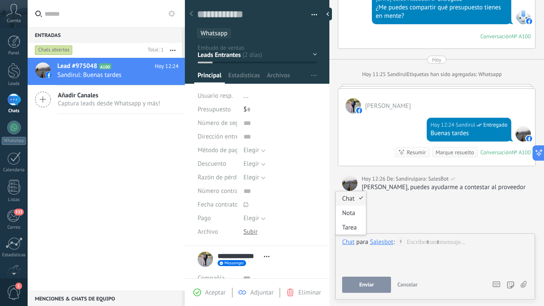
click at [351, 243] on div "Chat" at bounding box center [348, 242] width 12 height 8
click at [350, 206] on div "Nota" at bounding box center [351, 213] width 30 height 14
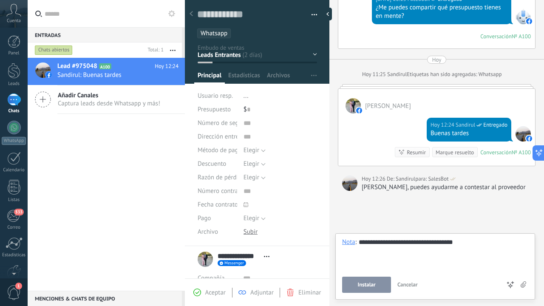
click at [372, 284] on span "Instalar" at bounding box center [367, 285] width 18 height 6
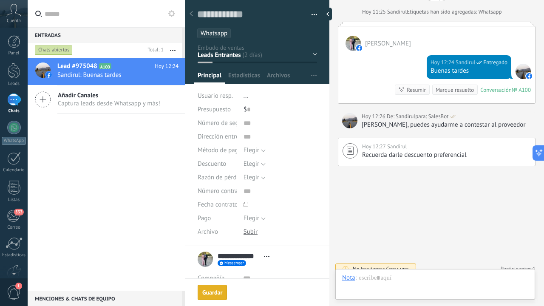
scroll to position [495, 0]
click at [353, 277] on div "Nota" at bounding box center [348, 278] width 13 height 8
click at [351, 237] on div "Chat" at bounding box center [351, 234] width 30 height 14
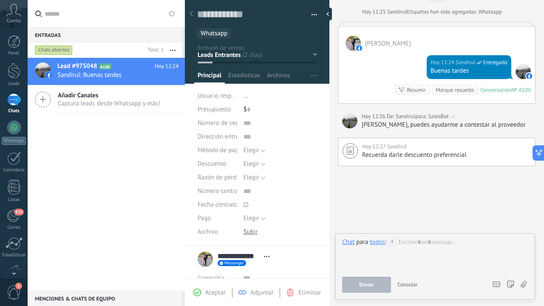
click at [380, 241] on div "todos" at bounding box center [377, 242] width 15 height 8
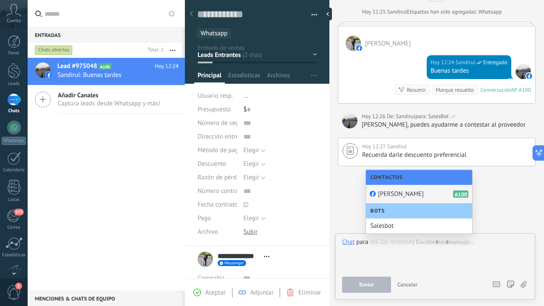
click at [396, 196] on span "[PERSON_NAME]" at bounding box center [401, 194] width 46 height 8
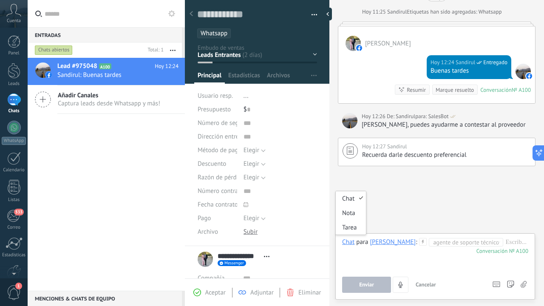
click at [355, 242] on div "Chat" at bounding box center [348, 242] width 12 height 8
drag, startPoint x: 348, startPoint y: 219, endPoint x: 348, endPoint y: 230, distance: 10.6
click at [348, 230] on div "Chat Correo Nota Tarea" at bounding box center [351, 213] width 31 height 44
click at [348, 246] on div "Chat" at bounding box center [348, 242] width 12 height 8
click at [352, 232] on div "Tarea" at bounding box center [351, 227] width 30 height 14
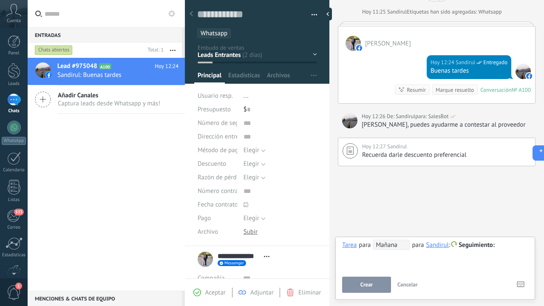
click at [439, 246] on div "Sandirul" at bounding box center [438, 245] width 23 height 8
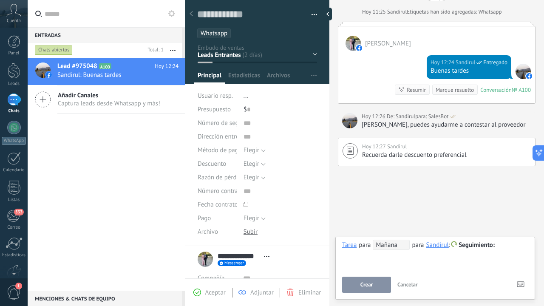
click at [519, 248] on div at bounding box center [435, 245] width 186 height 10
click at [518, 255] on div "**********" at bounding box center [435, 255] width 186 height 31
click at [510, 245] on div at bounding box center [435, 245] width 186 height 10
click at [481, 245] on span "Seguimiento" at bounding box center [477, 245] width 36 height 8
click at [485, 278] on label "Personalizado" at bounding box center [477, 278] width 77 height 17
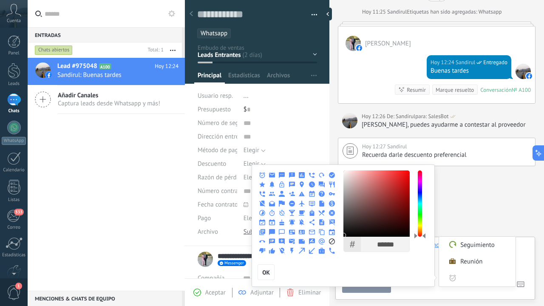
click at [272, 175] on use at bounding box center [272, 175] width 6 height 5
click at [314, 175] on use at bounding box center [312, 175] width 6 height 6
click at [471, 277] on input "Personalizado" at bounding box center [485, 278] width 51 height 17
type input "**********"
click at [261, 274] on button "OK" at bounding box center [266, 273] width 17 height 16
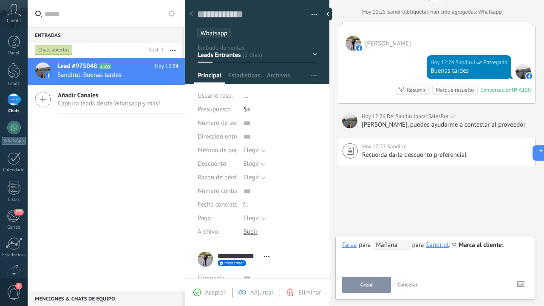
click at [486, 243] on span "Marca al cliente" at bounding box center [481, 245] width 45 height 8
click at [462, 220] on div at bounding box center [272, 153] width 544 height 306
click at [352, 283] on button "Crear" at bounding box center [366, 285] width 49 height 16
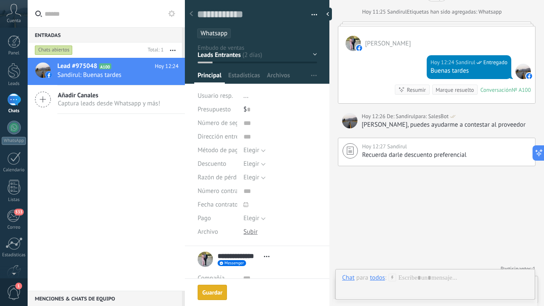
scroll to position [524, 0]
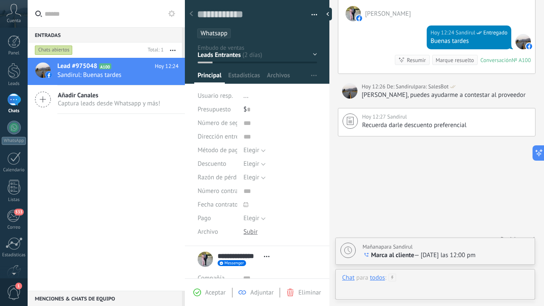
click at [436, 277] on div at bounding box center [435, 287] width 186 height 26
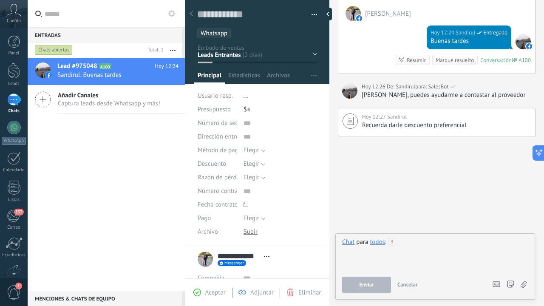
click at [433, 247] on div at bounding box center [435, 254] width 186 height 32
click at [407, 291] on button "Cancelar" at bounding box center [407, 285] width 27 height 16
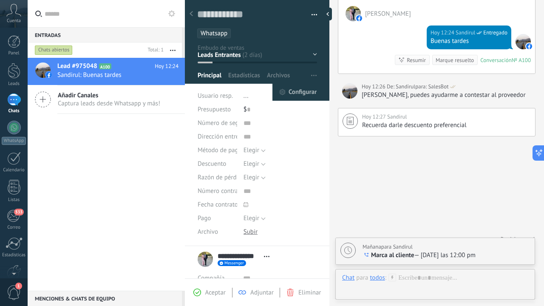
click at [302, 91] on span "Configurar" at bounding box center [303, 92] width 28 height 17
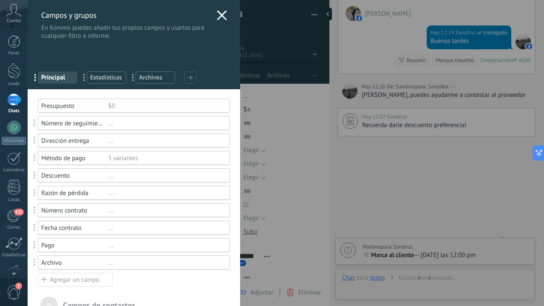
click at [65, 108] on div "Presupuesto" at bounding box center [74, 106] width 67 height 8
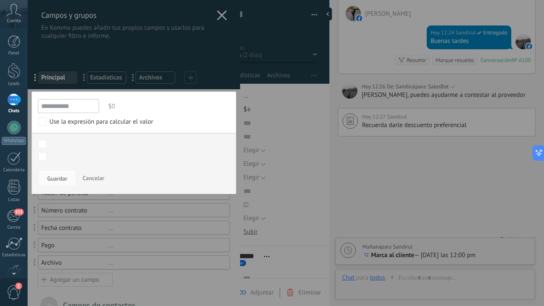
click at [222, 15] on div at bounding box center [134, 274] width 213 height 548
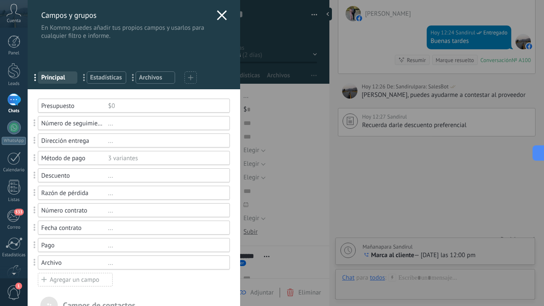
click at [91, 141] on div "Dirección entrega" at bounding box center [74, 141] width 67 height 8
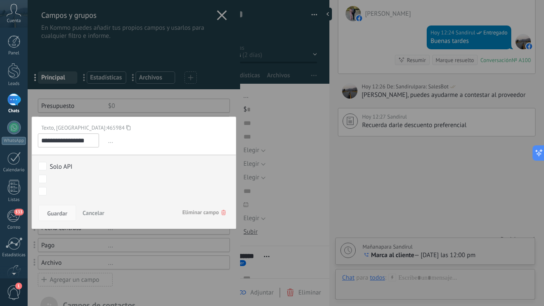
click at [61, 218] on button "Guardar" at bounding box center [57, 213] width 38 height 16
click at [55, 212] on span "Guardar" at bounding box center [57, 214] width 20 height 6
click at [58, 214] on span "Guardar" at bounding box center [57, 214] width 20 height 6
click at [103, 211] on span "Cancelar" at bounding box center [94, 213] width 22 height 8
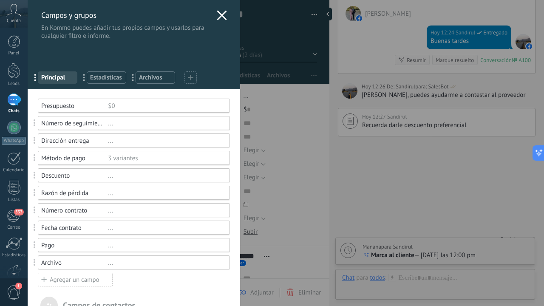
click at [194, 79] on div at bounding box center [191, 77] width 12 height 12
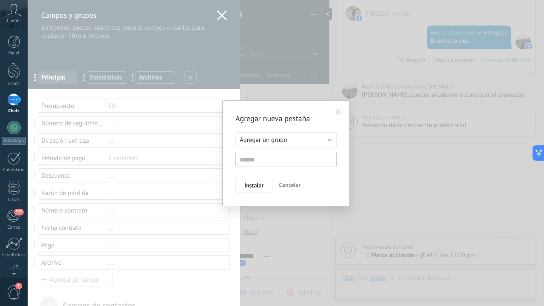
click at [269, 138] on span "Agregar un grupo" at bounding box center [263, 140] width 47 height 8
click at [268, 168] on span "Otros leads" at bounding box center [282, 167] width 103 height 8
click at [276, 142] on button "Otros leads" at bounding box center [286, 139] width 101 height 15
click at [268, 154] on span "Listas" at bounding box center [282, 154] width 103 height 6
click at [273, 142] on span "Agregar un grupo" at bounding box center [282, 140] width 103 height 8
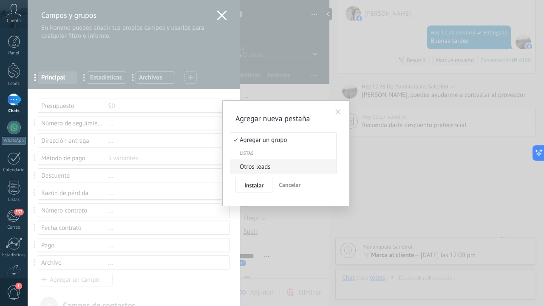
click at [340, 109] on span at bounding box center [339, 112] width 6 height 6
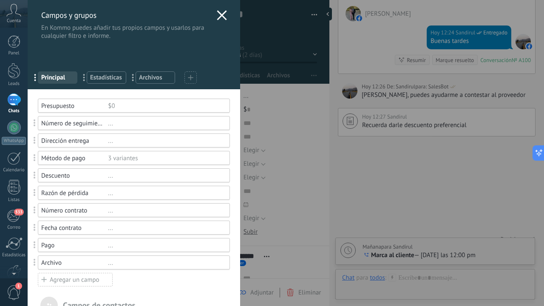
click at [137, 105] on div "$0" at bounding box center [165, 106] width 114 height 8
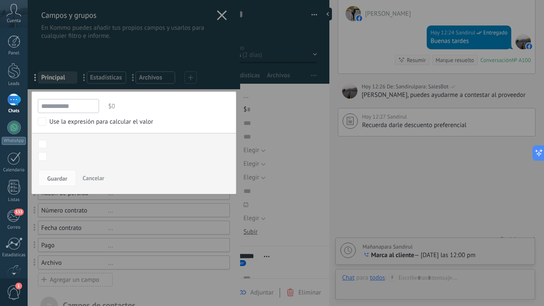
click at [123, 104] on span "$0" at bounding box center [168, 107] width 124 height 14
click at [121, 105] on span "$0" at bounding box center [168, 107] width 124 height 14
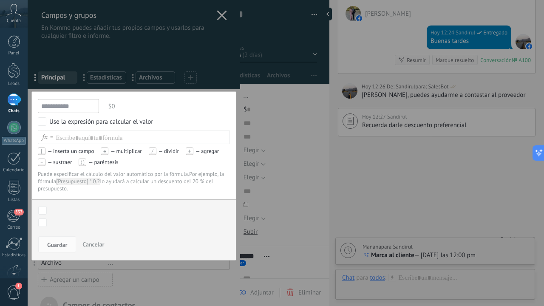
click at [220, 17] on div at bounding box center [134, 274] width 213 height 548
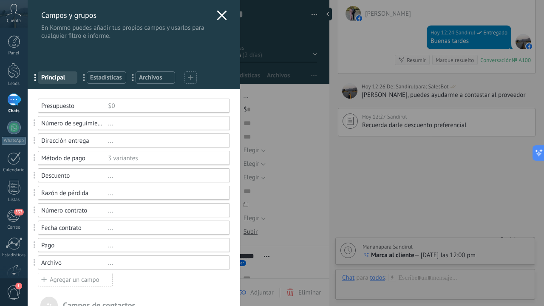
click at [116, 123] on div "..." at bounding box center [165, 124] width 114 height 8
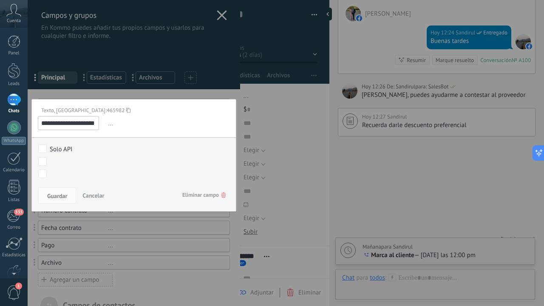
scroll to position [0, 14]
click at [116, 123] on span "..." at bounding box center [168, 124] width 124 height 14
click at [219, 17] on div at bounding box center [134, 274] width 213 height 548
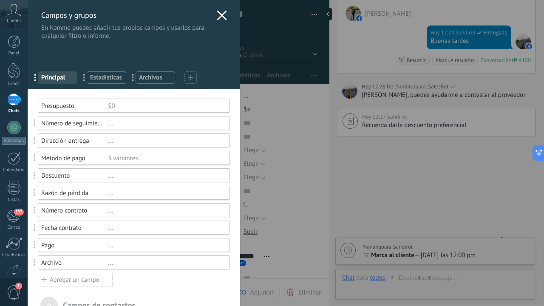
click at [219, 17] on icon at bounding box center [222, 15] width 10 height 10
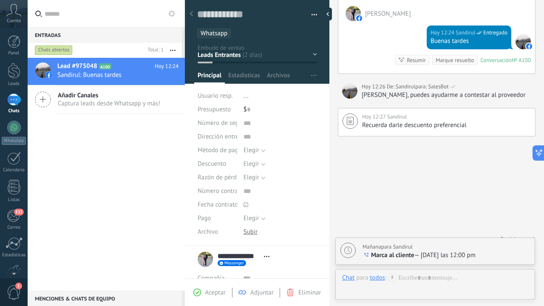
click at [254, 152] on span "Elegir" at bounding box center [252, 150] width 16 height 8
click at [264, 178] on span "Pago con tarjeta" at bounding box center [272, 180] width 76 height 8
click at [258, 165] on span "Elegir" at bounding box center [252, 164] width 16 height 8
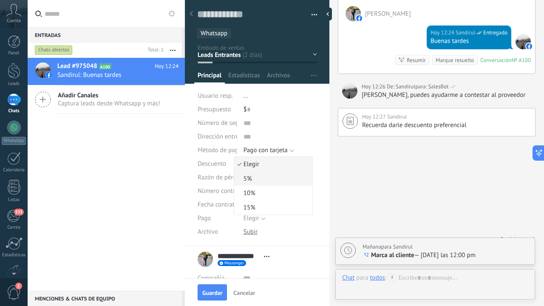
click at [258, 179] on span "5%" at bounding box center [272, 179] width 76 height 8
click at [251, 111] on div "$ 0" at bounding box center [281, 110] width 74 height 14
type input "*"
type input "*****"
click at [249, 100] on li "..." at bounding box center [281, 96] width 74 height 14
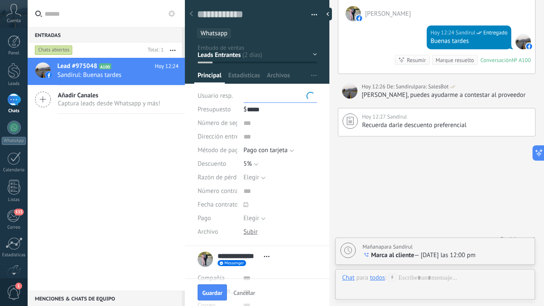
click at [249, 100] on input "text" at bounding box center [265, 96] width 43 height 14
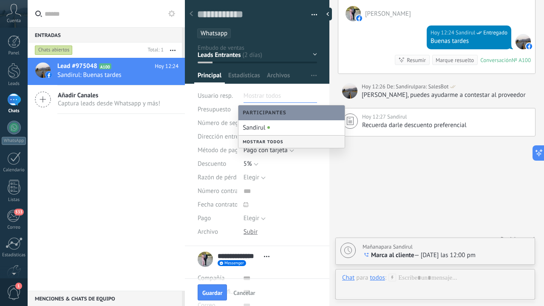
click at [272, 156] on button "Pago con tarjeta" at bounding box center [269, 151] width 51 height 14
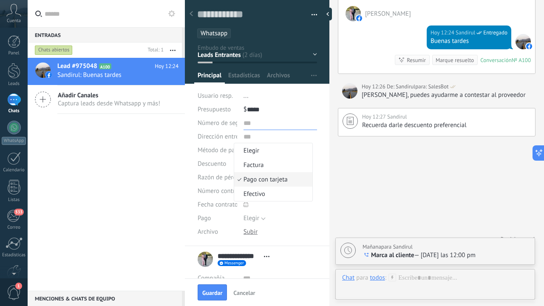
click at [249, 123] on input "text" at bounding box center [281, 124] width 74 height 14
click at [230, 122] on span "Número de seguimiento" at bounding box center [231, 123] width 66 height 6
click at [259, 180] on button "Elegir" at bounding box center [255, 178] width 22 height 14
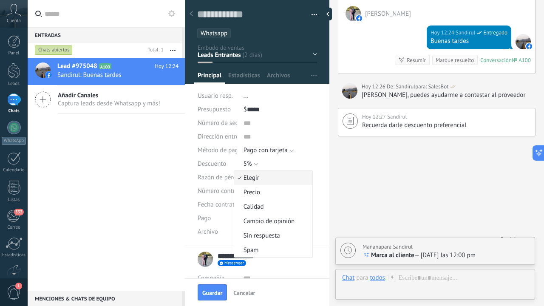
click at [213, 196] on div "Número contrato" at bounding box center [218, 191] width 40 height 14
click at [257, 219] on span "Elegir" at bounding box center [252, 218] width 16 height 8
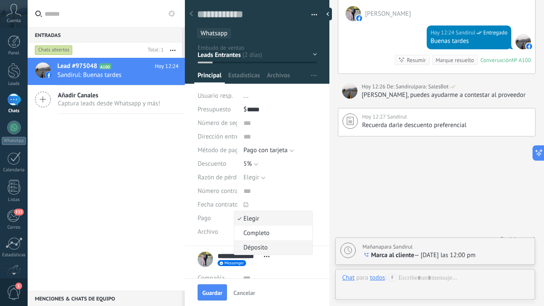
click at [266, 249] on span "Déposito" at bounding box center [272, 248] width 76 height 8
click at [246, 205] on icon at bounding box center [246, 204] width 5 height 5
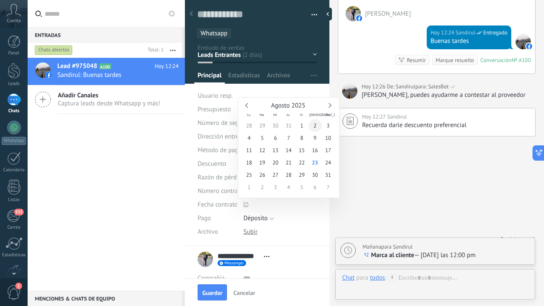
type input "**********"
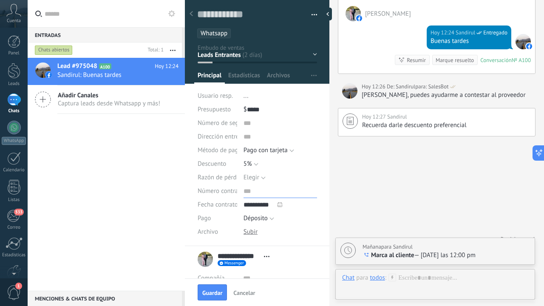
click at [245, 191] on input "text" at bounding box center [281, 192] width 74 height 14
type input "*"
click at [255, 178] on span "Elegir" at bounding box center [252, 178] width 16 height 8
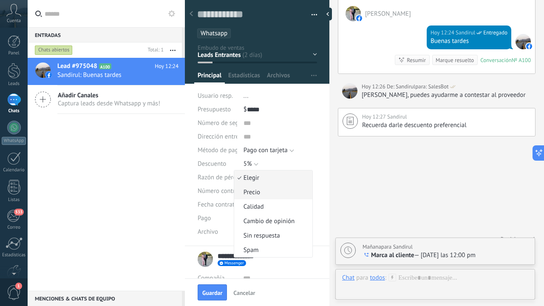
click at [259, 190] on span "Precio" at bounding box center [272, 192] width 76 height 8
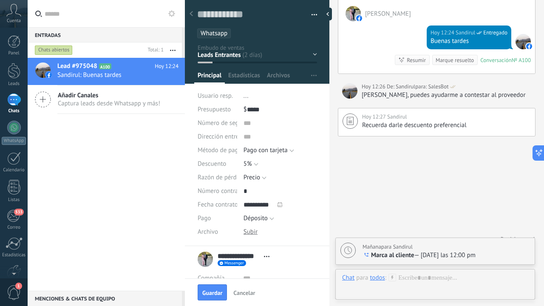
click at [242, 140] on div "Dirección entrega" at bounding box center [258, 137] width 120 height 14
click at [247, 140] on input "text" at bounding box center [281, 137] width 74 height 14
type input "*"
type input "**********"
click at [247, 96] on span "..." at bounding box center [246, 96] width 5 height 8
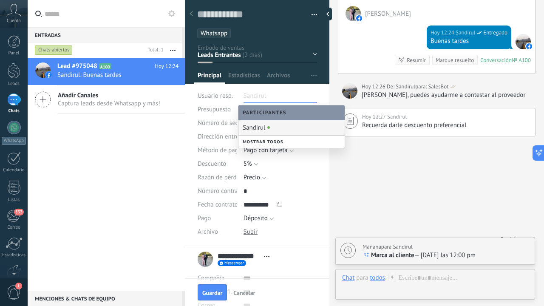
click at [266, 130] on div "Sandirul" at bounding box center [292, 127] width 106 height 15
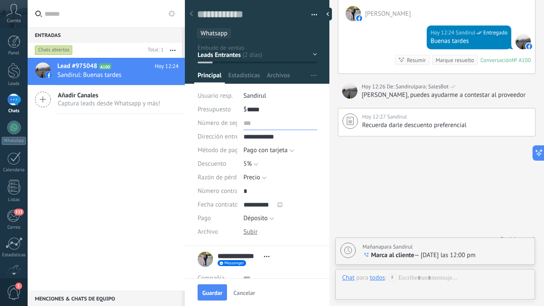
click at [250, 123] on input "text" at bounding box center [281, 124] width 74 height 14
click at [252, 123] on input "text" at bounding box center [281, 124] width 74 height 14
drag, startPoint x: 329, startPoint y: 154, endPoint x: 328, endPoint y: 165, distance: 11.9
click at [328, 165] on div "Guardar y crear Imprimir Administrar etiquetas" at bounding box center [364, 153] width 359 height 306
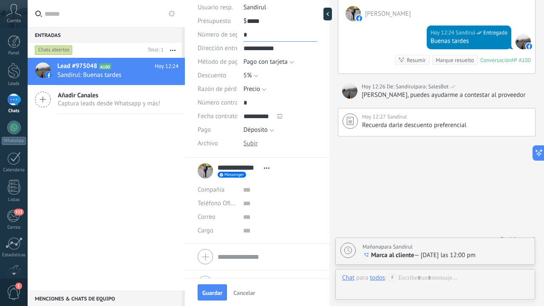
scroll to position [96, 0]
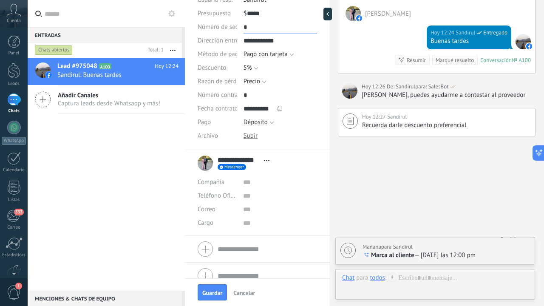
type input "*"
type input "**********"
click at [254, 209] on input "text" at bounding box center [280, 210] width 74 height 14
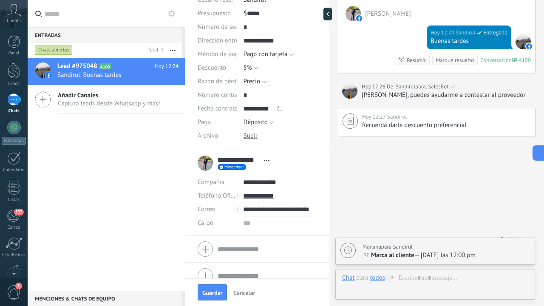
type input "**********"
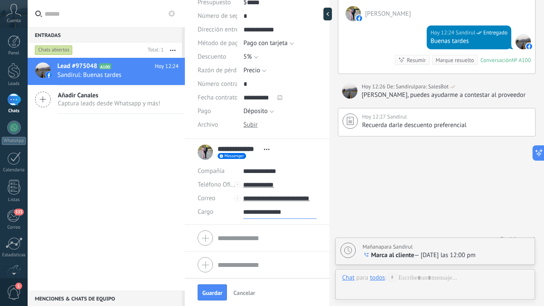
type input "**********"
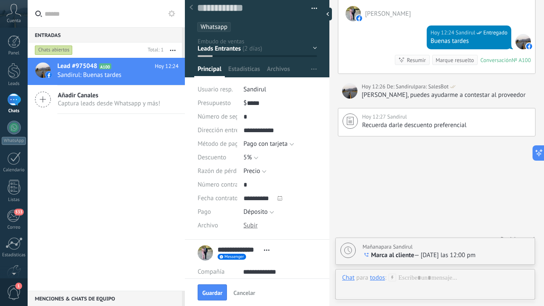
scroll to position [0, 0]
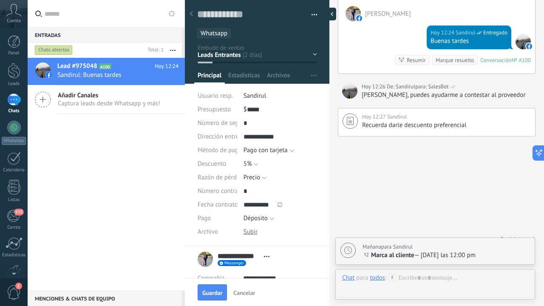
click at [331, 17] on div at bounding box center [330, 14] width 13 height 13
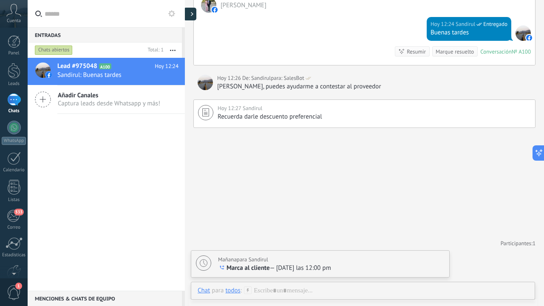
click at [192, 16] on icon at bounding box center [192, 14] width 3 height 4
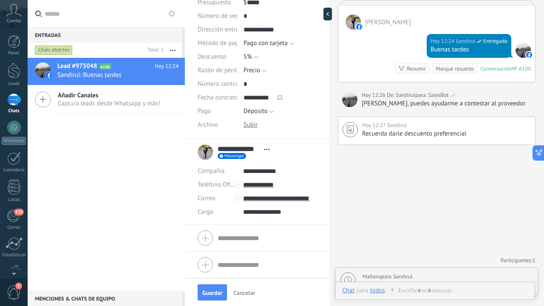
scroll to position [0, 0]
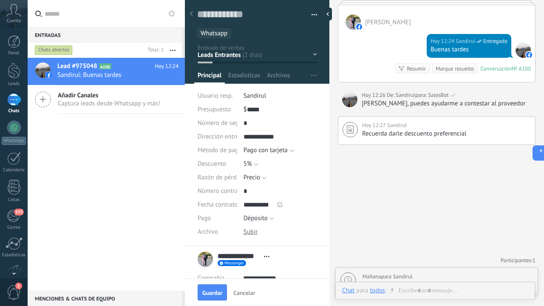
click at [520, 100] on div "Hola, puedes ayudarme a contestar al proveedor" at bounding box center [447, 104] width 170 height 9
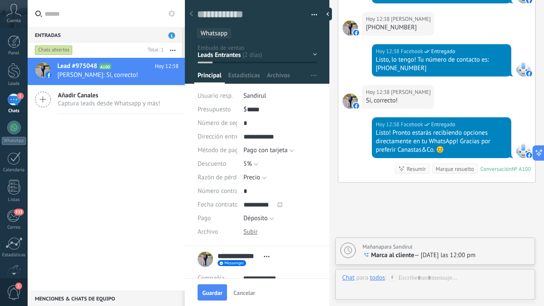
scroll to position [1565, 0]
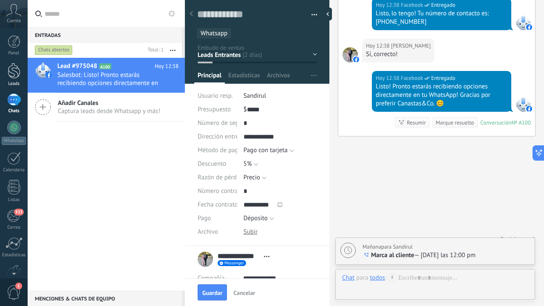
click at [12, 69] on div at bounding box center [14, 71] width 13 height 16
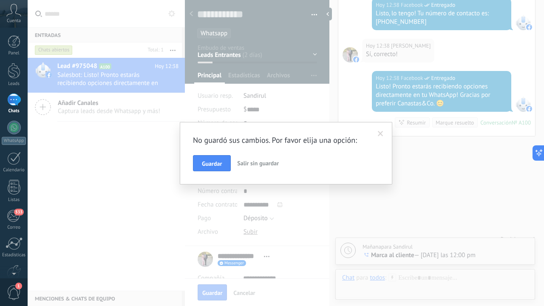
click at [379, 133] on span at bounding box center [381, 134] width 6 height 6
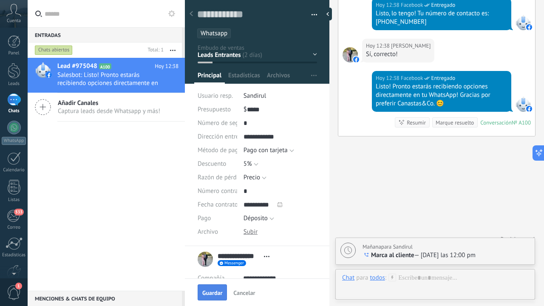
click at [212, 295] on span "Guardar" at bounding box center [212, 293] width 20 height 6
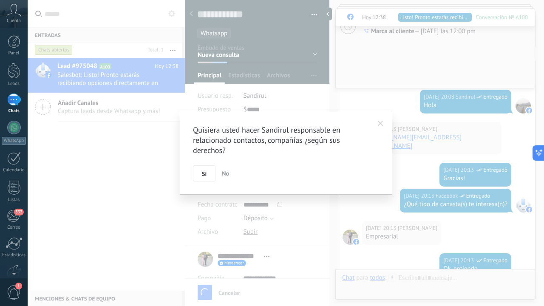
scroll to position [2515, 0]
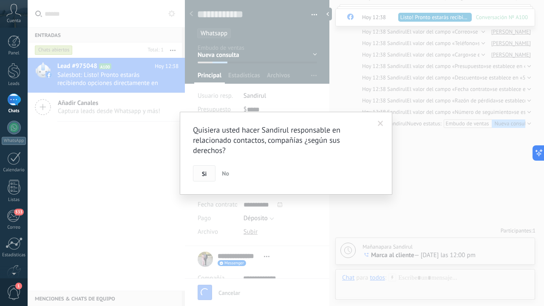
click at [208, 174] on button "Si" at bounding box center [204, 173] width 23 height 16
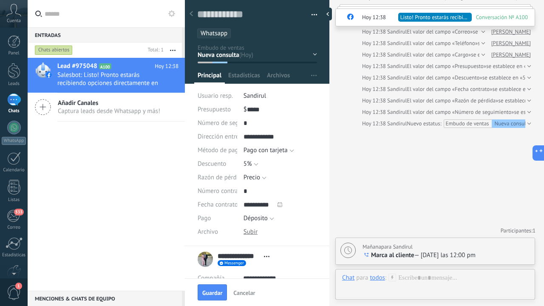
click at [17, 71] on div at bounding box center [14, 71] width 13 height 16
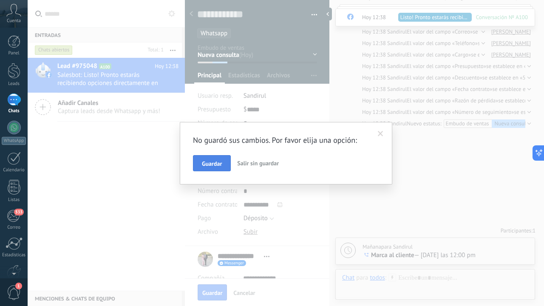
click at [210, 162] on span "Guardar" at bounding box center [212, 164] width 20 height 6
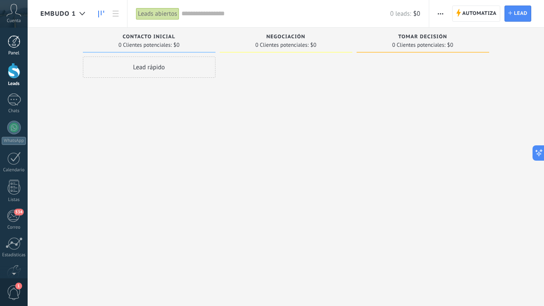
click at [11, 48] on div at bounding box center [14, 41] width 13 height 13
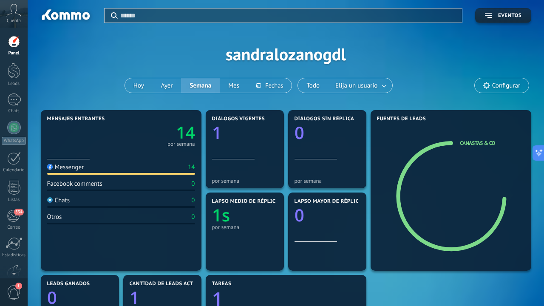
click at [163, 69] on div "Aplicar Eventos sandralozanogdl Hoy Ayer Semana Mes Todo Elija un usuario Confi…" at bounding box center [285, 54] width 491 height 108
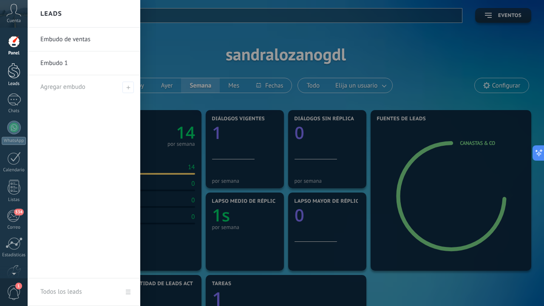
click at [14, 80] on link "Leads" at bounding box center [14, 75] width 28 height 24
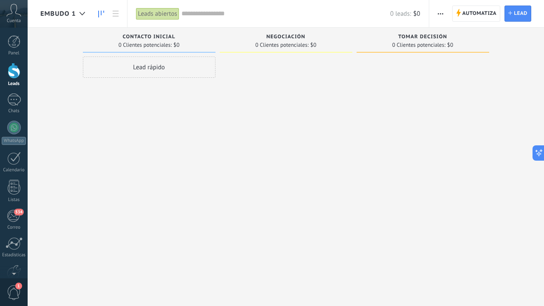
click at [174, 139] on div "Lead rápido" at bounding box center [149, 154] width 133 height 195
click at [17, 103] on div "1" at bounding box center [14, 100] width 14 height 12
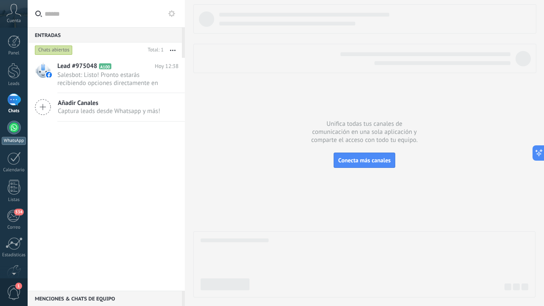
click at [17, 125] on div at bounding box center [14, 128] width 14 height 14
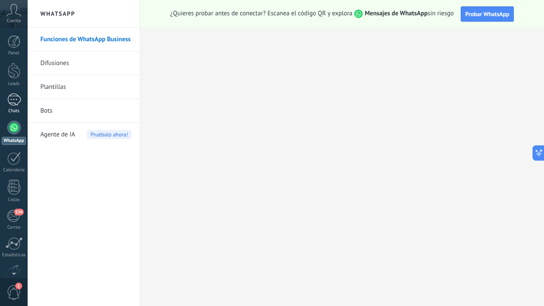
click at [16, 100] on div "1" at bounding box center [14, 100] width 14 height 12
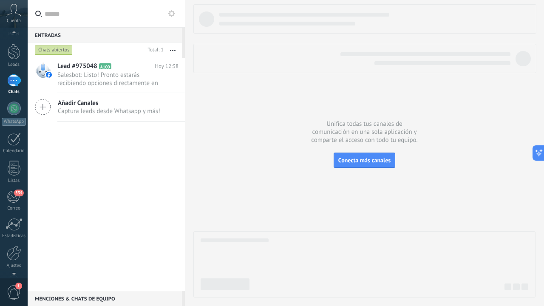
scroll to position [28, 0]
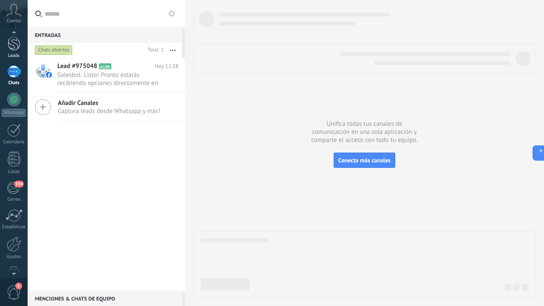
click at [16, 45] on div at bounding box center [14, 43] width 13 height 16
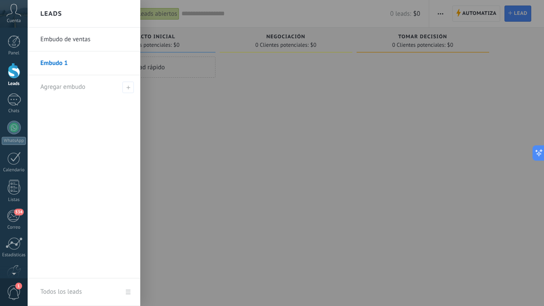
click at [17, 75] on div at bounding box center [14, 71] width 13 height 16
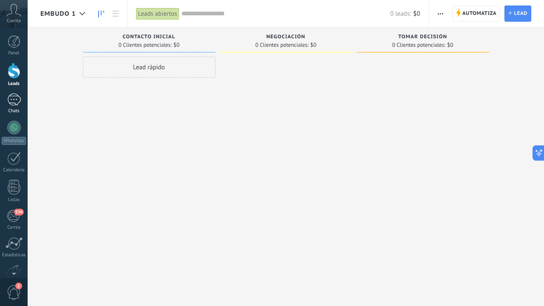
click at [13, 98] on div "1" at bounding box center [14, 100] width 14 height 12
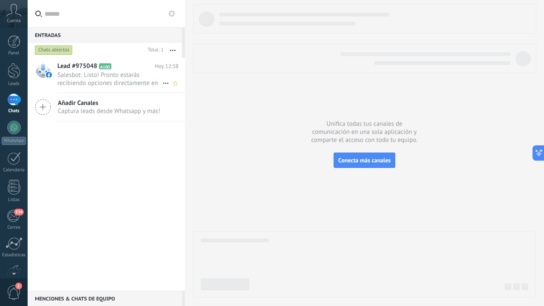
click at [85, 74] on span "Salesbot: Listo! Pronto estarás recibiendo opciones directamente en tu WhatsApp…" at bounding box center [109, 79] width 105 height 16
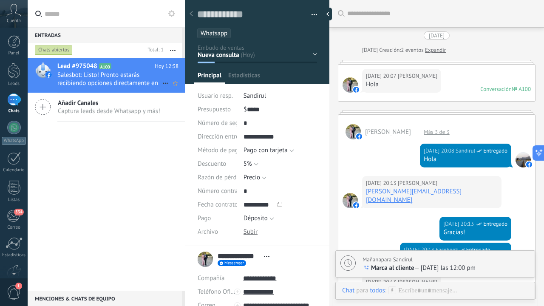
scroll to position [996, 0]
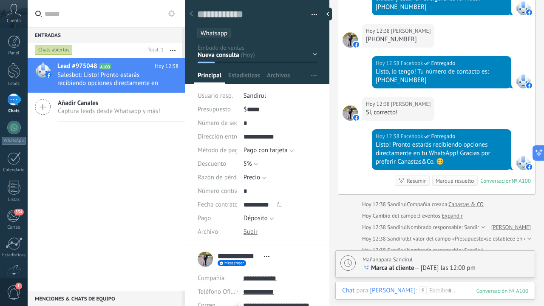
click at [398, 294] on div "[PERSON_NAME]" at bounding box center [393, 291] width 46 height 8
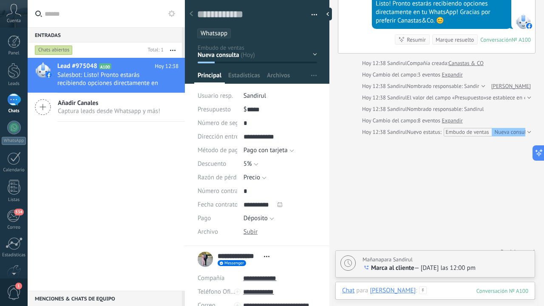
scroll to position [1135, 0]
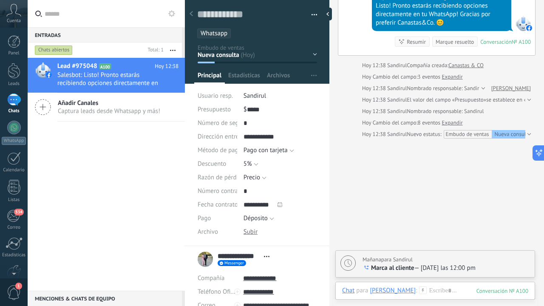
click at [502, 130] on div "Nueva consulta" at bounding box center [513, 134] width 42 height 9
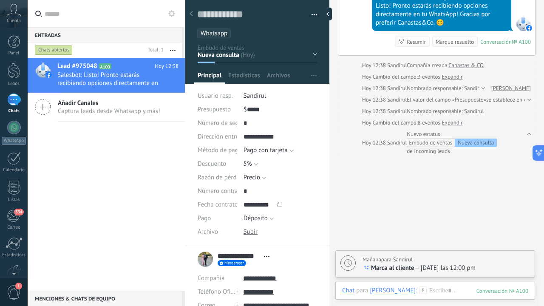
click at [476, 139] on div "Nueva consulta" at bounding box center [476, 143] width 42 height 9
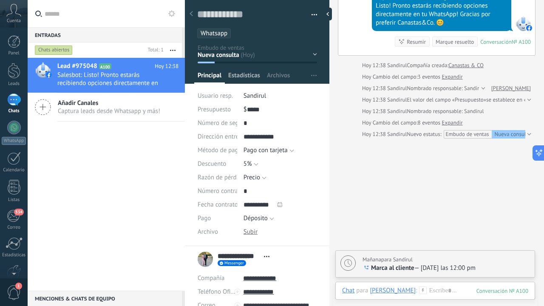
click at [243, 75] on span "Estadísticas" at bounding box center [244, 77] width 32 height 12
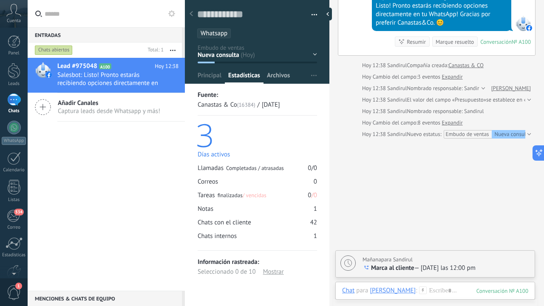
click at [276, 79] on span "Archivos" at bounding box center [278, 77] width 23 height 12
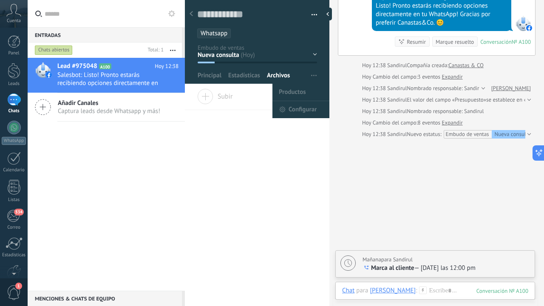
click at [311, 76] on span "button" at bounding box center [314, 76] width 6 height 16
click at [302, 91] on span "Productos" at bounding box center [292, 92] width 27 height 17
click at [318, 76] on div "Productos Configurar" at bounding box center [319, 76] width 22 height 16
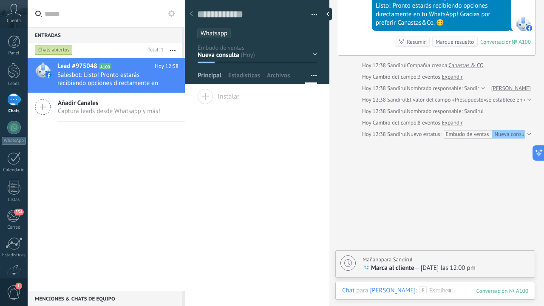
click at [211, 76] on span "Principal" at bounding box center [210, 77] width 24 height 12
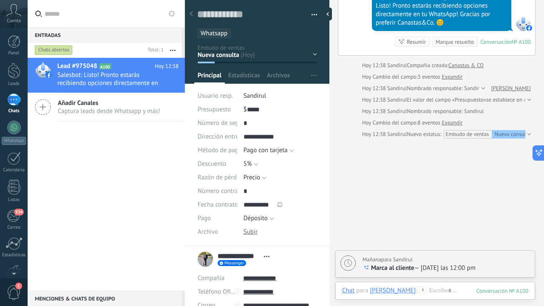
scroll to position [0, 0]
drag, startPoint x: 326, startPoint y: 168, endPoint x: 325, endPoint y: 206, distance: 37.9
click at [325, 206] on div "Guardar y crear Imprimir Administrar etiquetas Exportar a excel" at bounding box center [257, 120] width 145 height 252
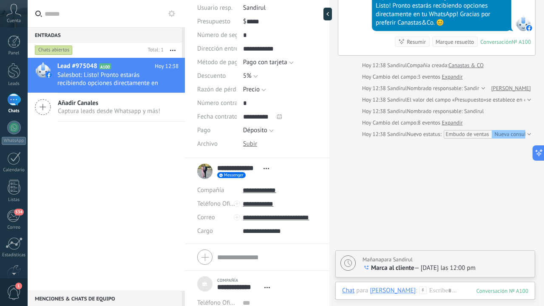
scroll to position [139, 0]
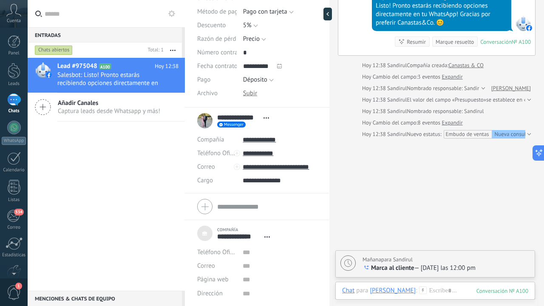
click at [151, 214] on div "Lead #975048 A100 Hoy 12:38 Salesbot: Listo! Pronto estarás recibiendo opciones…" at bounding box center [106, 174] width 157 height 233
drag, startPoint x: 330, startPoint y: 156, endPoint x: 331, endPoint y: 145, distance: 10.2
click at [330, 145] on div at bounding box center [330, 153] width 0 height 306
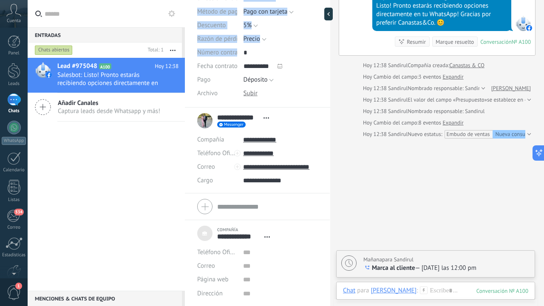
drag, startPoint x: 327, startPoint y: 139, endPoint x: 322, endPoint y: 55, distance: 84.4
click at [322, 55] on div "Guardar y crear Imprimir Administrar etiquetas" at bounding box center [257, 153] width 145 height 306
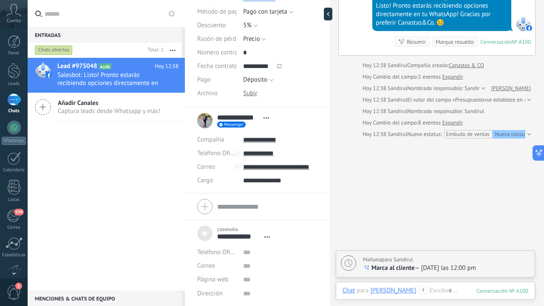
drag, startPoint x: 331, startPoint y: 94, endPoint x: 330, endPoint y: 42, distance: 52.3
click at [330, 42] on div at bounding box center [330, 153] width 0 height 306
type textarea "**********"
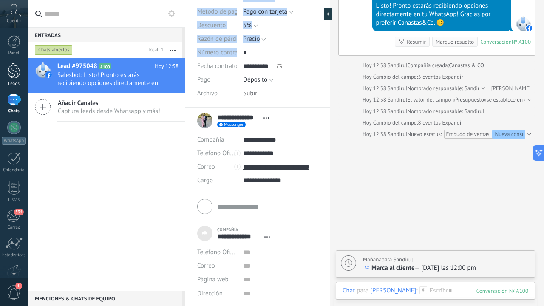
click at [18, 76] on div at bounding box center [14, 71] width 13 height 16
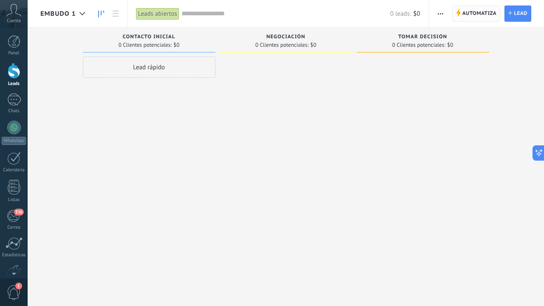
click at [472, 15] on span "Automatiza" at bounding box center [480, 13] width 34 height 15
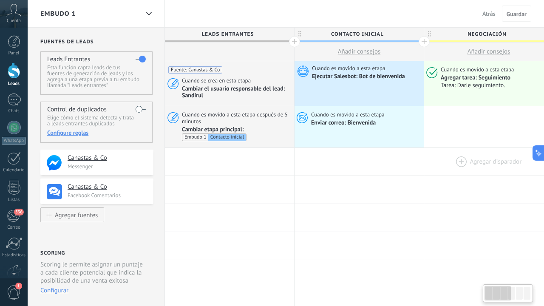
drag, startPoint x: 469, startPoint y: 149, endPoint x: 509, endPoint y: 151, distance: 40.4
click at [509, 151] on div at bounding box center [489, 162] width 129 height 28
click at [486, 9] on button "Atrás" at bounding box center [489, 13] width 20 height 13
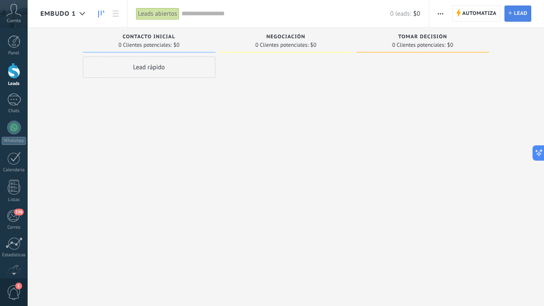
click at [514, 18] on link "Lead Nuevo lead" at bounding box center [518, 14] width 27 height 16
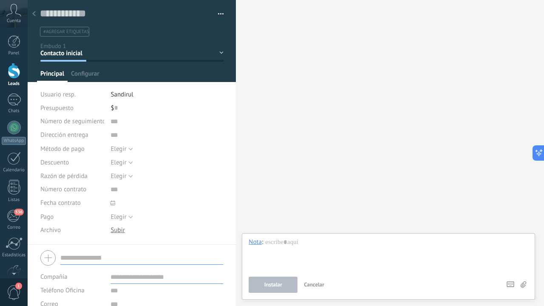
click at [36, 14] on div at bounding box center [34, 14] width 12 height 17
